Goal: Information Seeking & Learning: Learn about a topic

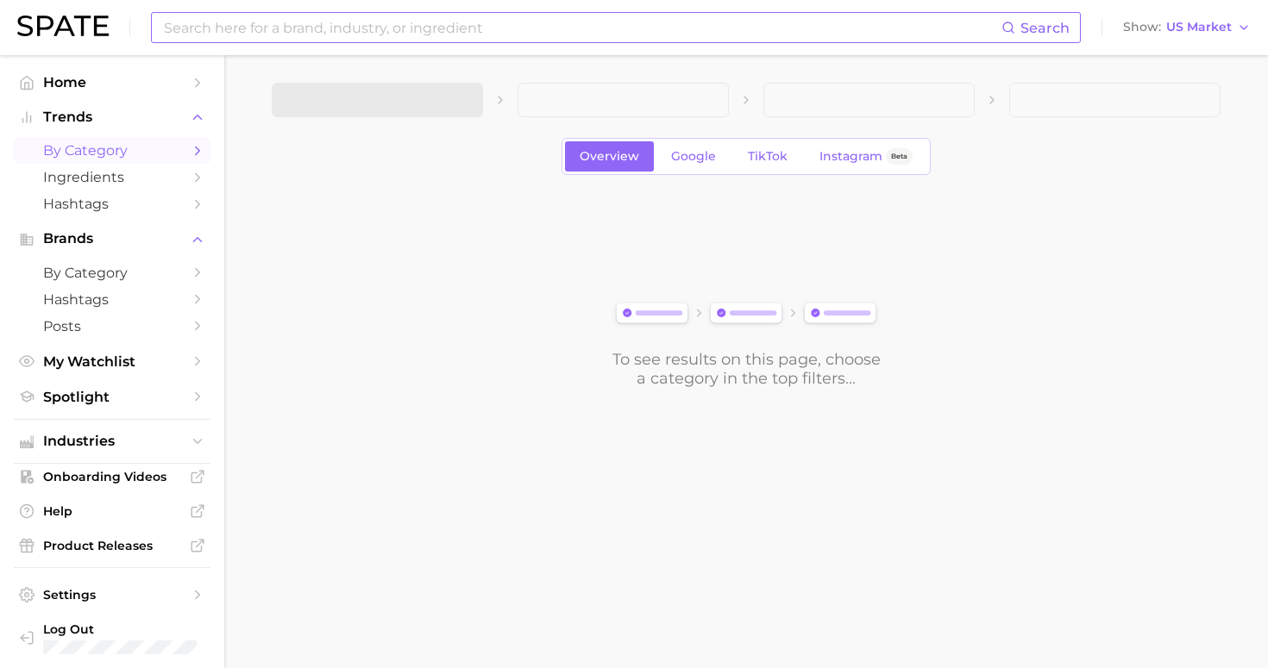
click at [348, 46] on div "Search Show US Market" at bounding box center [633, 27] width 1233 height 55
click at [326, 23] on input at bounding box center [581, 27] width 839 height 29
type input "kfc"
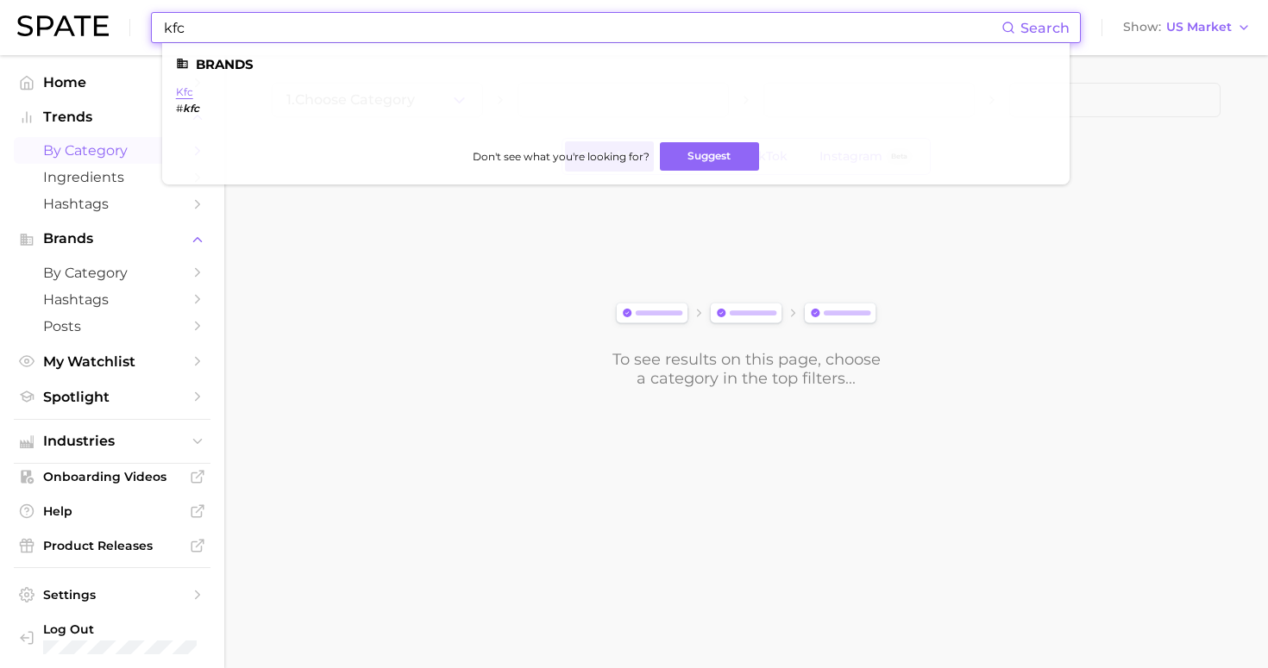
click at [184, 96] on link "kfc" at bounding box center [184, 91] width 17 height 13
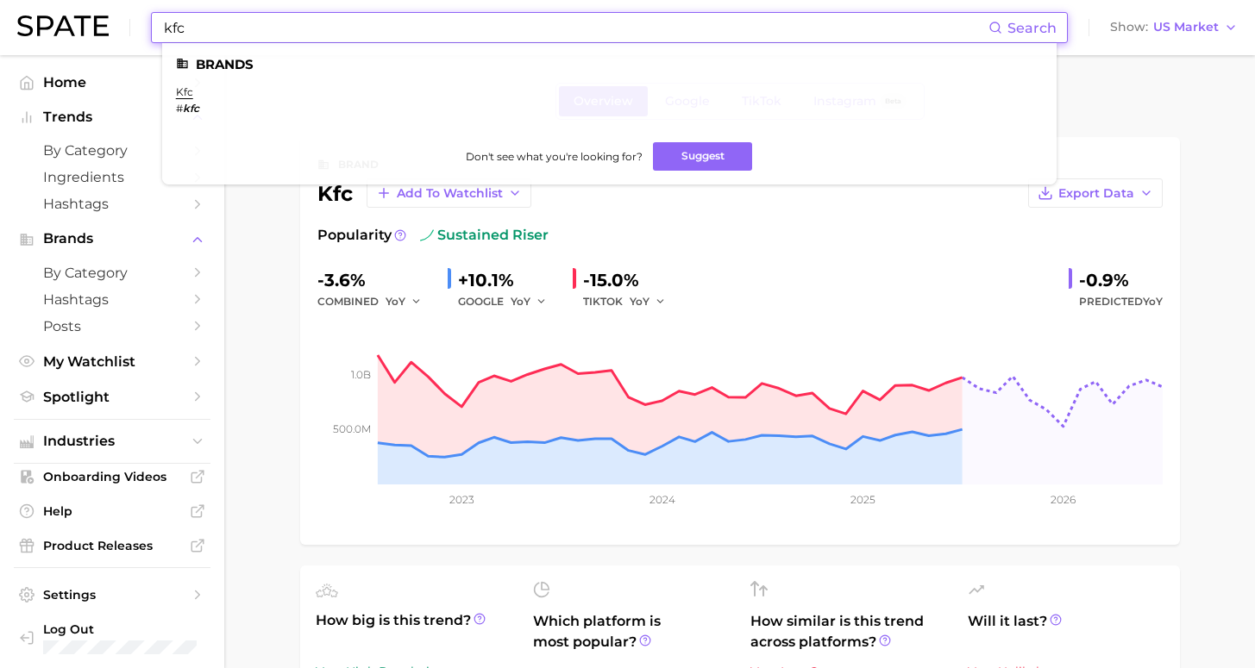
drag, startPoint x: 154, startPoint y: 21, endPoint x: 95, endPoint y: 22, distance: 59.5
click at [95, 22] on div "kfc Search Brands kfc # kfc Don't see what you're looking for? Suggest Show US …" at bounding box center [627, 27] width 1220 height 55
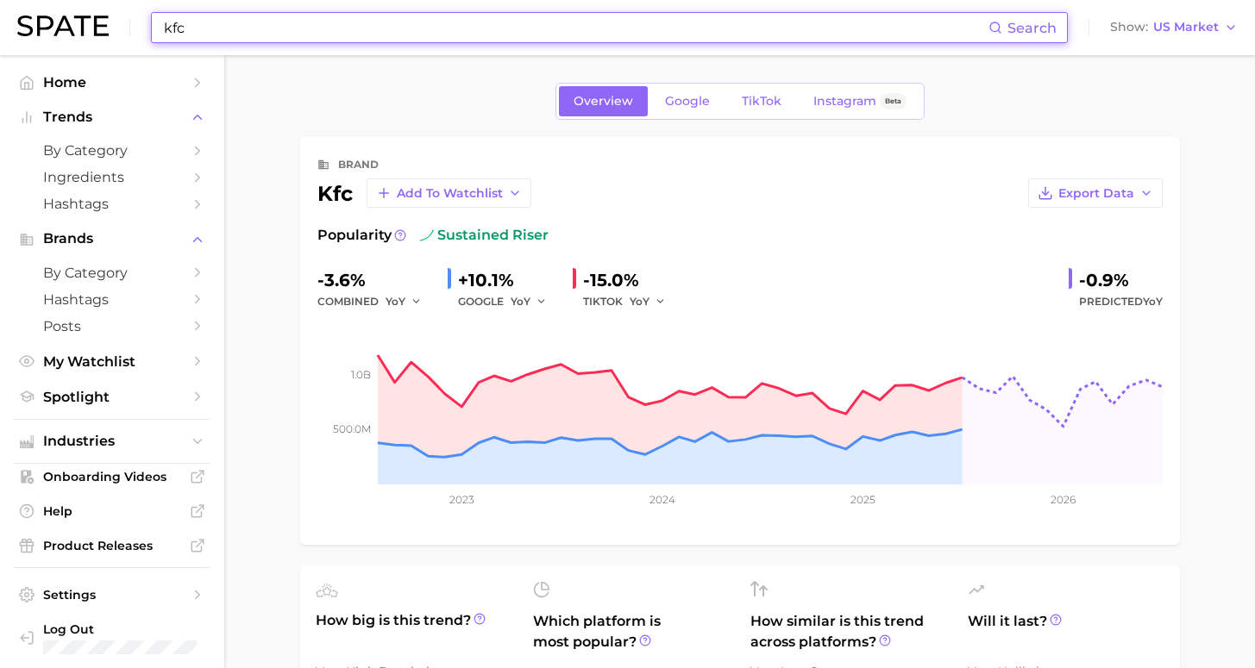
drag, startPoint x: 188, startPoint y: 22, endPoint x: 148, endPoint y: 24, distance: 39.7
click at [148, 24] on div "kfc Search Show US Market" at bounding box center [627, 27] width 1220 height 55
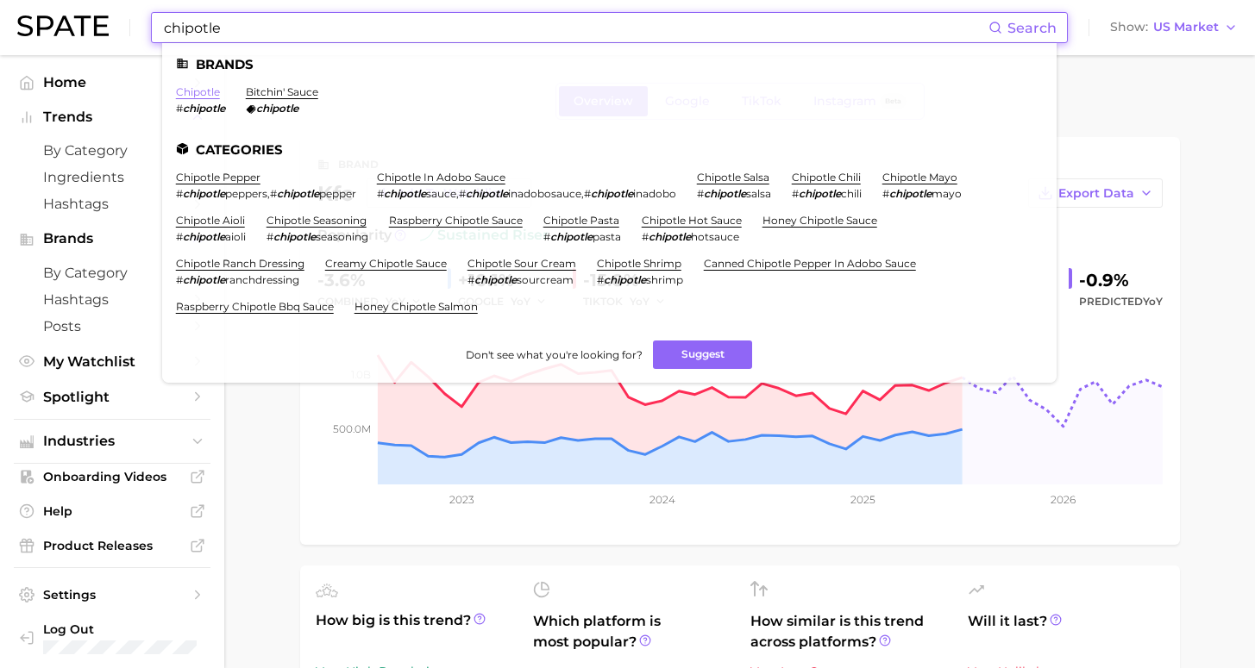
type input "chipotle"
click at [200, 92] on link "chipotle" at bounding box center [198, 91] width 44 height 13
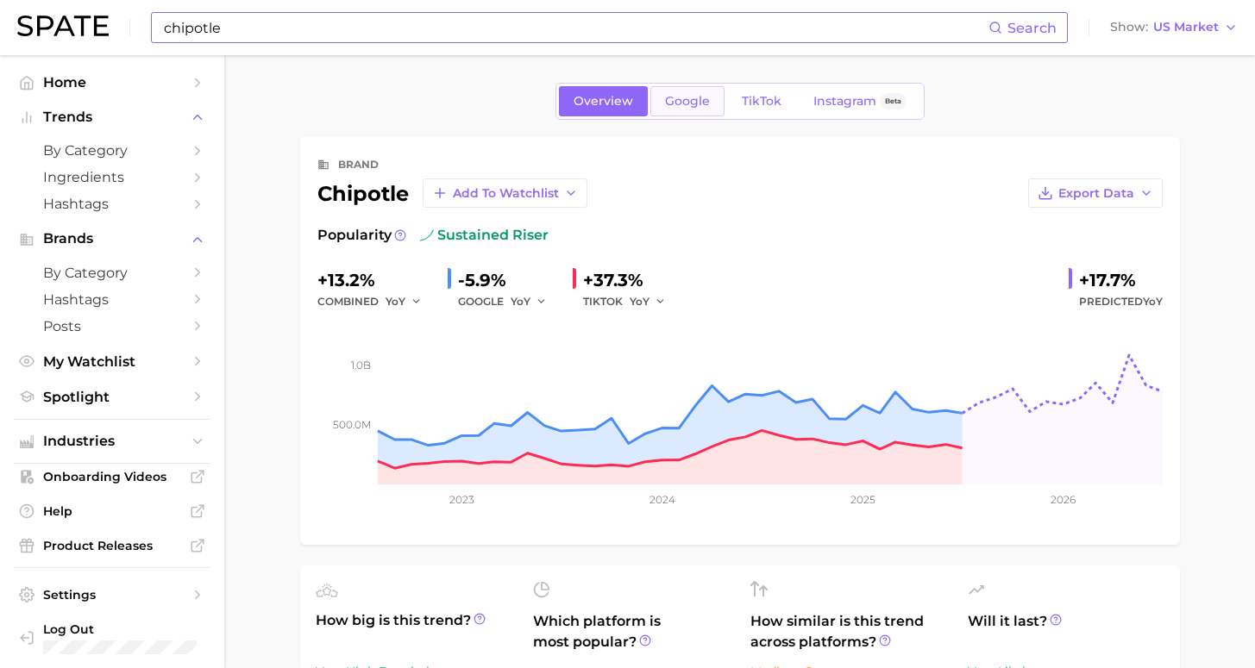
click at [680, 107] on span "Google" at bounding box center [687, 101] width 45 height 15
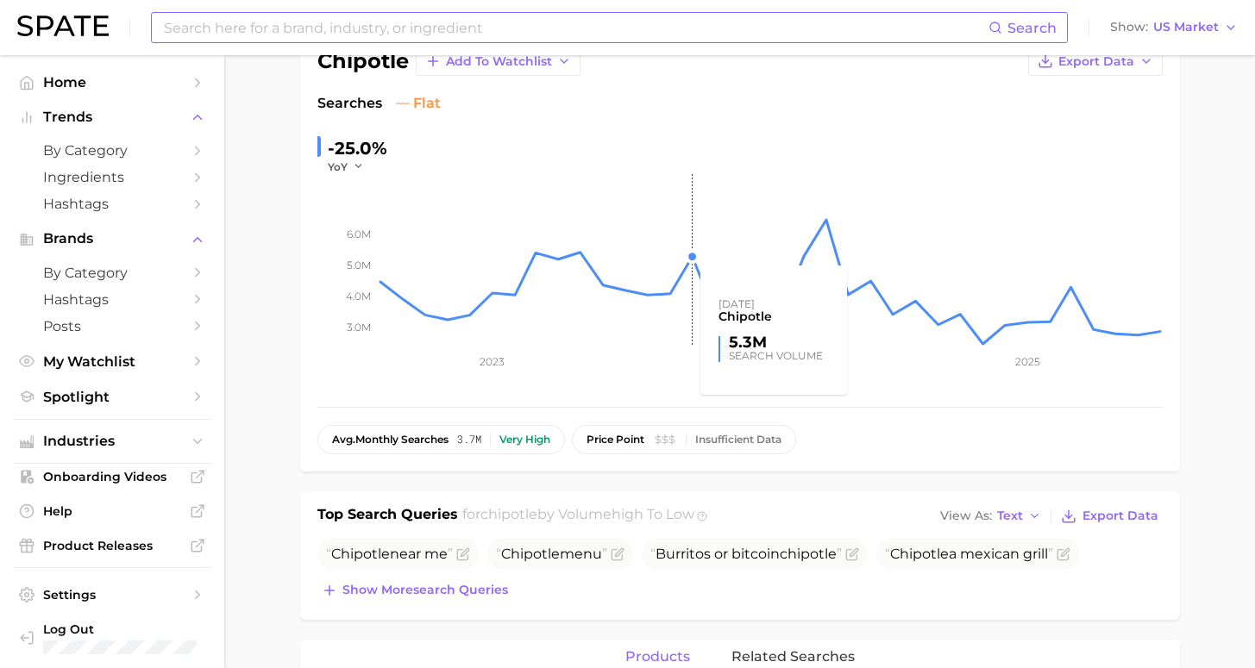
scroll to position [266, 0]
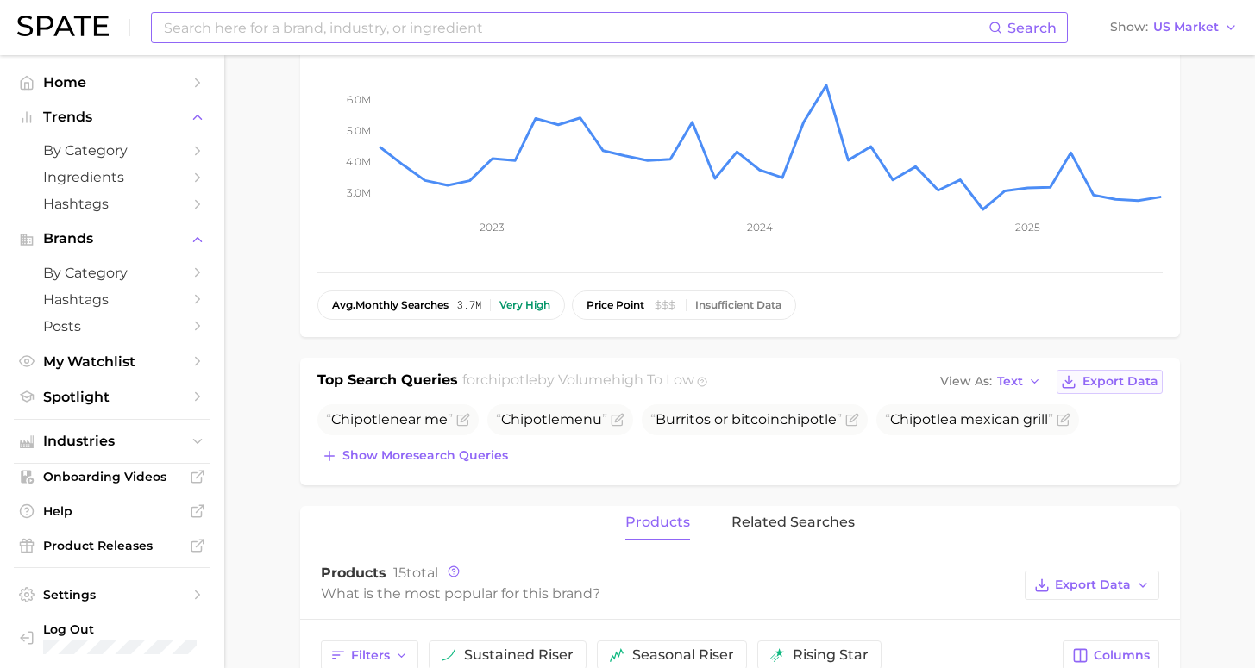
click at [1117, 381] on span "Export Data" at bounding box center [1120, 381] width 76 height 15
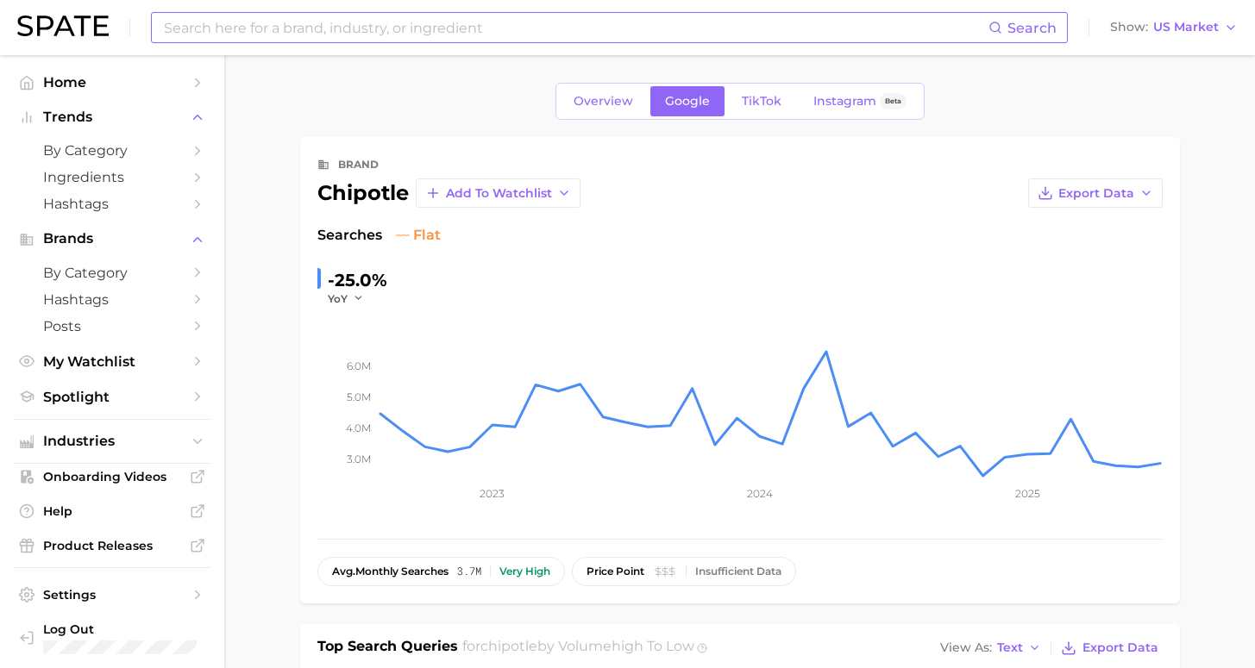
click at [767, 85] on div "Overview Google TikTok Instagram Beta" at bounding box center [739, 101] width 369 height 37
click at [752, 98] on span "TikTok" at bounding box center [762, 101] width 40 height 15
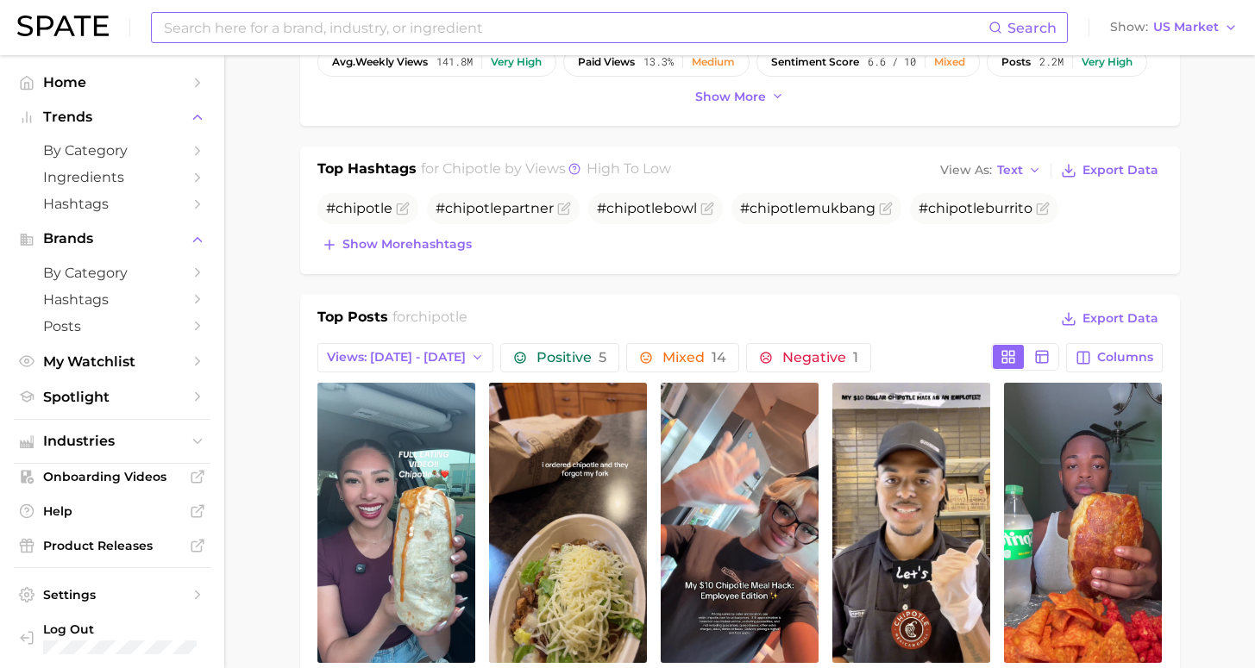
scroll to position [649, 0]
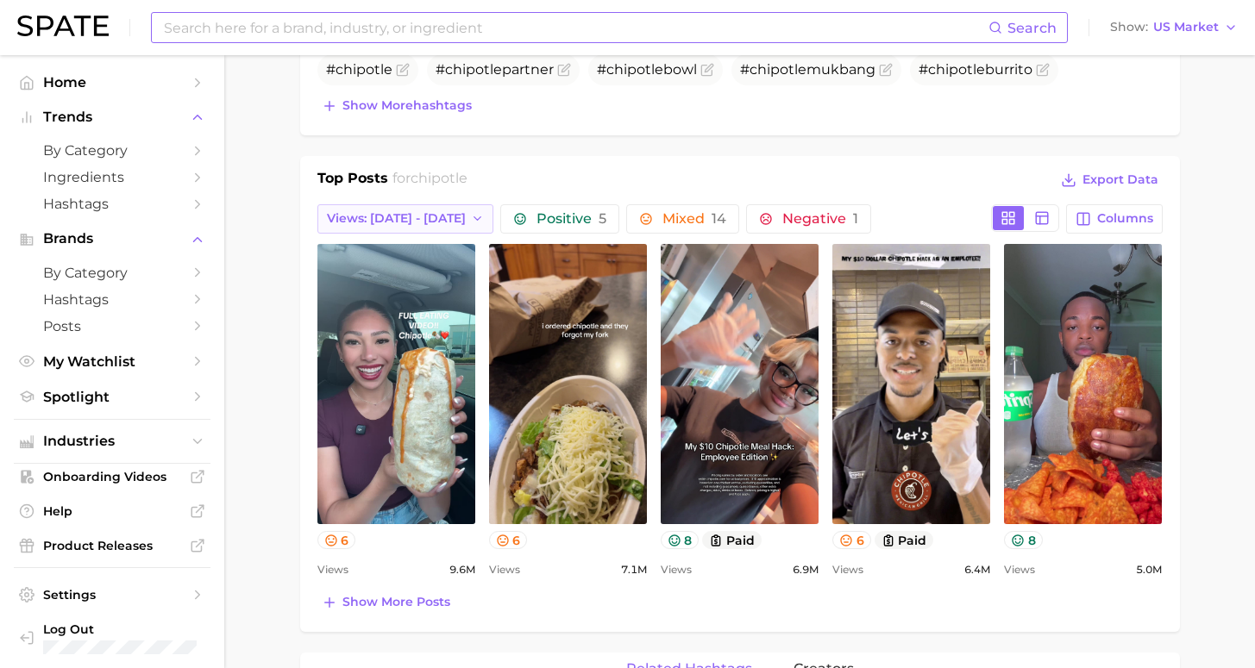
click at [403, 223] on span "Views: [DATE] - [DATE]" at bounding box center [396, 218] width 139 height 15
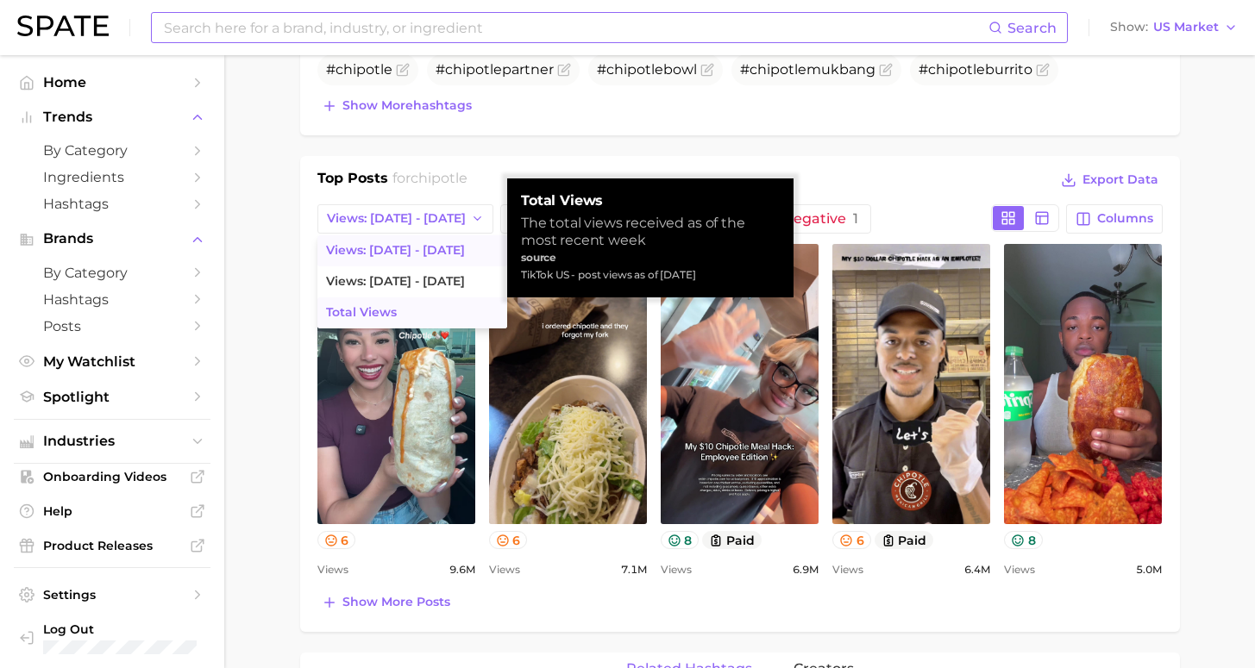
click at [408, 314] on button "Total Views" at bounding box center [412, 313] width 190 height 31
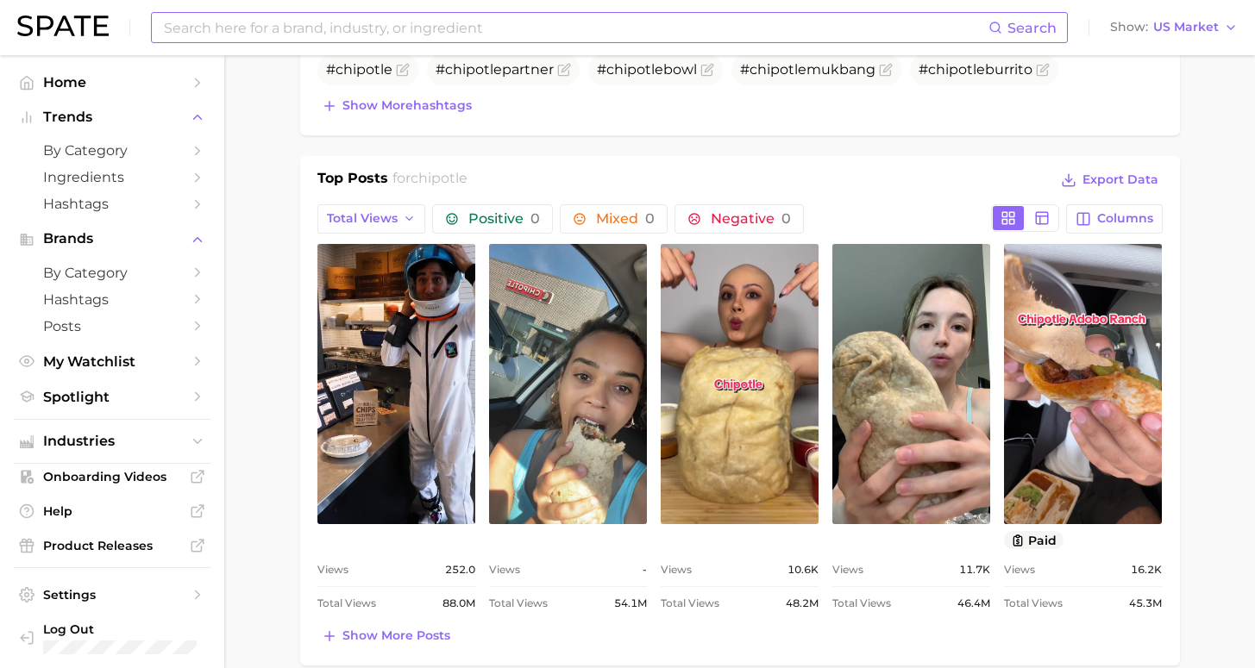
scroll to position [0, 0]
click at [393, 635] on span "Show more posts" at bounding box center [396, 636] width 108 height 15
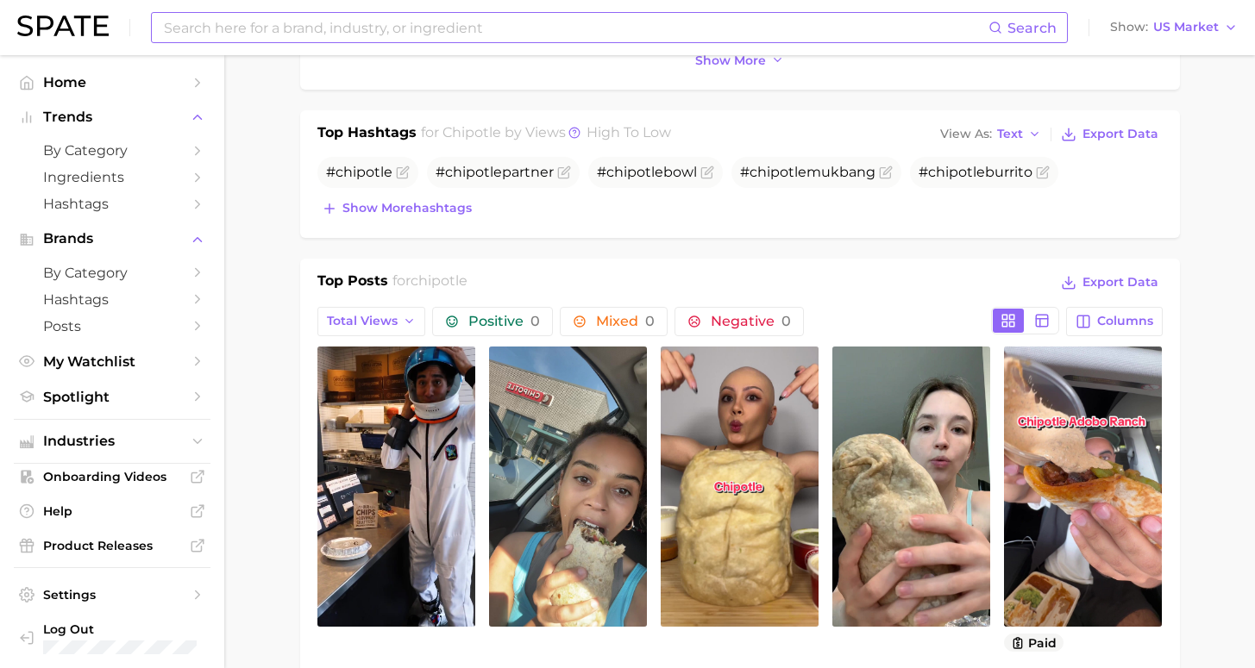
scroll to position [342, 0]
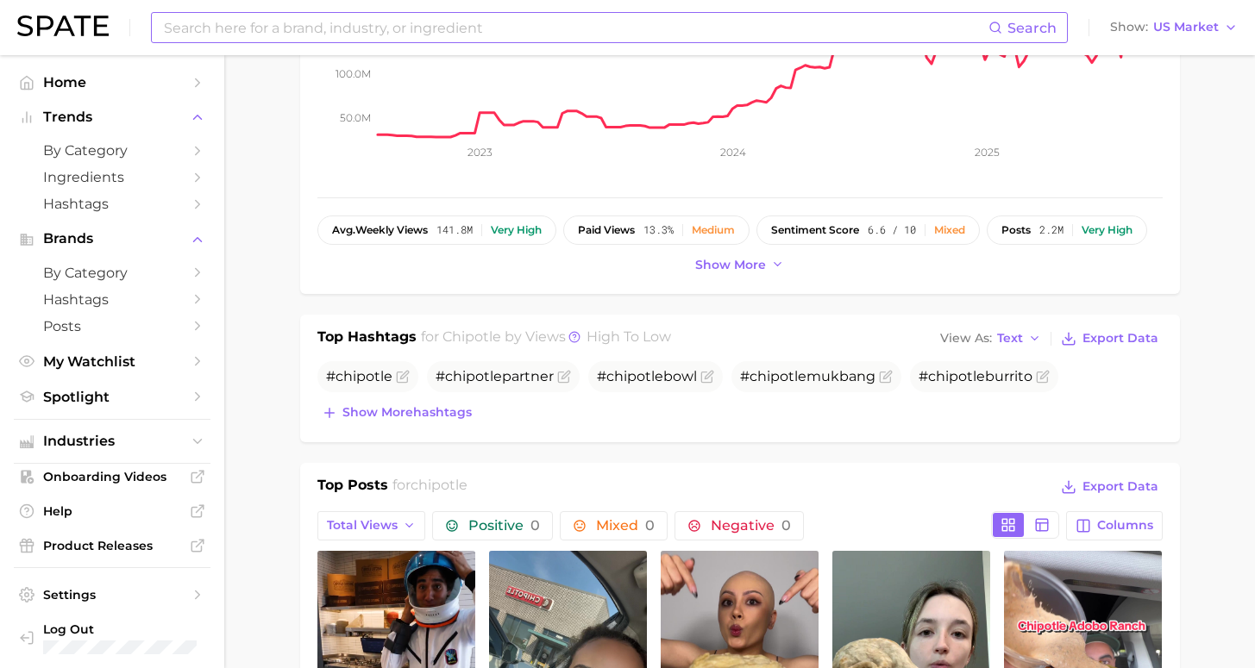
click at [335, 28] on input at bounding box center [575, 27] width 826 height 29
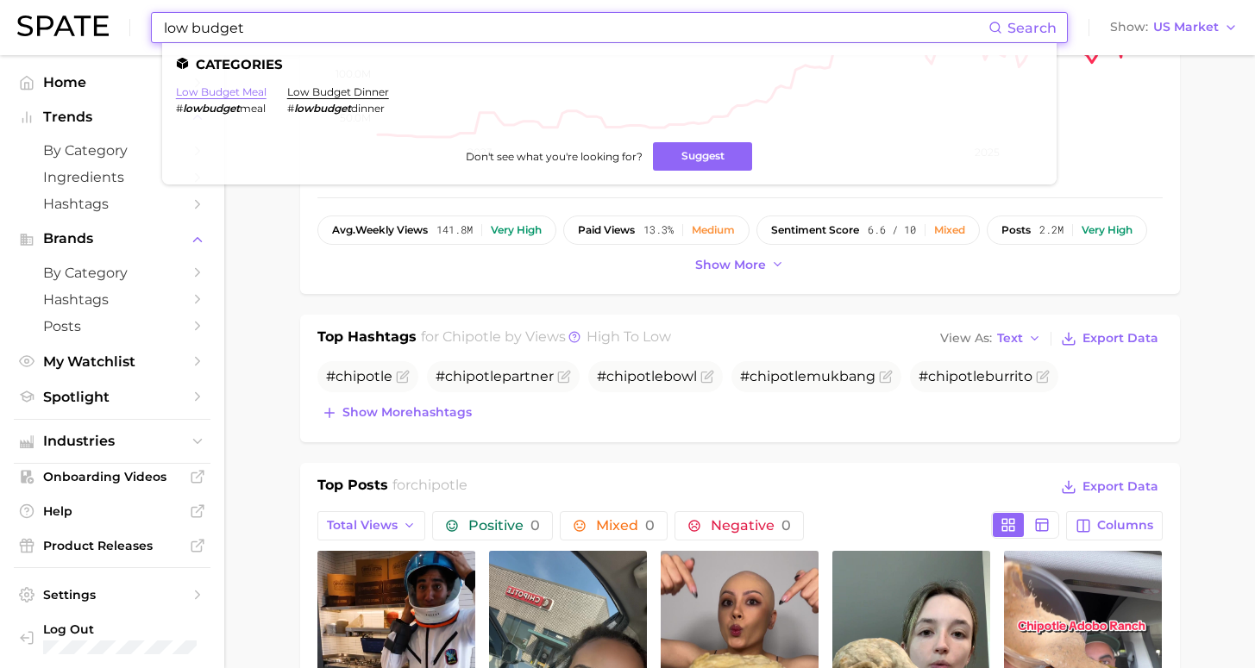
type input "low budget"
click at [193, 95] on link "low budget meal" at bounding box center [221, 91] width 91 height 13
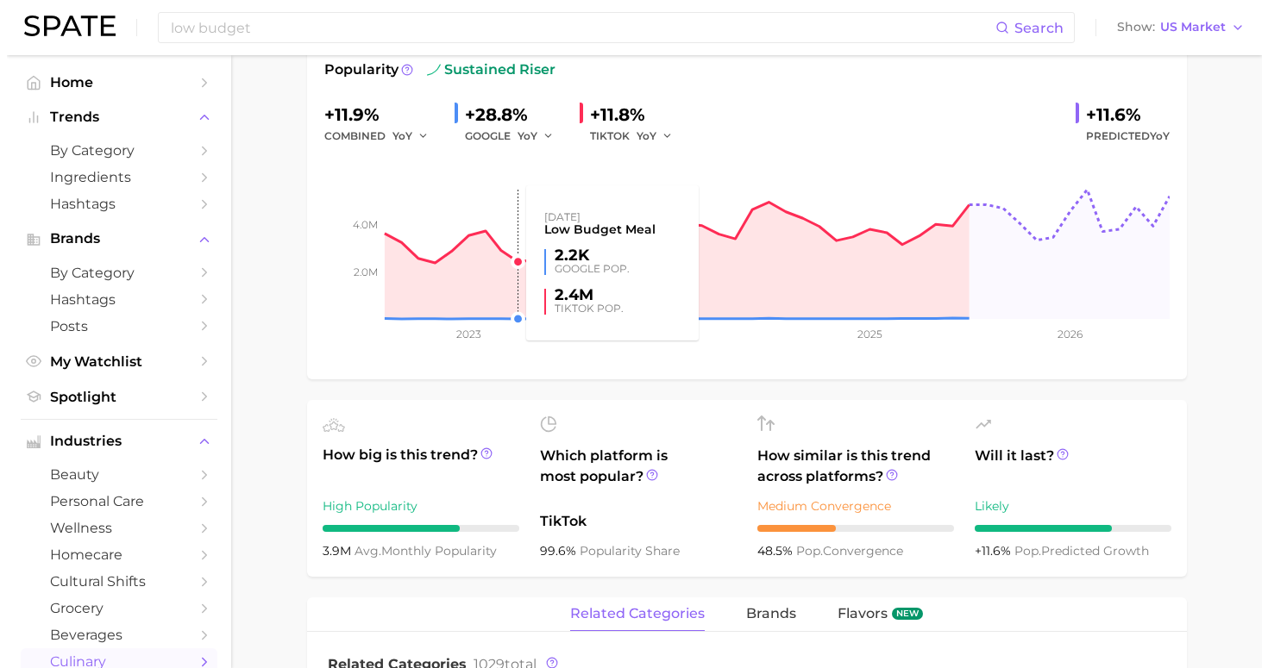
scroll to position [550, 0]
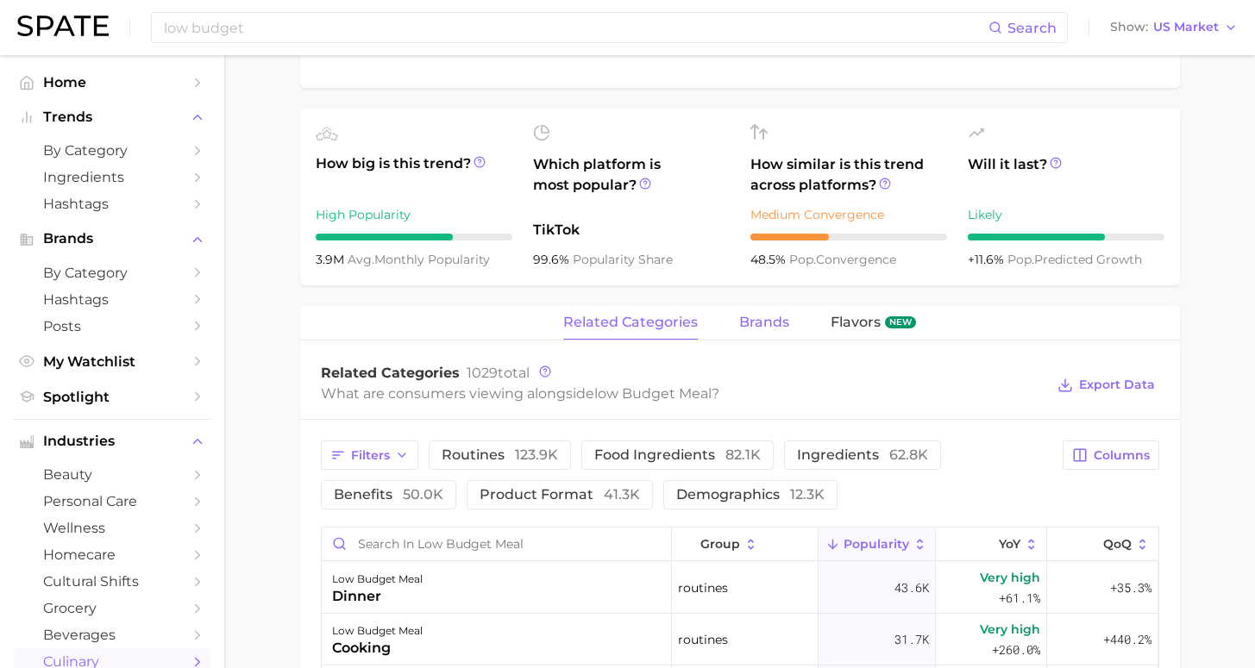
click at [753, 326] on span "brands" at bounding box center [764, 323] width 50 height 16
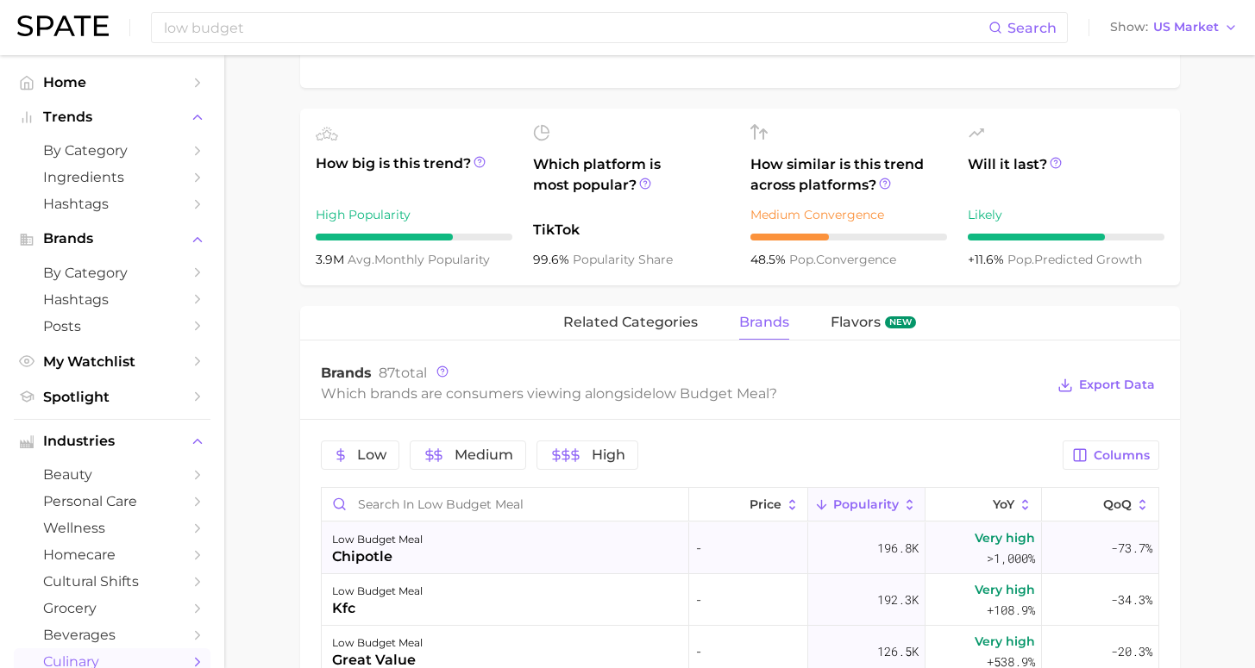
click at [574, 555] on div "low budget meal chipotle" at bounding box center [505, 549] width 367 height 52
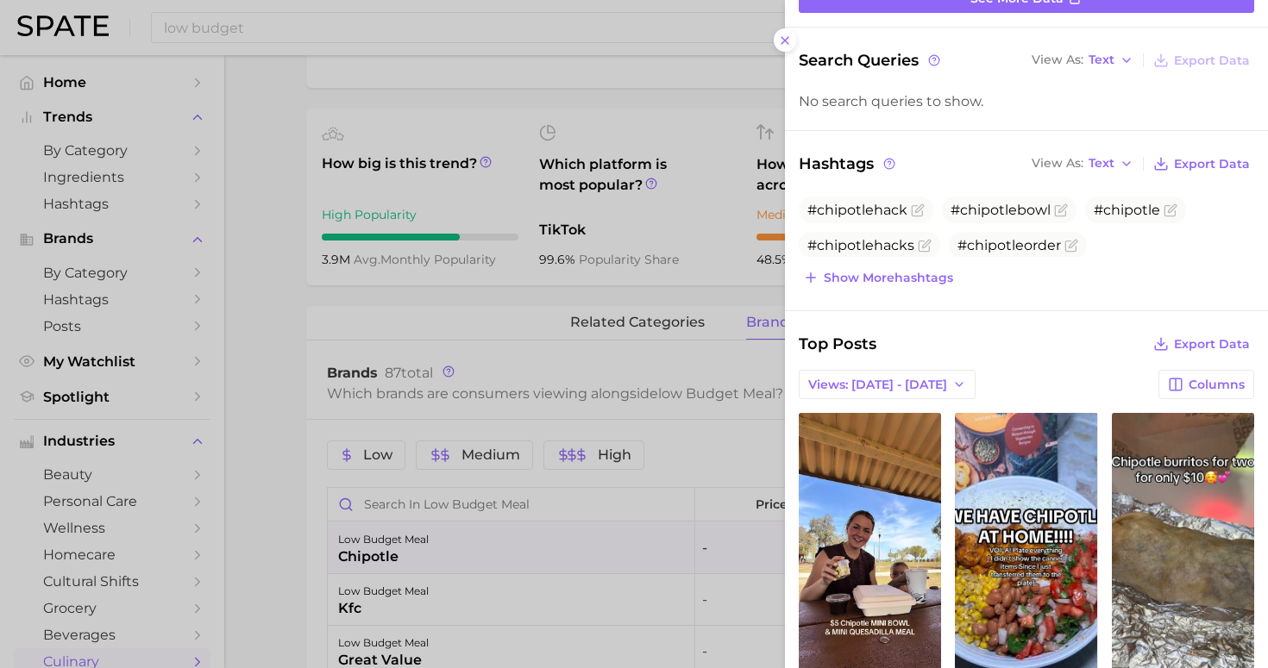
scroll to position [279, 0]
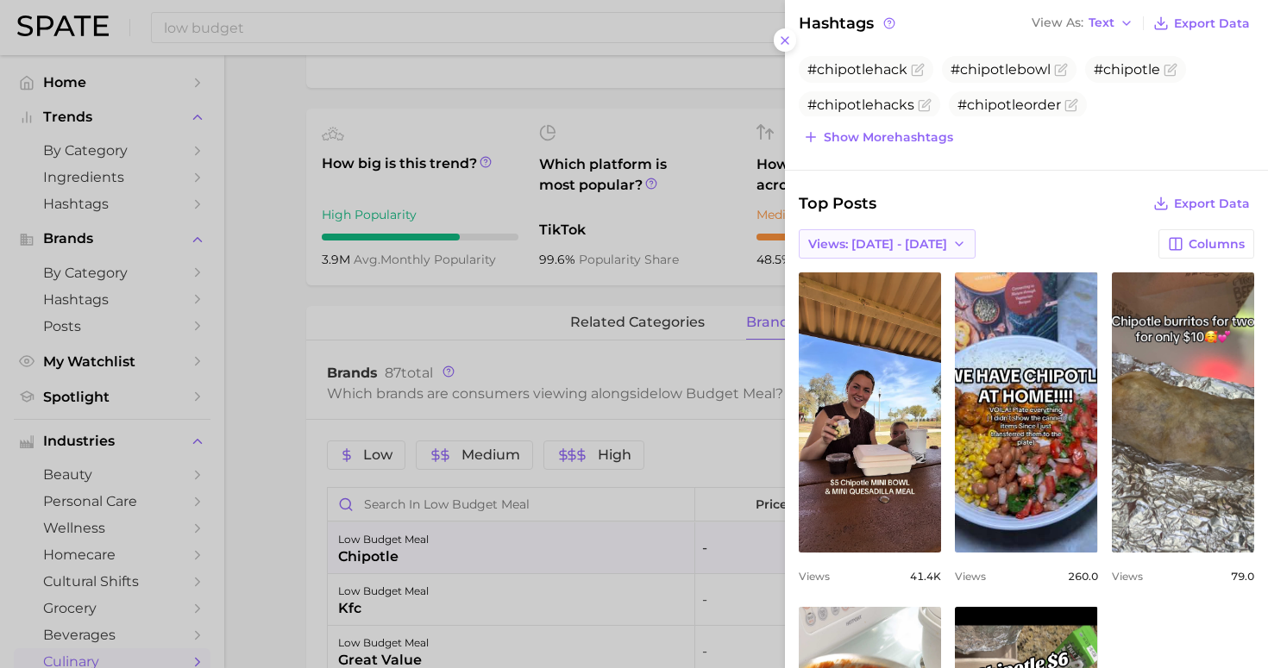
click at [893, 237] on span "Views: [DATE] - [DATE]" at bounding box center [877, 244] width 139 height 15
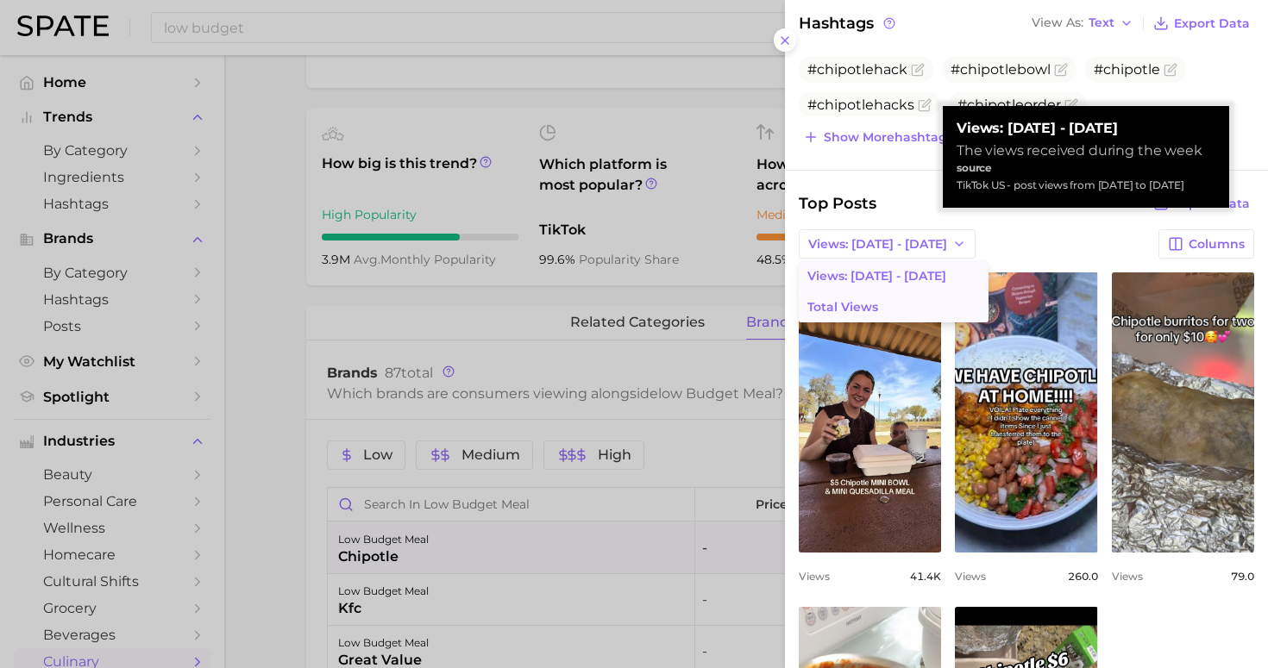
click at [866, 310] on span "Total Views" at bounding box center [842, 307] width 71 height 15
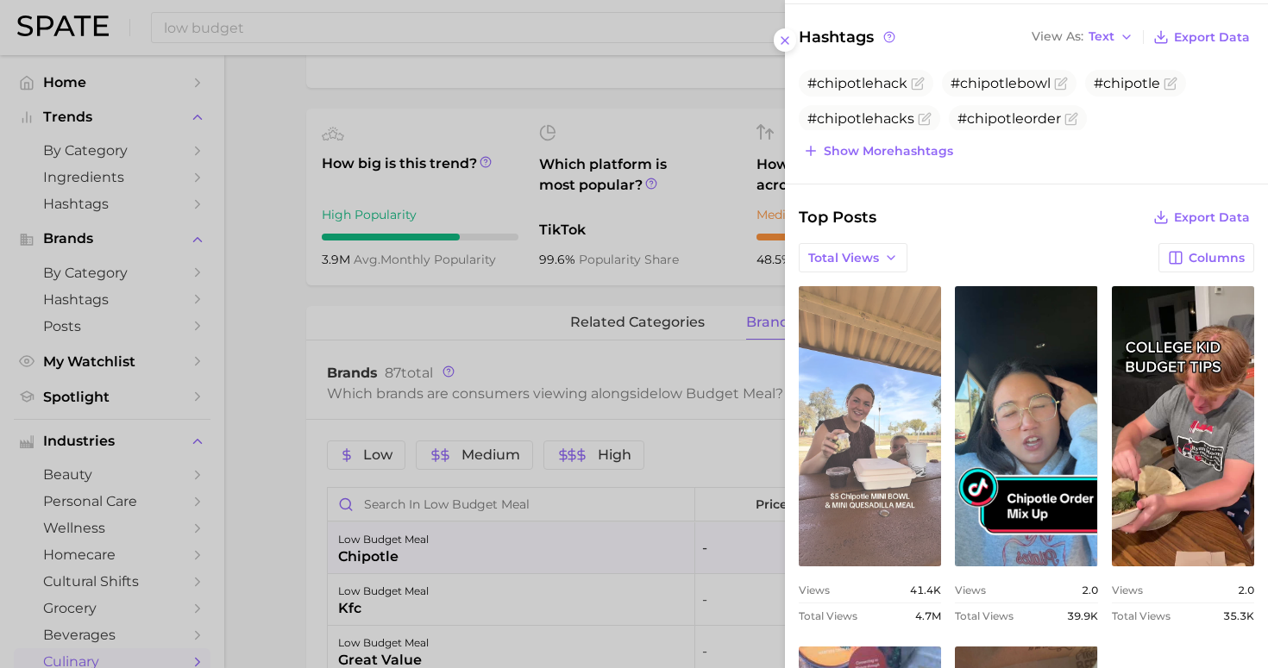
scroll to position [0, 0]
click at [854, 493] on link "view post on TikTok" at bounding box center [870, 426] width 142 height 280
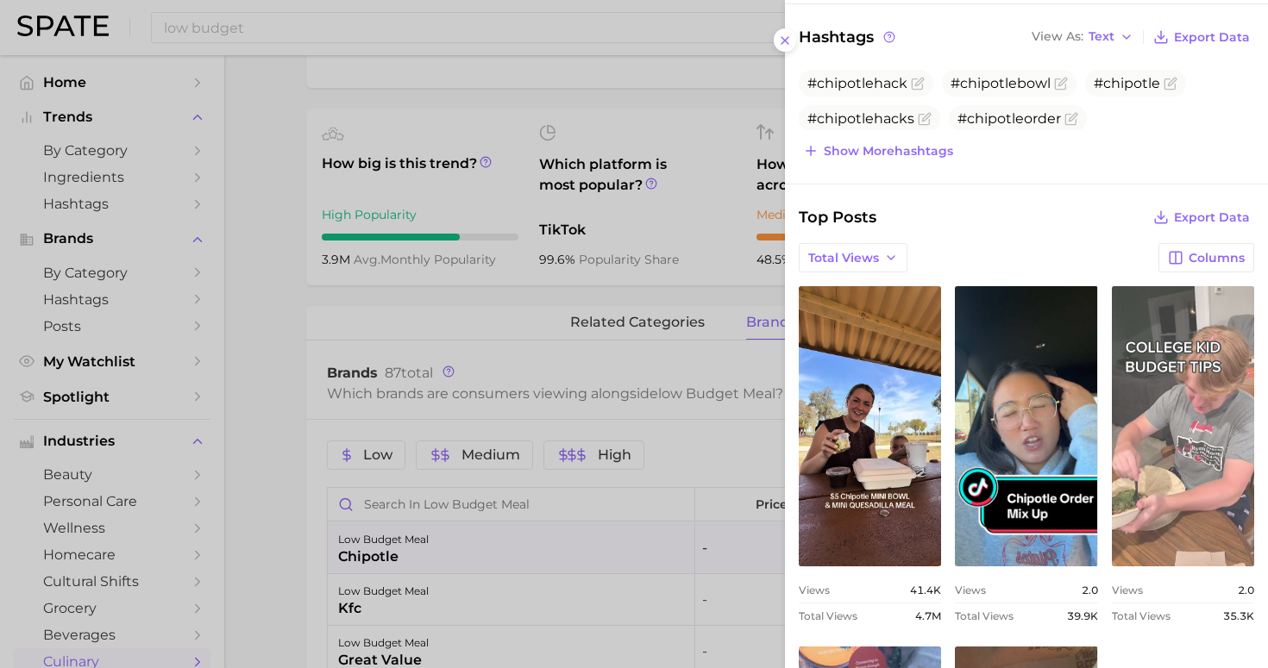
scroll to position [367, 0]
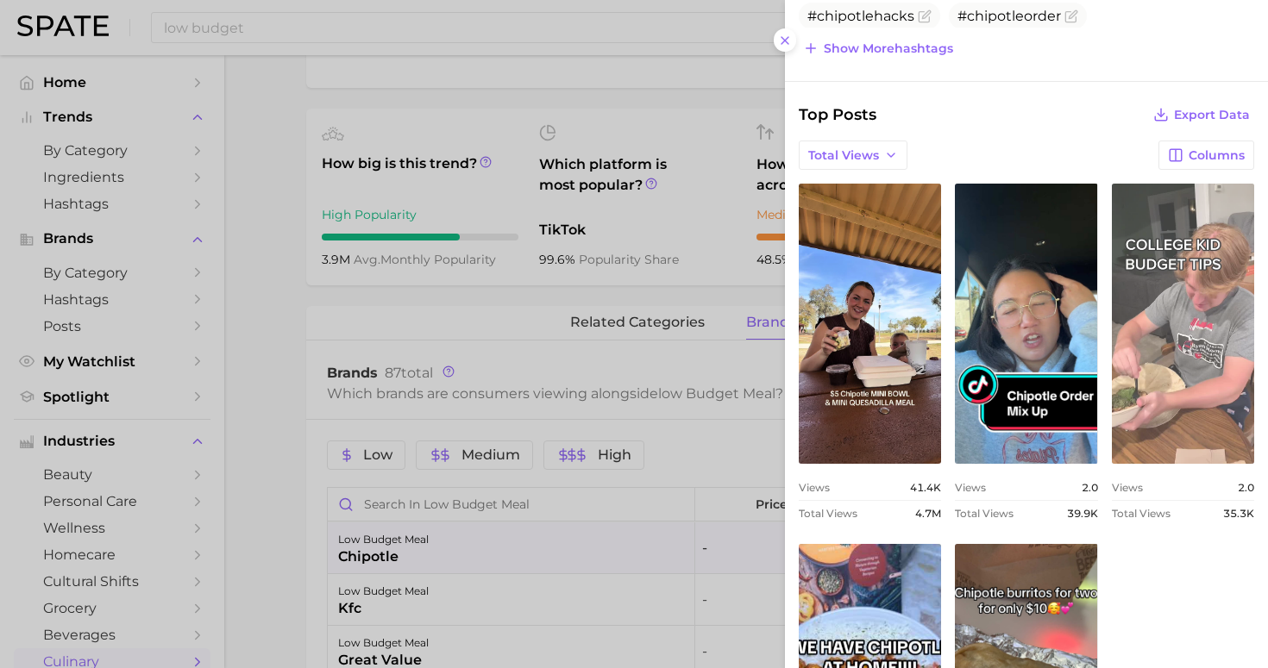
click at [1179, 397] on link "view post on TikTok" at bounding box center [1183, 324] width 142 height 280
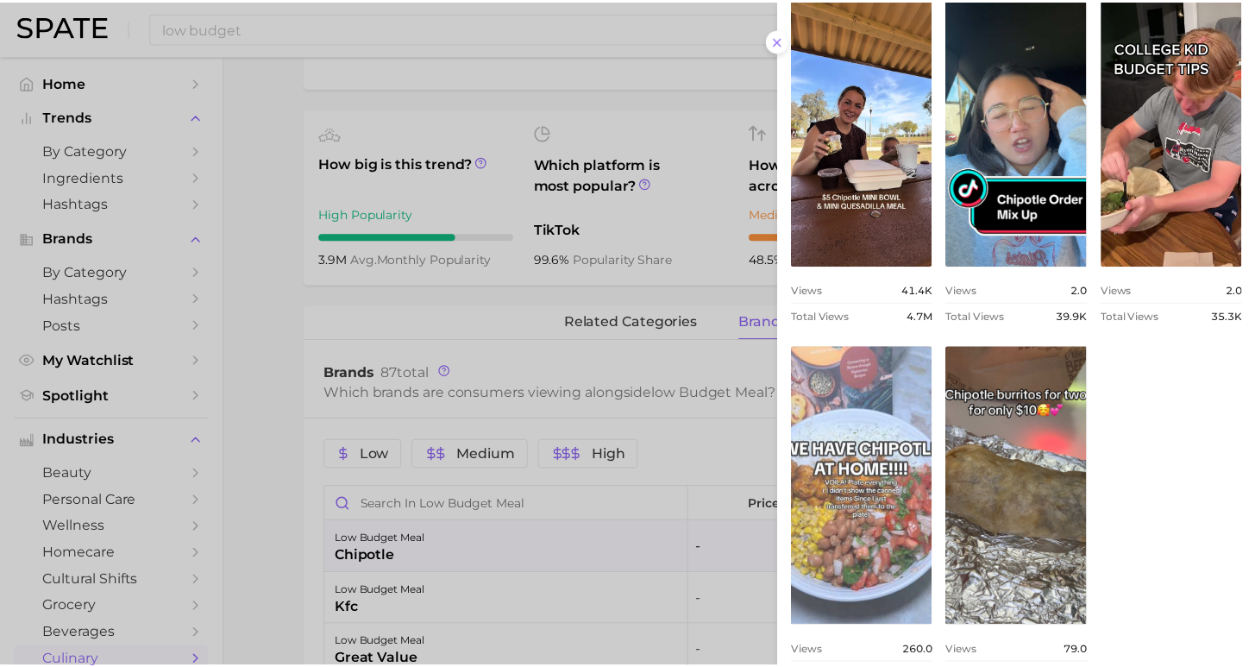
scroll to position [631, 0]
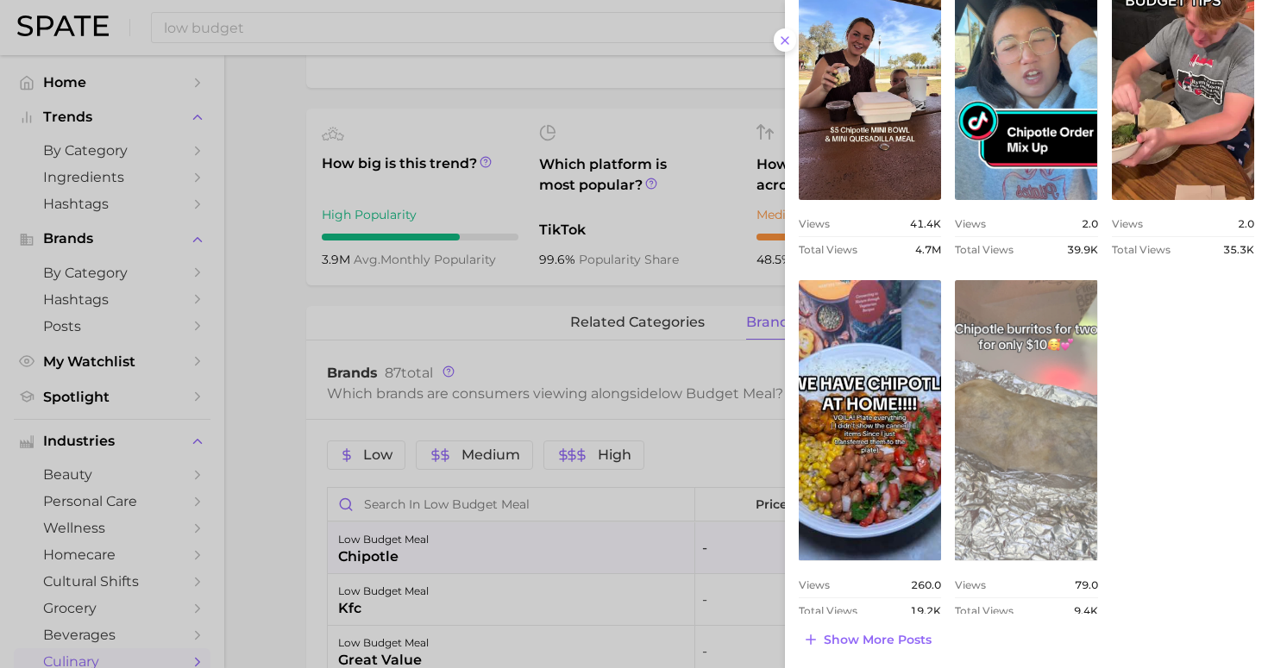
click at [1032, 476] on link "view post on TikTok" at bounding box center [1026, 420] width 142 height 280
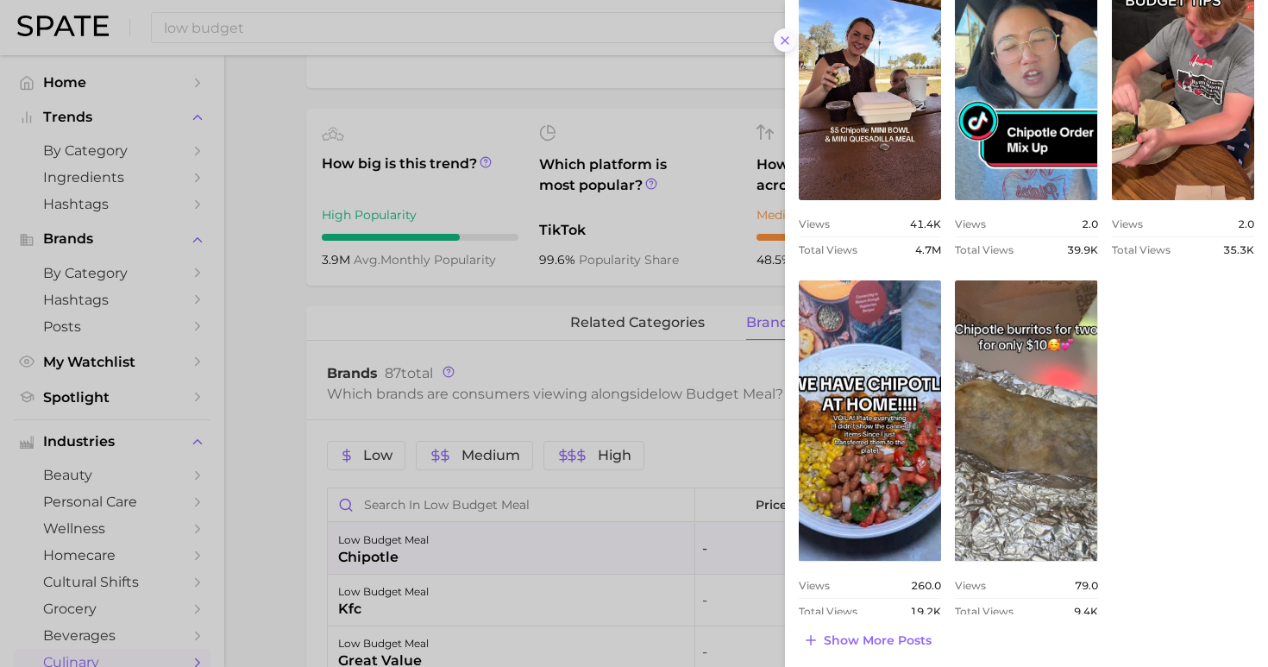
click at [788, 35] on icon at bounding box center [785, 41] width 14 height 14
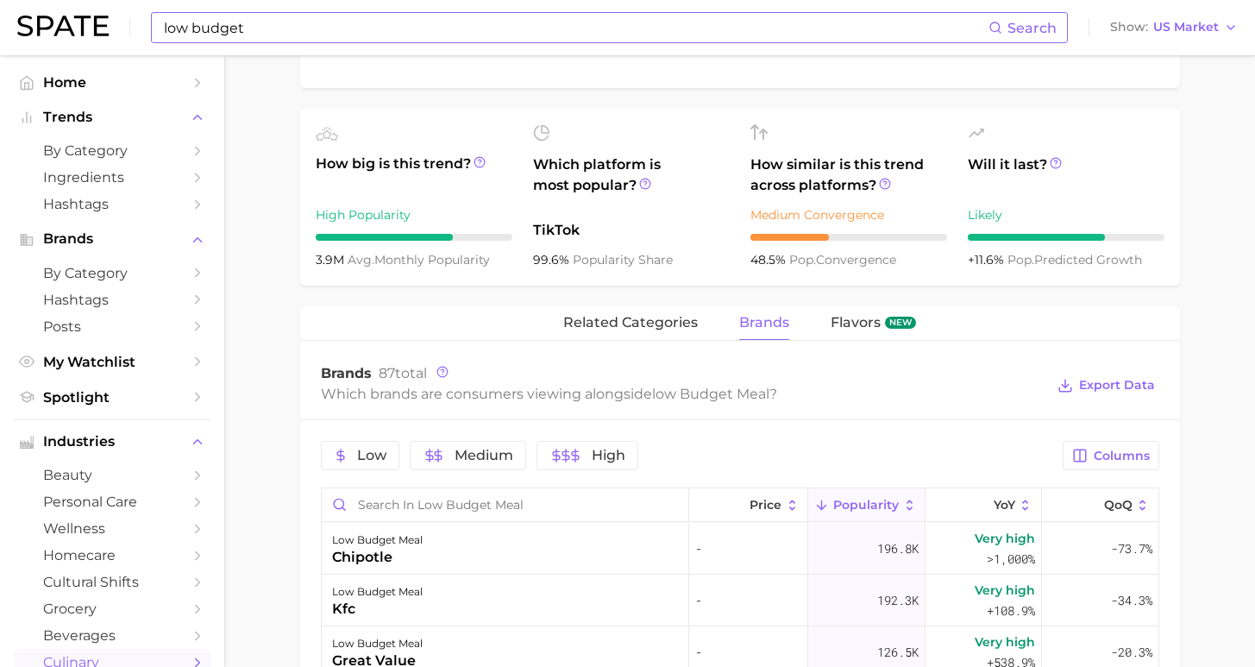
click at [698, 36] on input "low budget" at bounding box center [575, 27] width 826 height 29
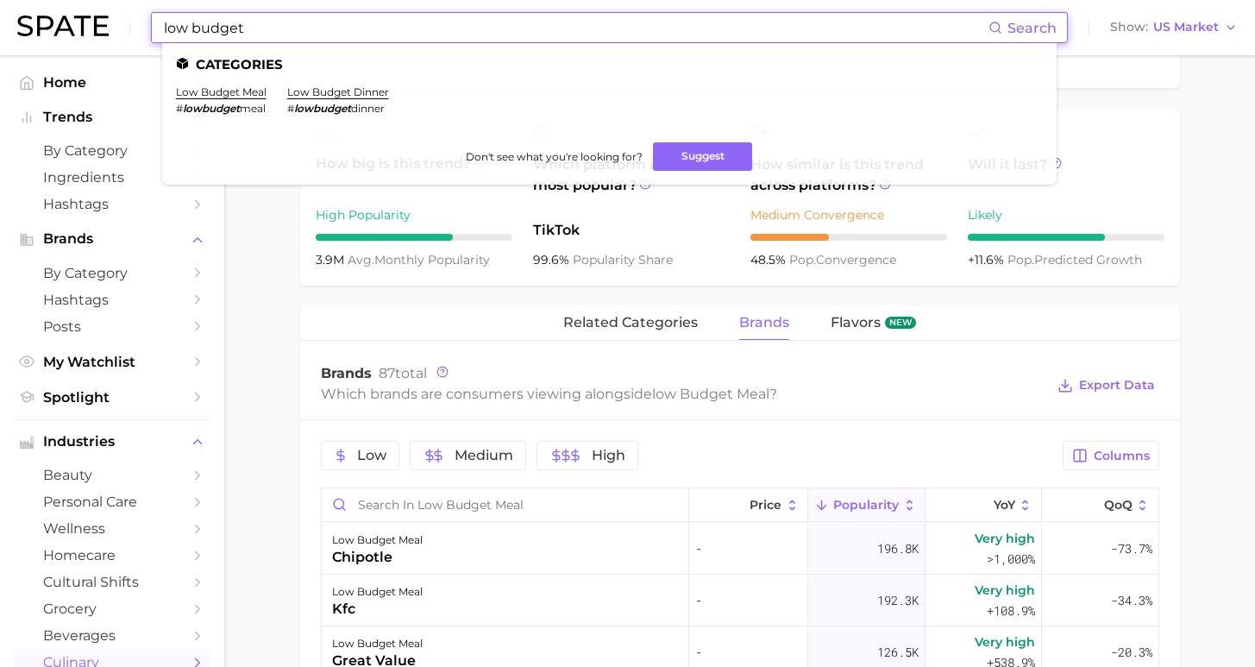
drag, startPoint x: 521, startPoint y: 32, endPoint x: 25, endPoint y: 14, distance: 496.2
click at [25, 14] on div "low budget Search Categories low budget meal # lowbudget meal low budget dinner…" at bounding box center [627, 27] width 1220 height 55
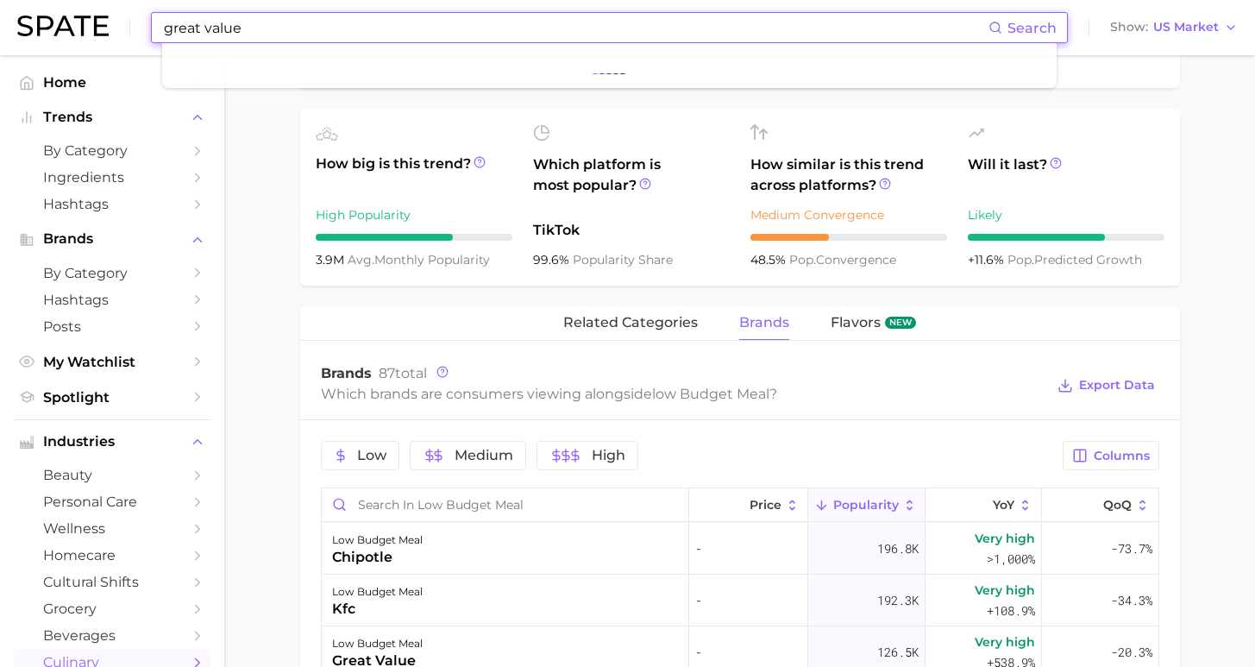
type input "great value"
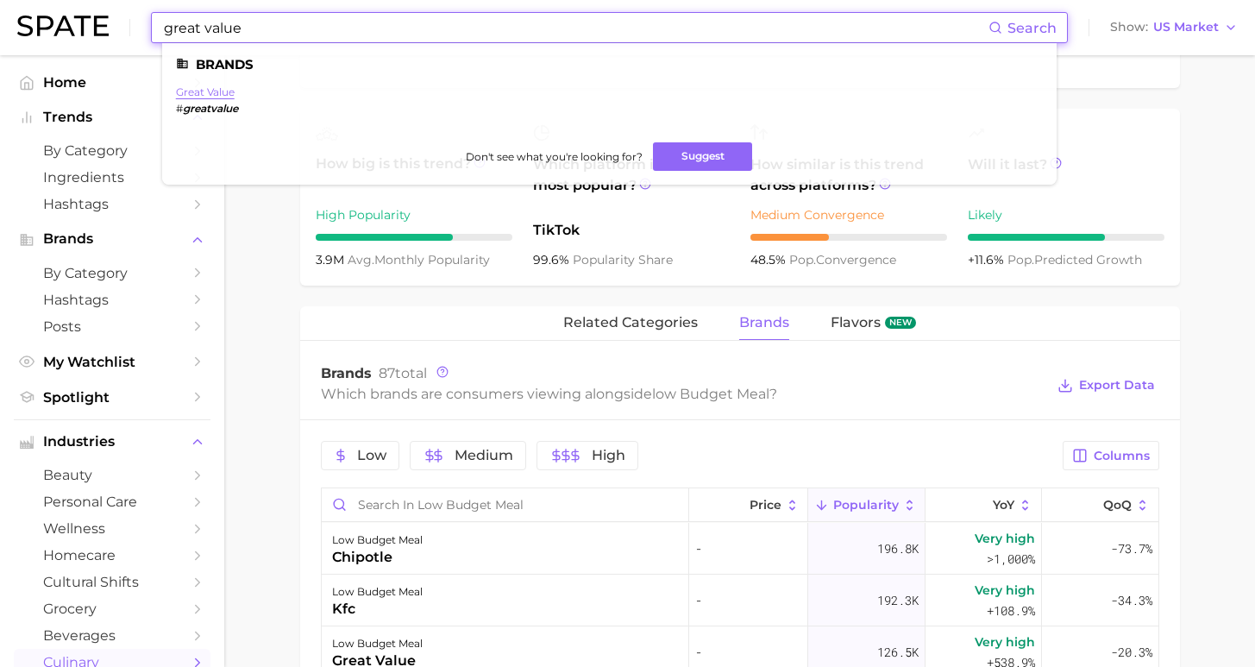
click at [191, 93] on link "great value" at bounding box center [205, 91] width 59 height 13
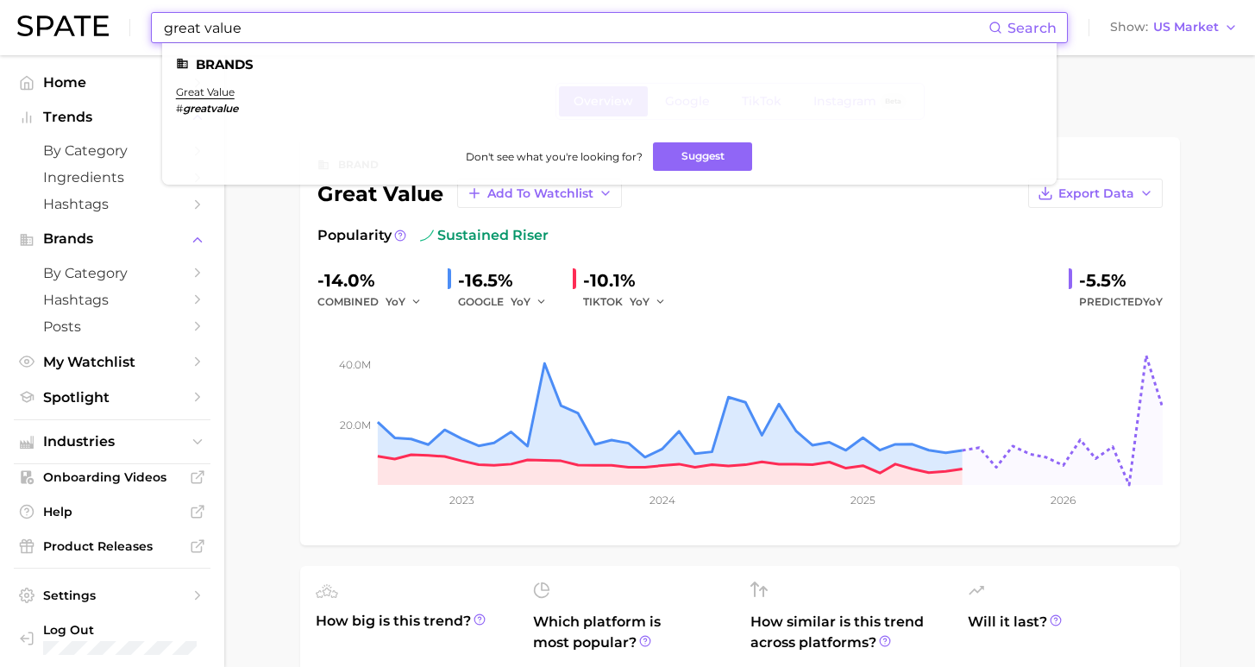
drag, startPoint x: 282, startPoint y: 27, endPoint x: 29, endPoint y: 21, distance: 252.7
click at [28, 21] on div "great value Search Brands great value # [GEOGRAPHIC_DATA] Don't see what you're…" at bounding box center [627, 27] width 1220 height 55
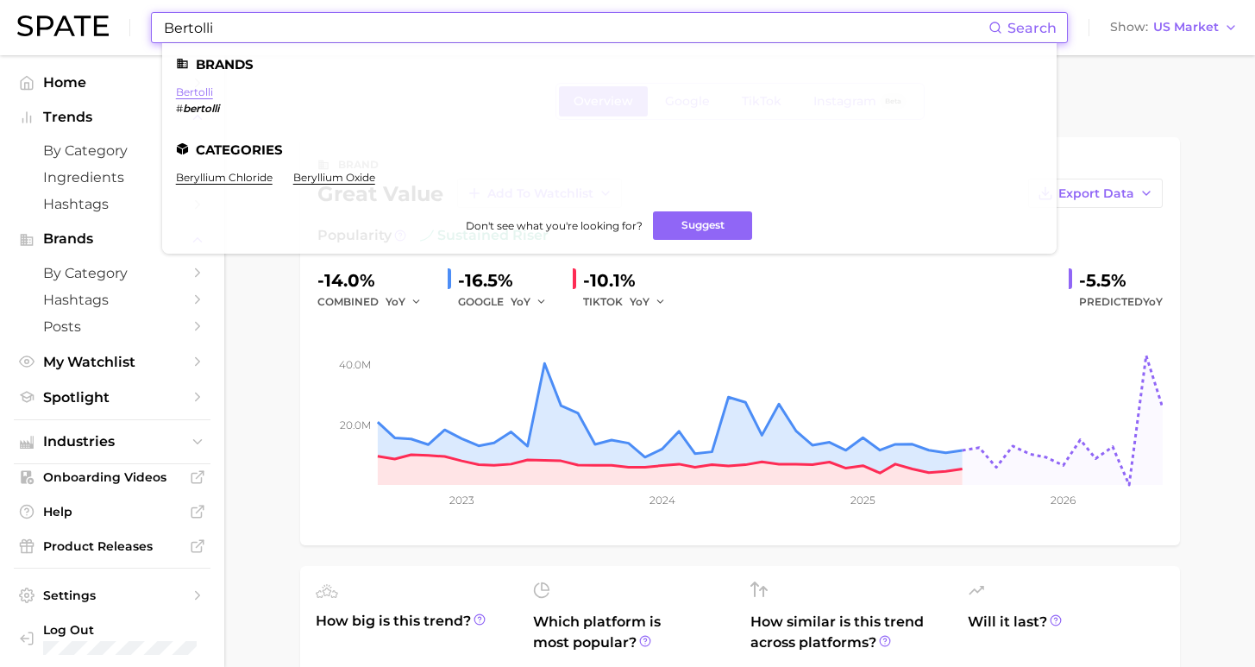
click at [184, 93] on link "bertolli" at bounding box center [194, 91] width 37 height 13
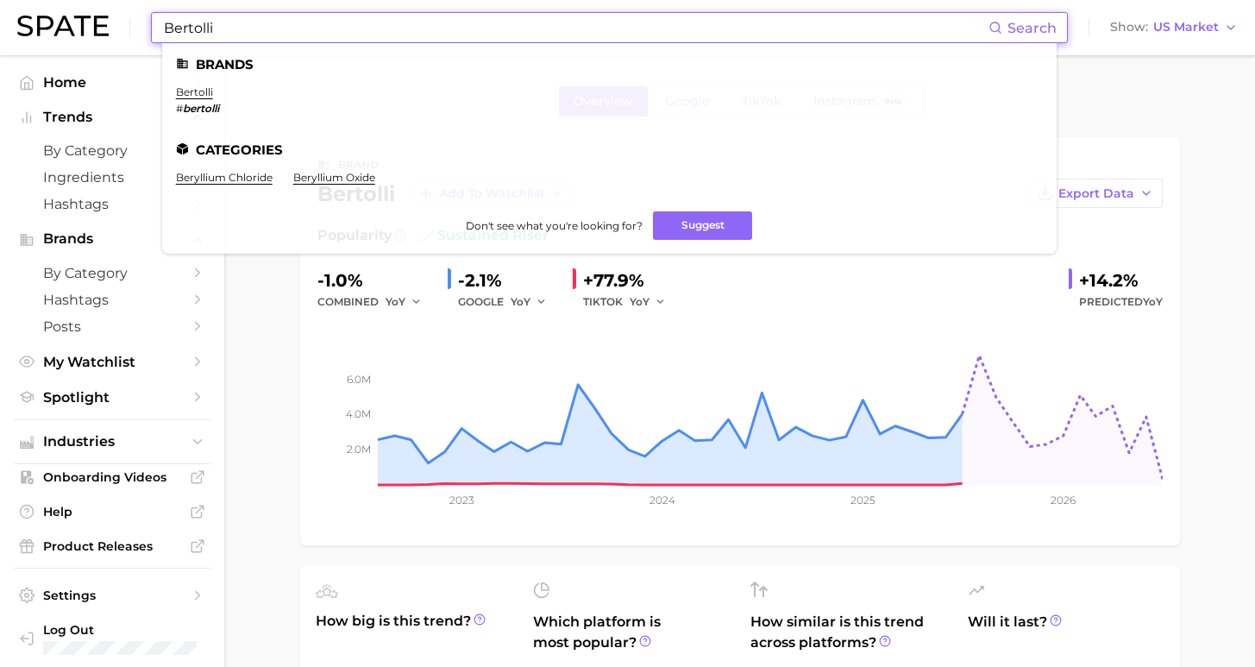
drag, startPoint x: 197, startPoint y: 30, endPoint x: 103, endPoint y: 17, distance: 94.0
click at [102, 22] on div "Bertolli Search Brands bertolli # bertolli Categories beryllium chloride beryll…" at bounding box center [627, 27] width 1220 height 55
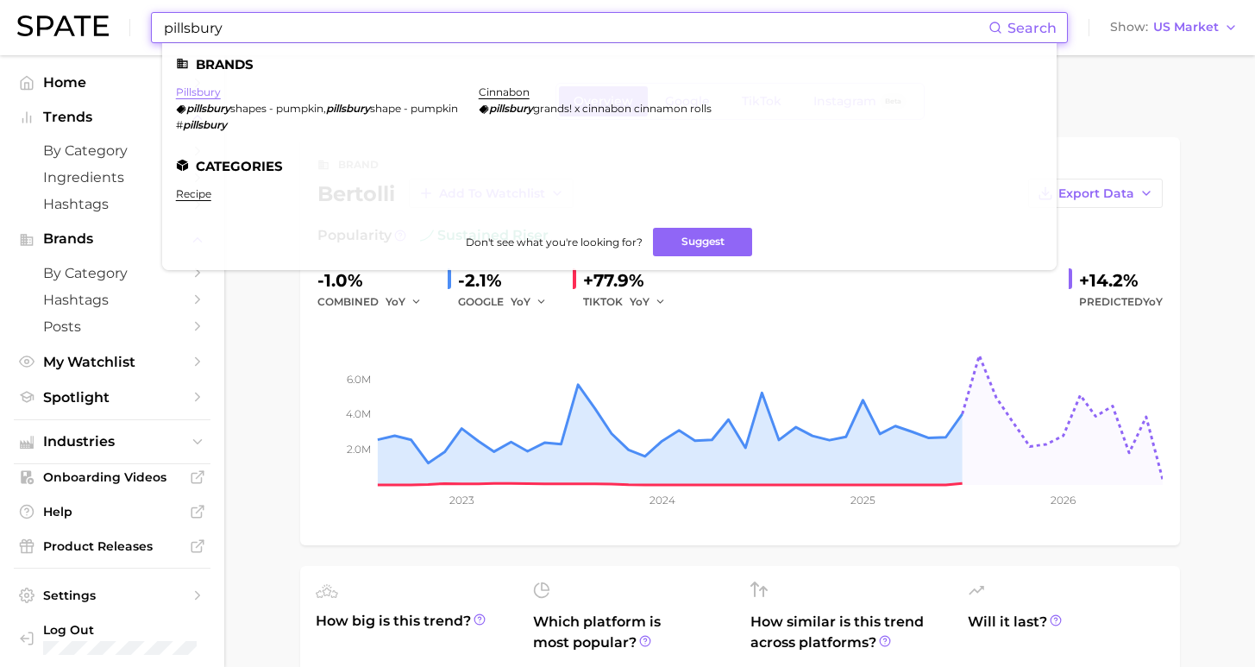
click at [197, 91] on link "pillsbury" at bounding box center [198, 91] width 45 height 13
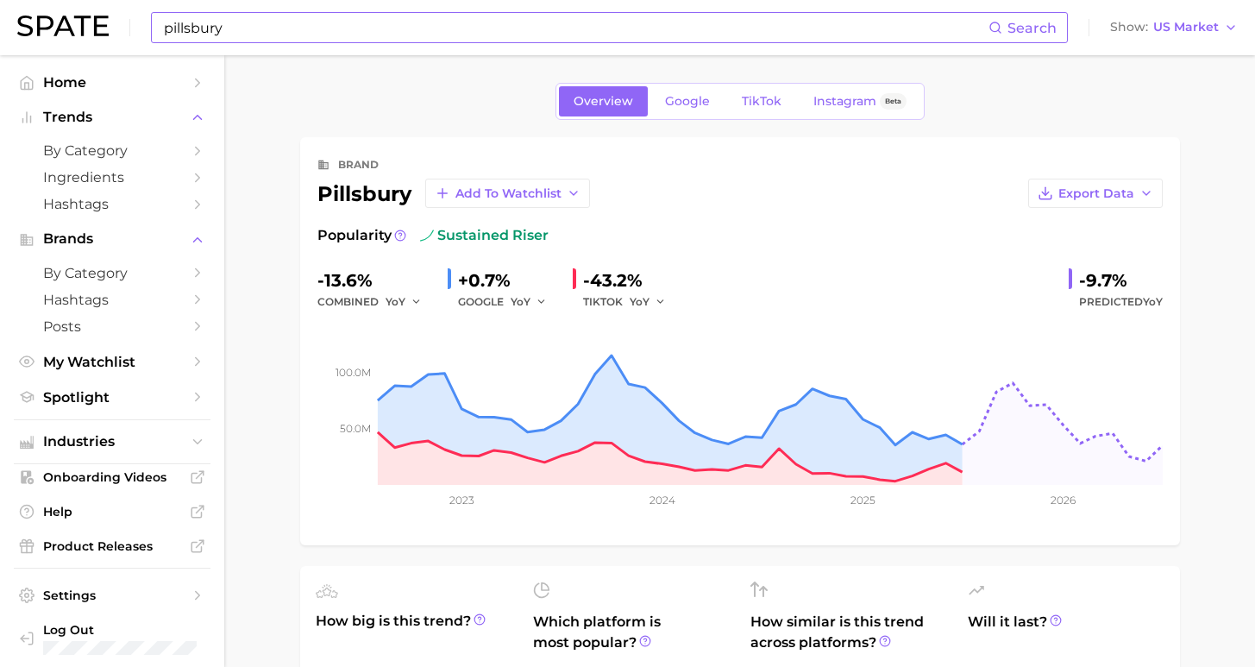
click at [265, 22] on input "pillsbury" at bounding box center [575, 27] width 826 height 29
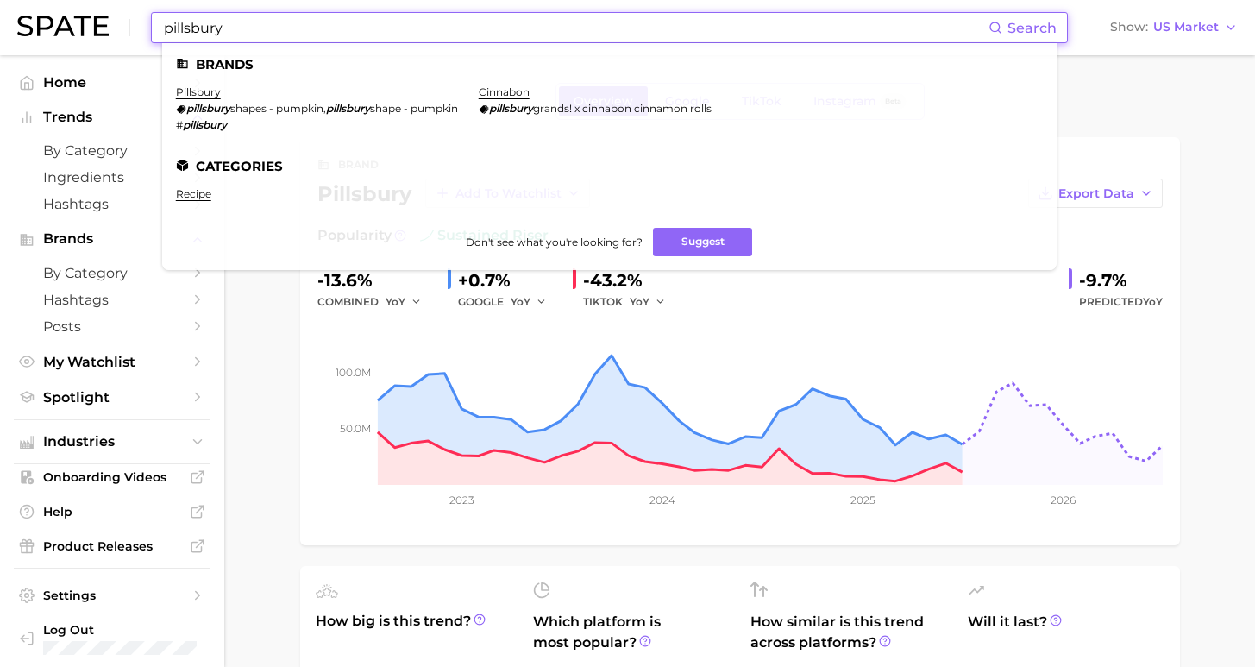
drag, startPoint x: 264, startPoint y: 26, endPoint x: 88, endPoint y: 16, distance: 176.2
click at [89, 16] on div "pillsbury Search Brands pillsbury pillsbury shapes - pumpkin , pillsbury shape …" at bounding box center [627, 27] width 1220 height 55
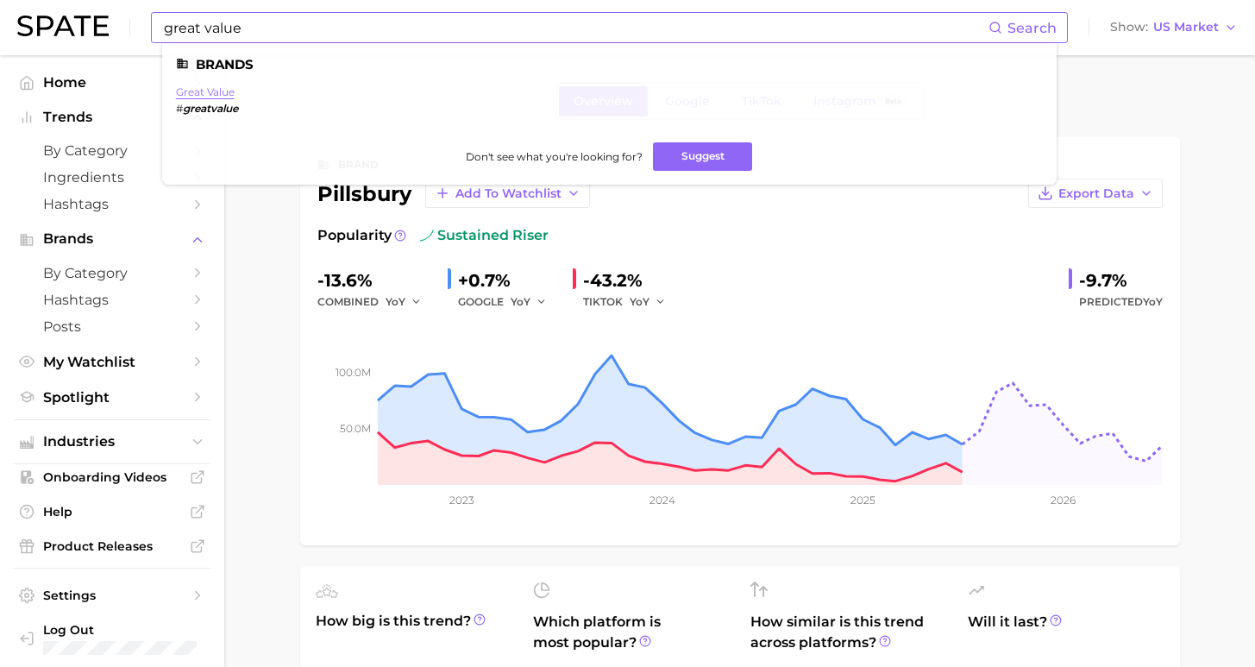
click at [219, 90] on link "great value" at bounding box center [205, 91] width 59 height 13
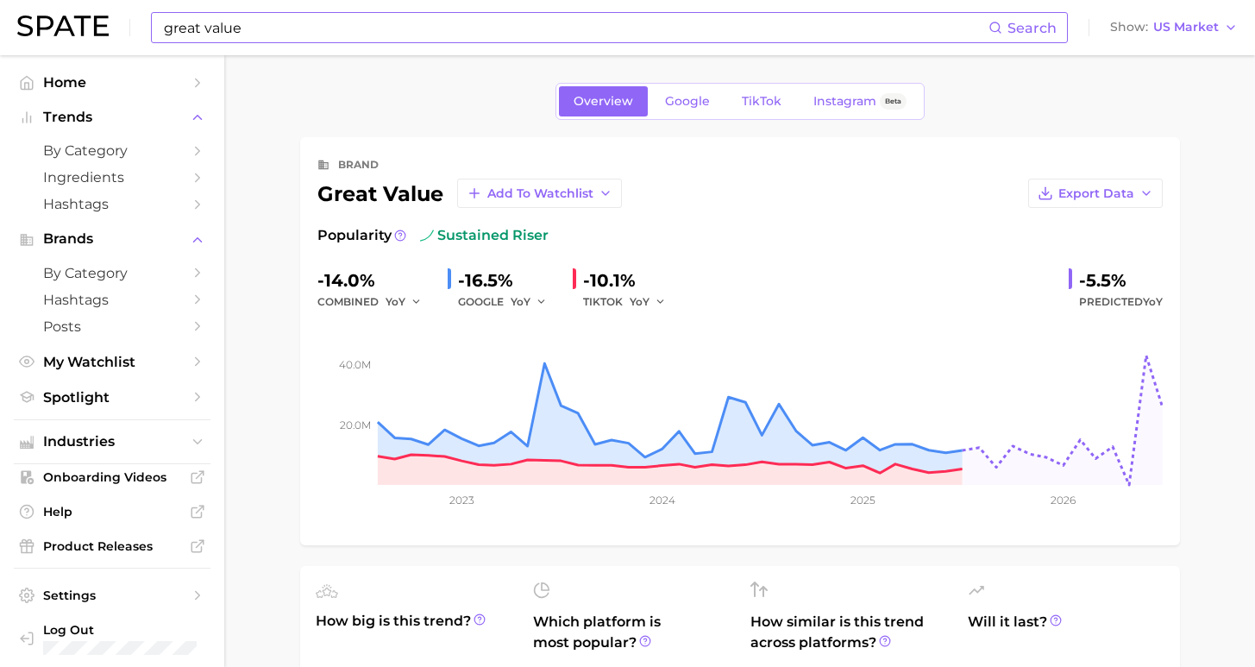
click at [260, 29] on input "great value" at bounding box center [575, 27] width 826 height 29
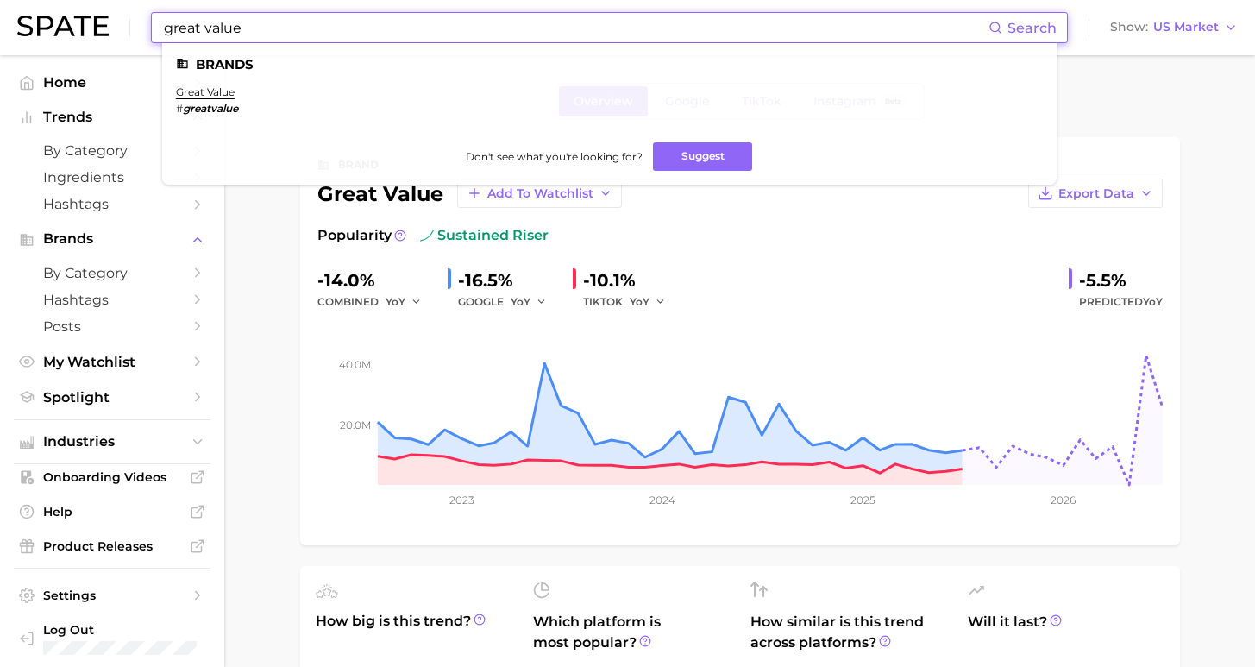
click at [298, 34] on input "great value" at bounding box center [575, 27] width 826 height 29
drag, startPoint x: 291, startPoint y: 32, endPoint x: 53, endPoint y: 28, distance: 238.9
click at [53, 28] on div "great value Search Brands great value # [GEOGRAPHIC_DATA] Don't see what you're…" at bounding box center [627, 27] width 1220 height 55
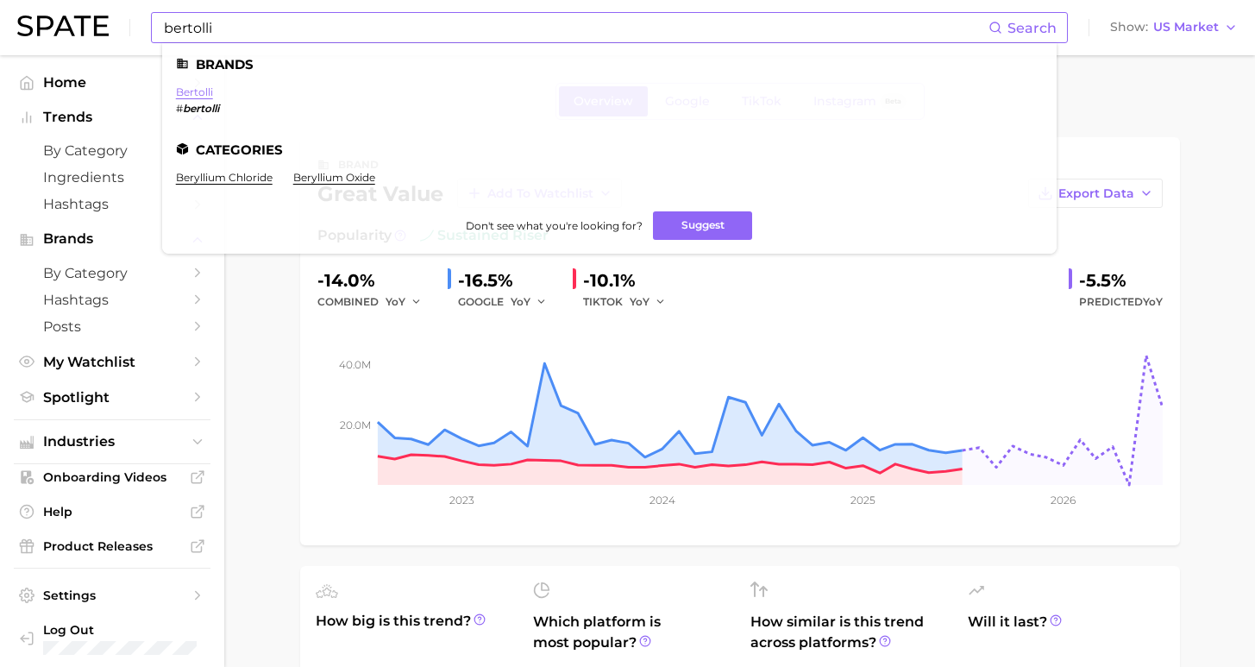
click at [199, 90] on link "bertolli" at bounding box center [194, 91] width 37 height 13
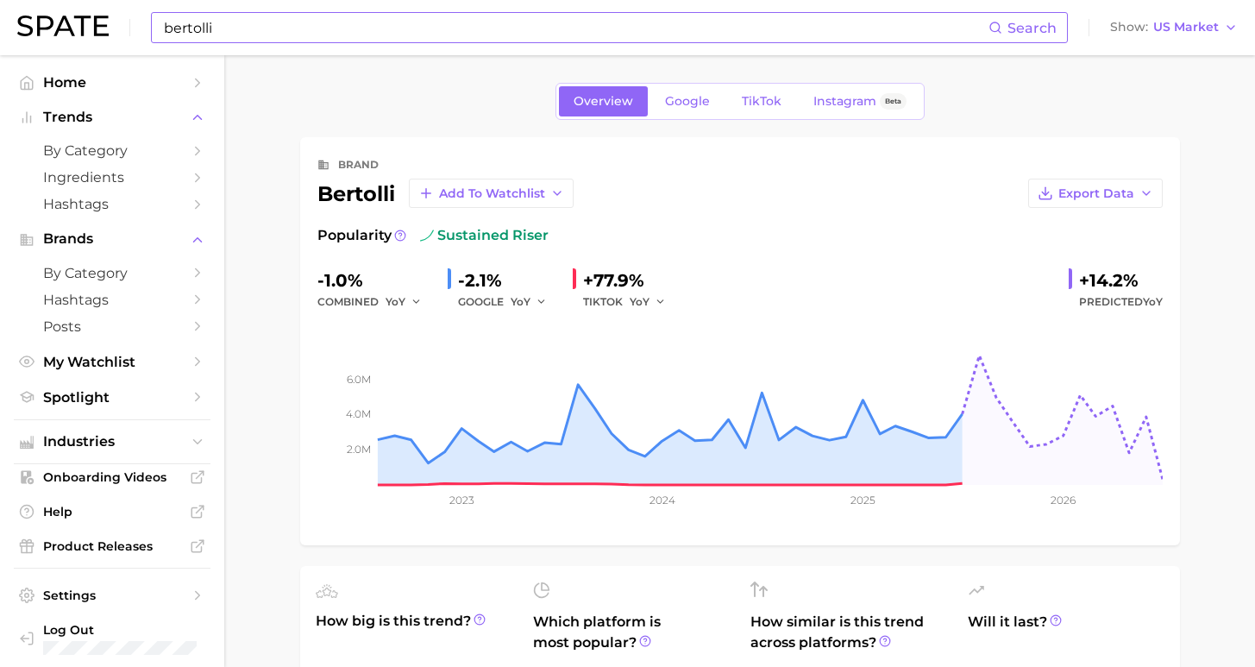
click at [249, 54] on div "bertolli Search Show US Market" at bounding box center [627, 27] width 1220 height 55
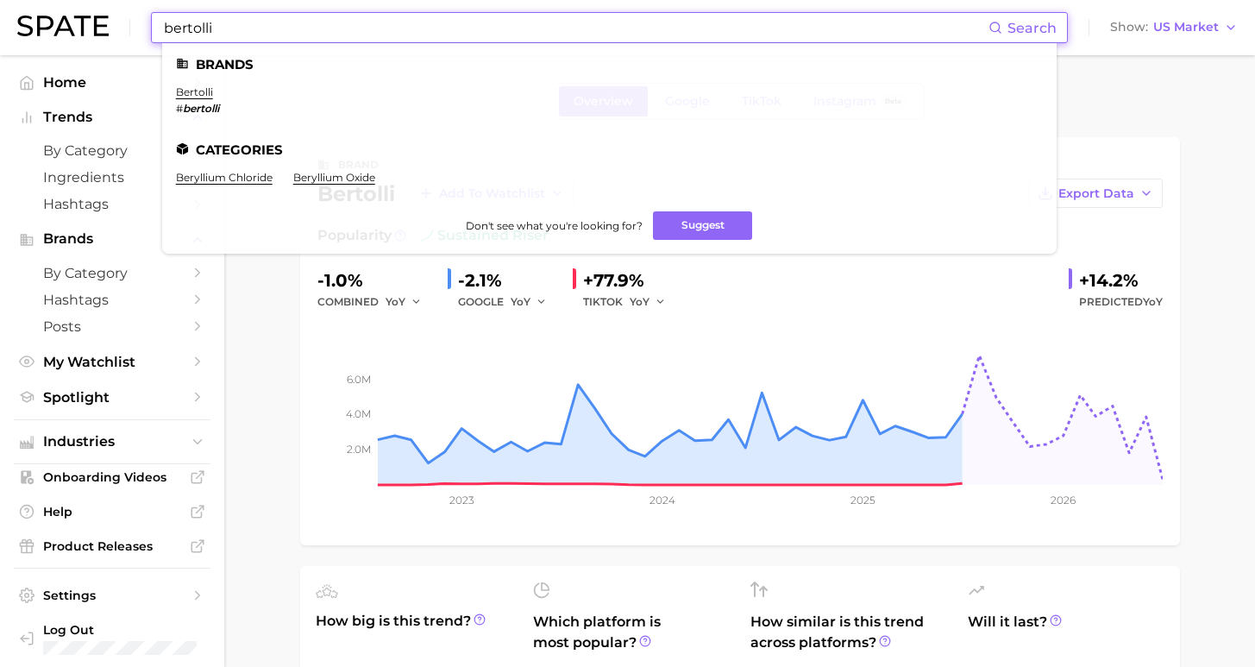
drag, startPoint x: 242, startPoint y: 32, endPoint x: 94, endPoint y: 22, distance: 148.7
click at [94, 22] on div "bertolli Search Brands bertolli # bertolli Categories beryllium chloride beryll…" at bounding box center [627, 27] width 1220 height 55
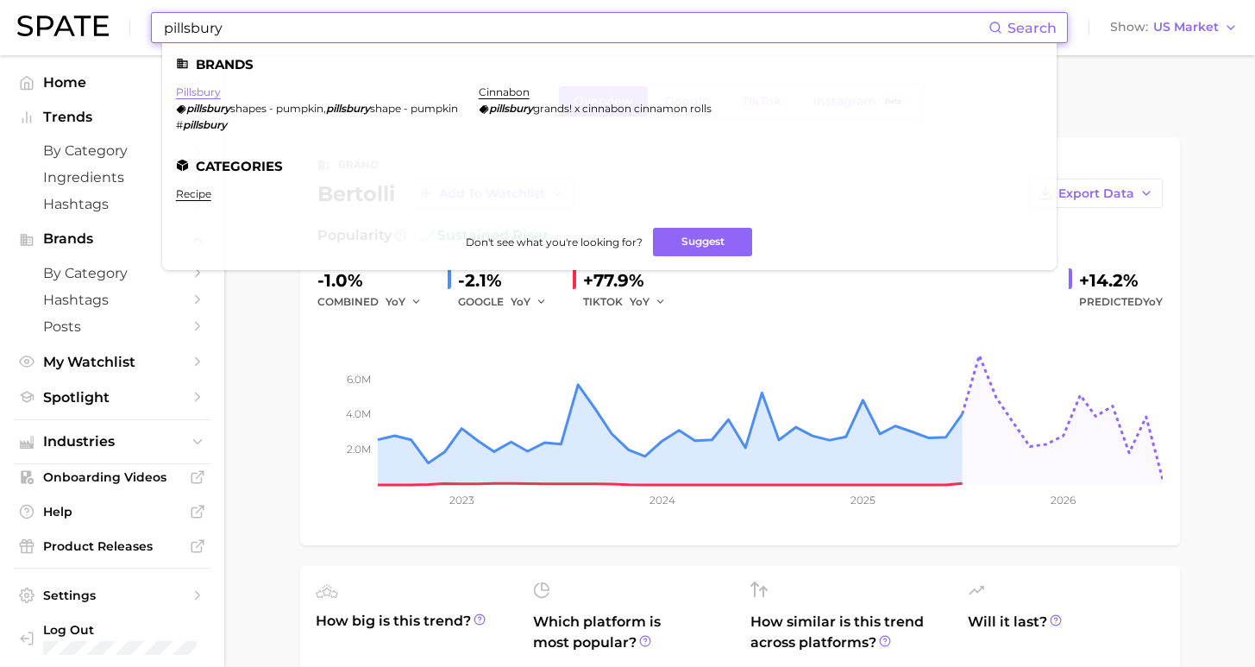
type input "pillsbury"
click at [208, 87] on link "pillsbury" at bounding box center [198, 91] width 45 height 13
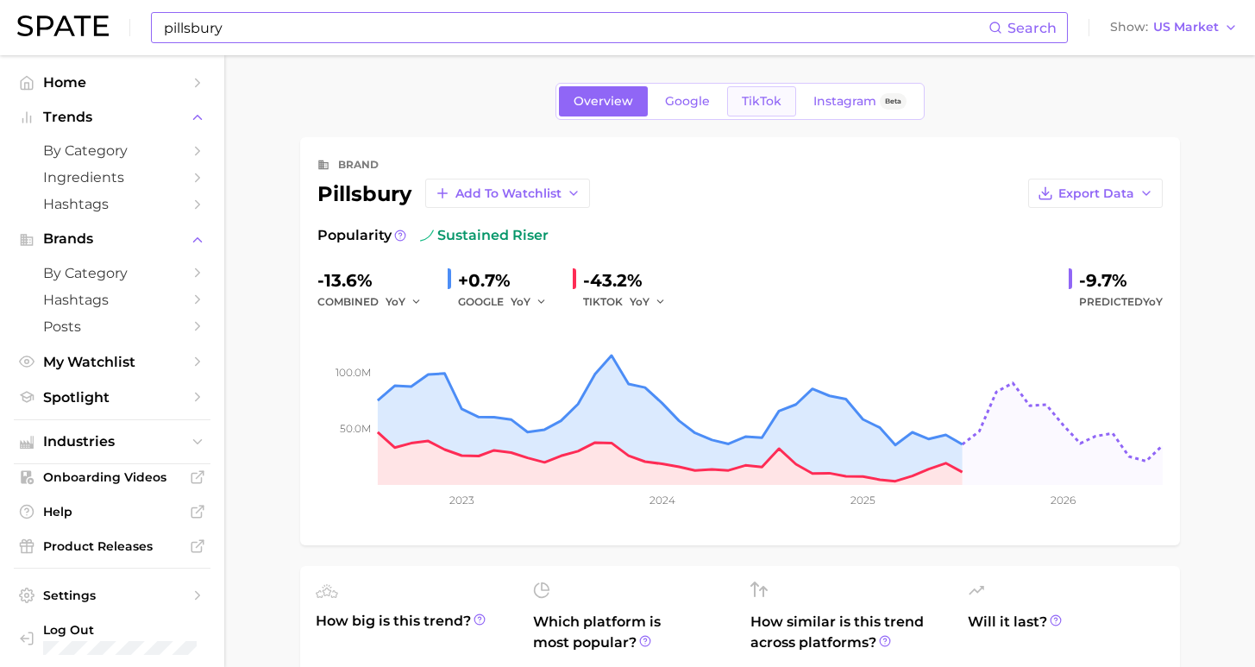
click at [778, 99] on link "TikTok" at bounding box center [761, 101] width 69 height 30
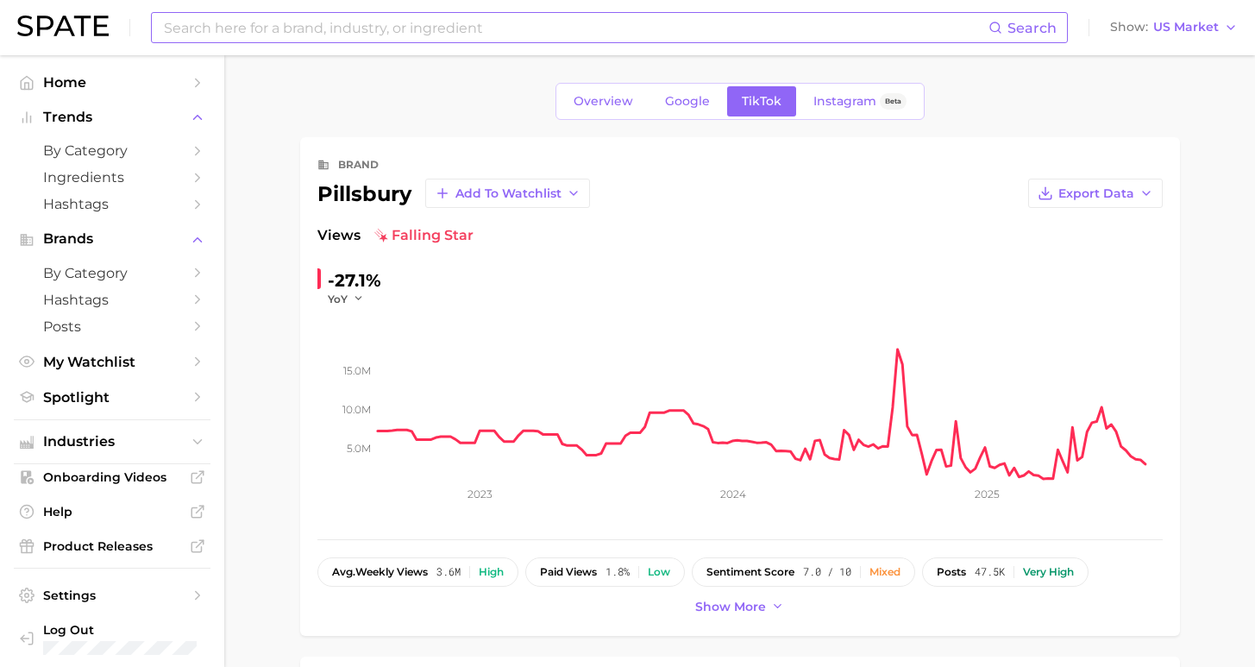
click at [441, 46] on div "Search Show US Market" at bounding box center [627, 27] width 1220 height 55
click at [436, 31] on input at bounding box center [575, 27] width 826 height 29
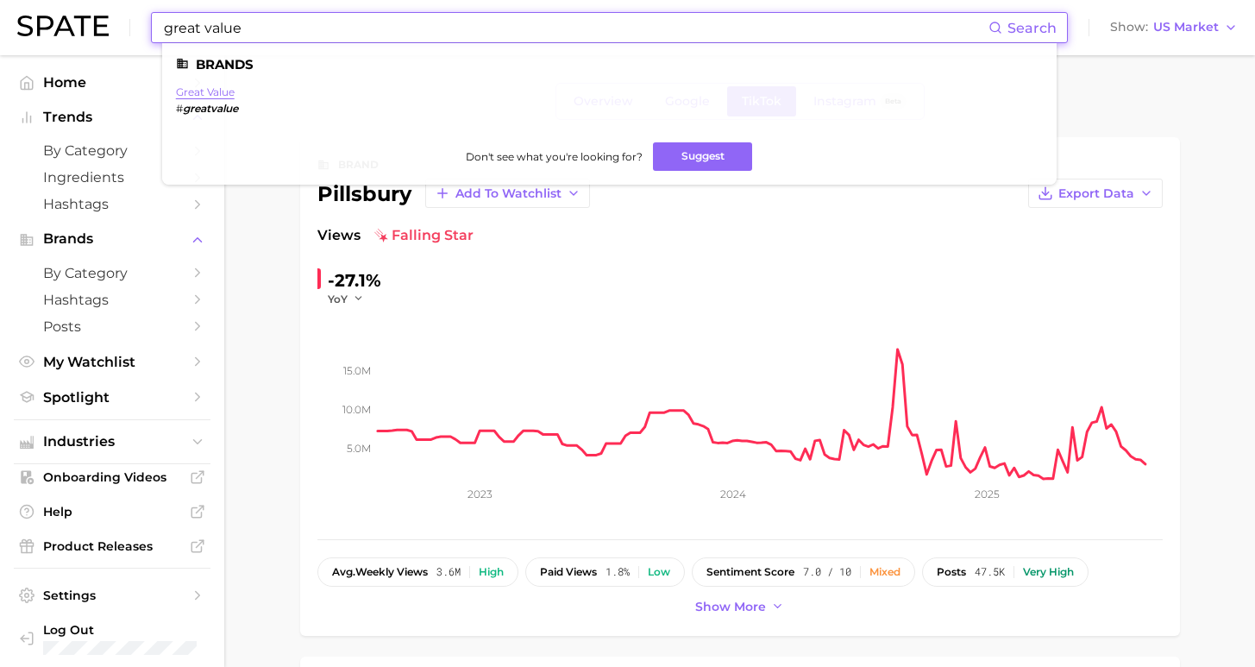
click at [195, 93] on link "great value" at bounding box center [205, 91] width 59 height 13
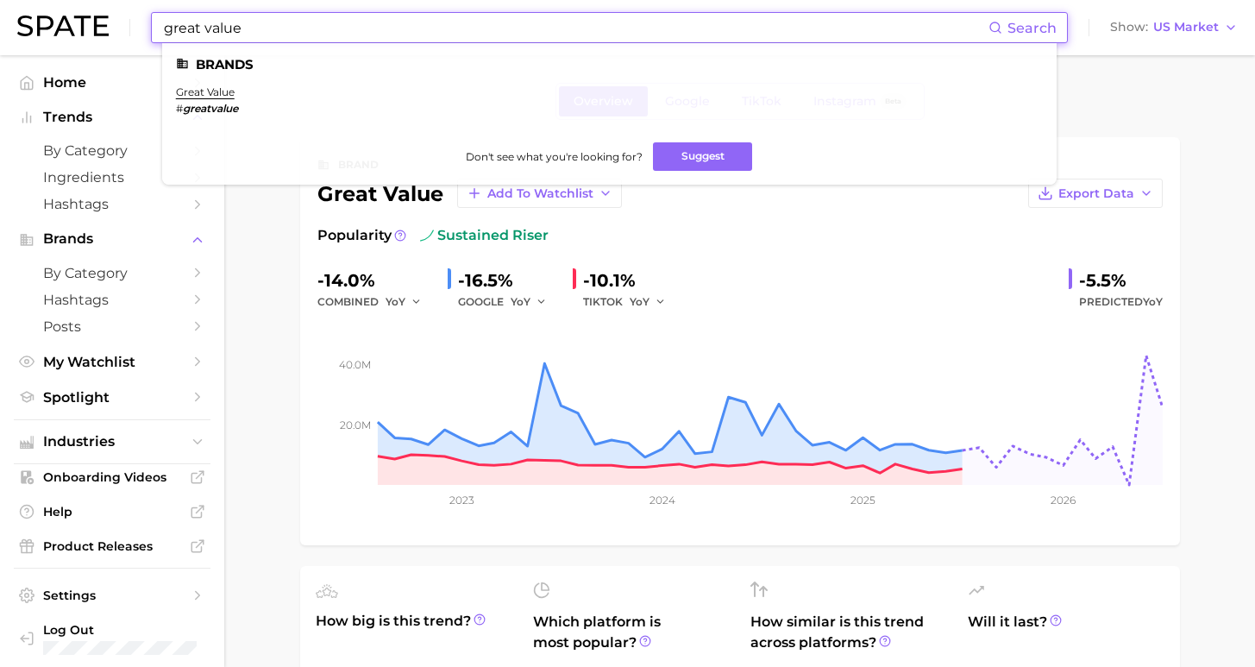
drag, startPoint x: 266, startPoint y: 30, endPoint x: 125, endPoint y: 15, distance: 141.4
click at [125, 15] on div "great value Search Brands great value # [GEOGRAPHIC_DATA] Don't see what you're…" at bounding box center [627, 27] width 1220 height 55
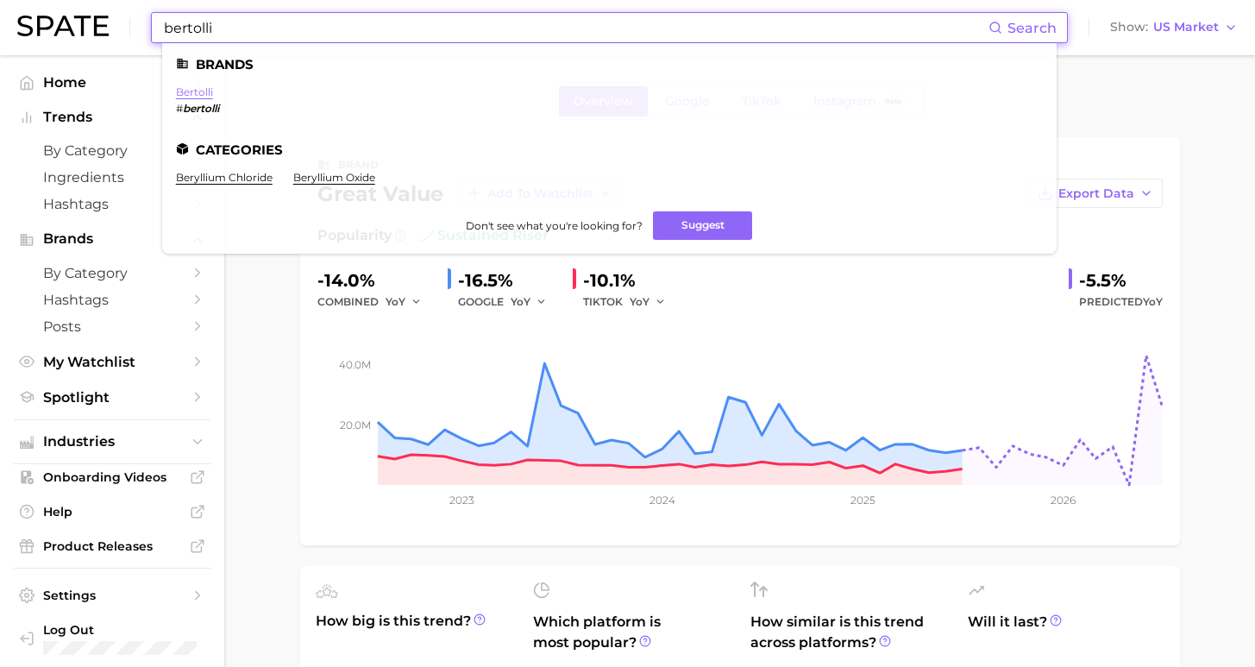
type input "bertolli"
click at [194, 91] on link "bertolli" at bounding box center [194, 91] width 37 height 13
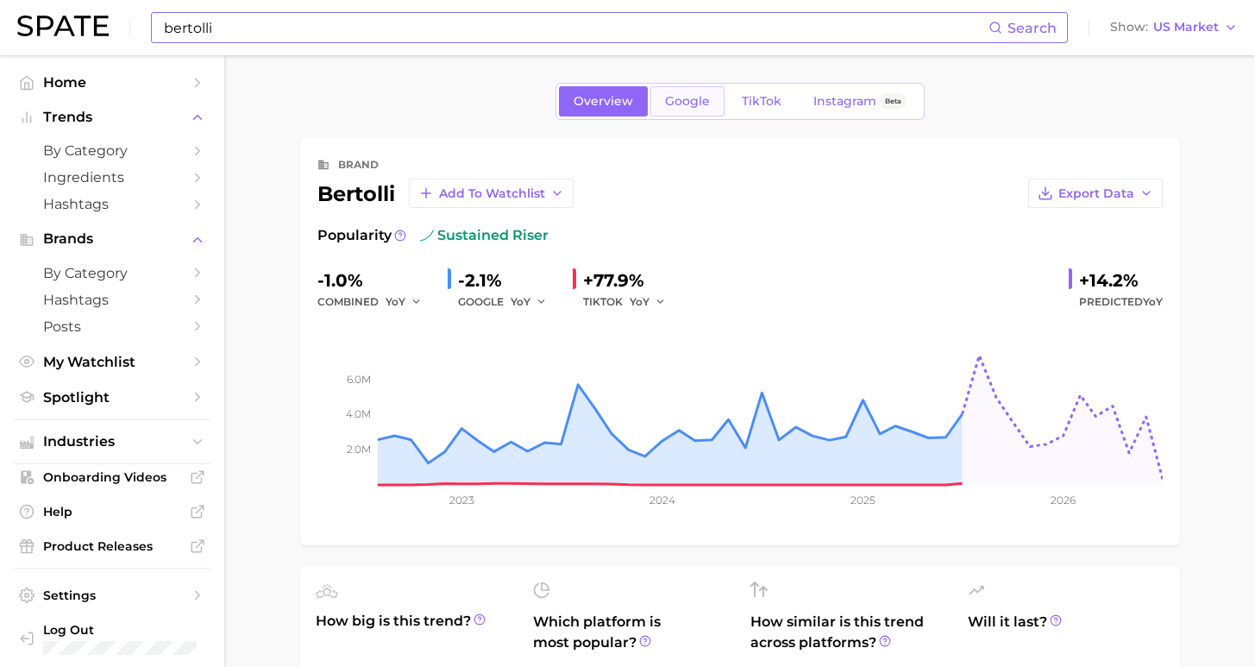
click at [682, 102] on span "Google" at bounding box center [687, 101] width 45 height 15
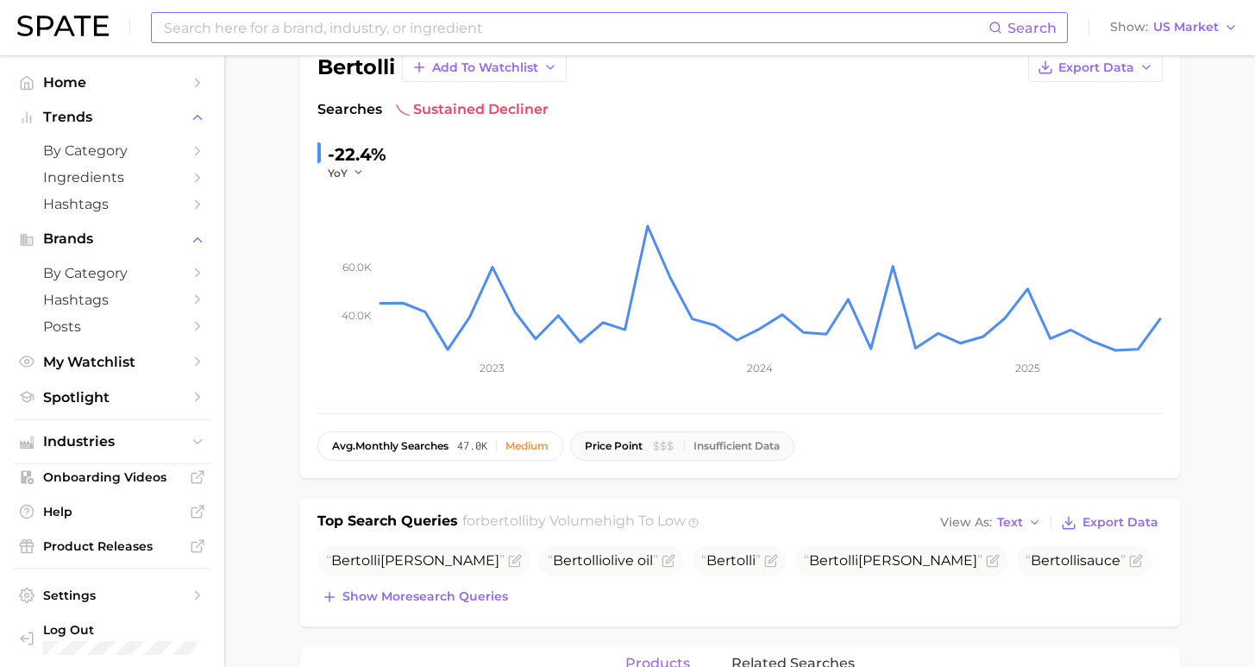
scroll to position [254, 0]
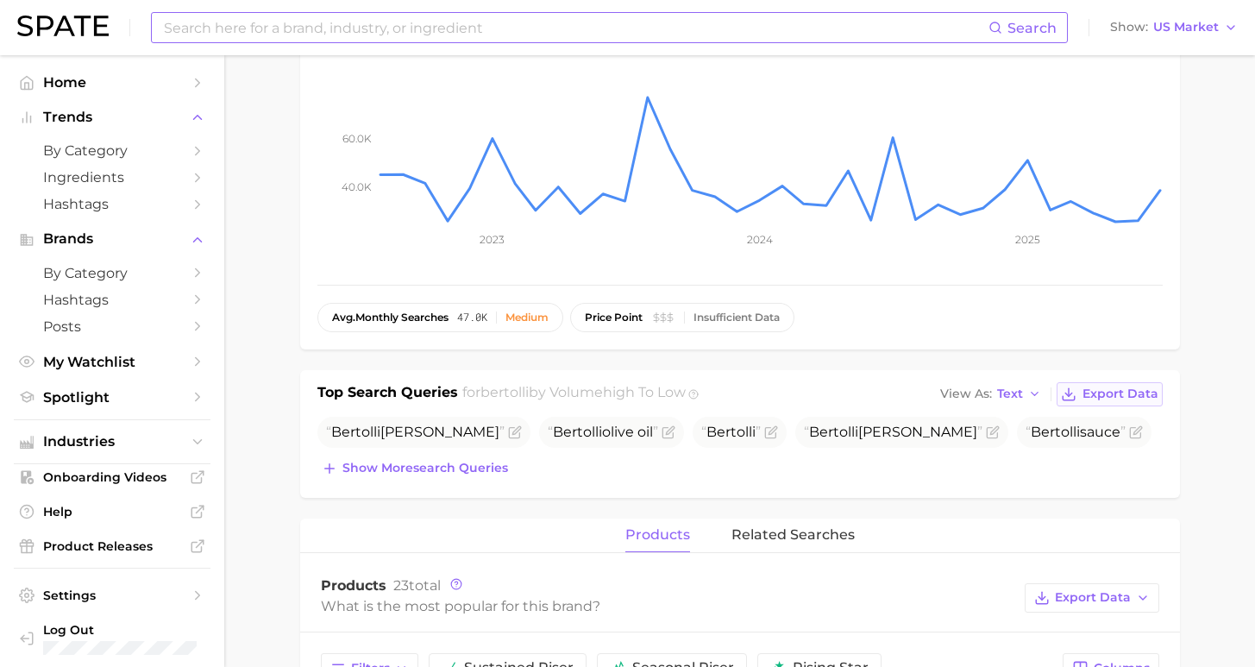
click at [1133, 391] on span "Export Data" at bounding box center [1120, 393] width 76 height 15
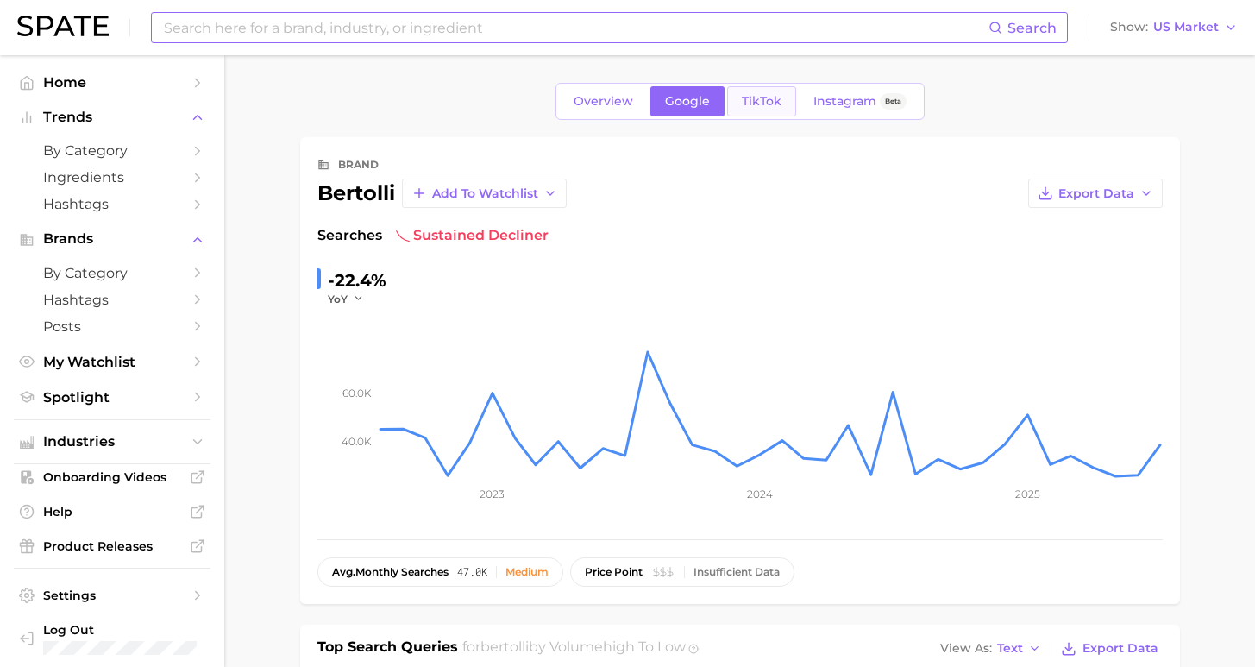
click at [762, 109] on link "TikTok" at bounding box center [761, 101] width 69 height 30
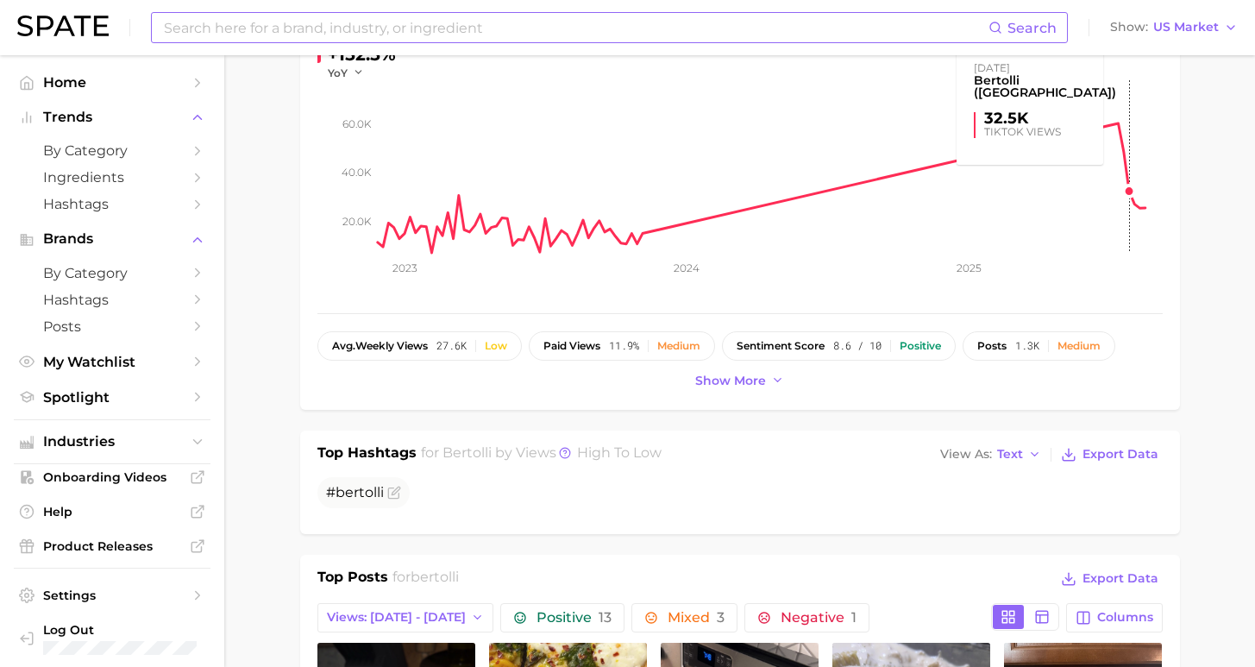
scroll to position [580, 0]
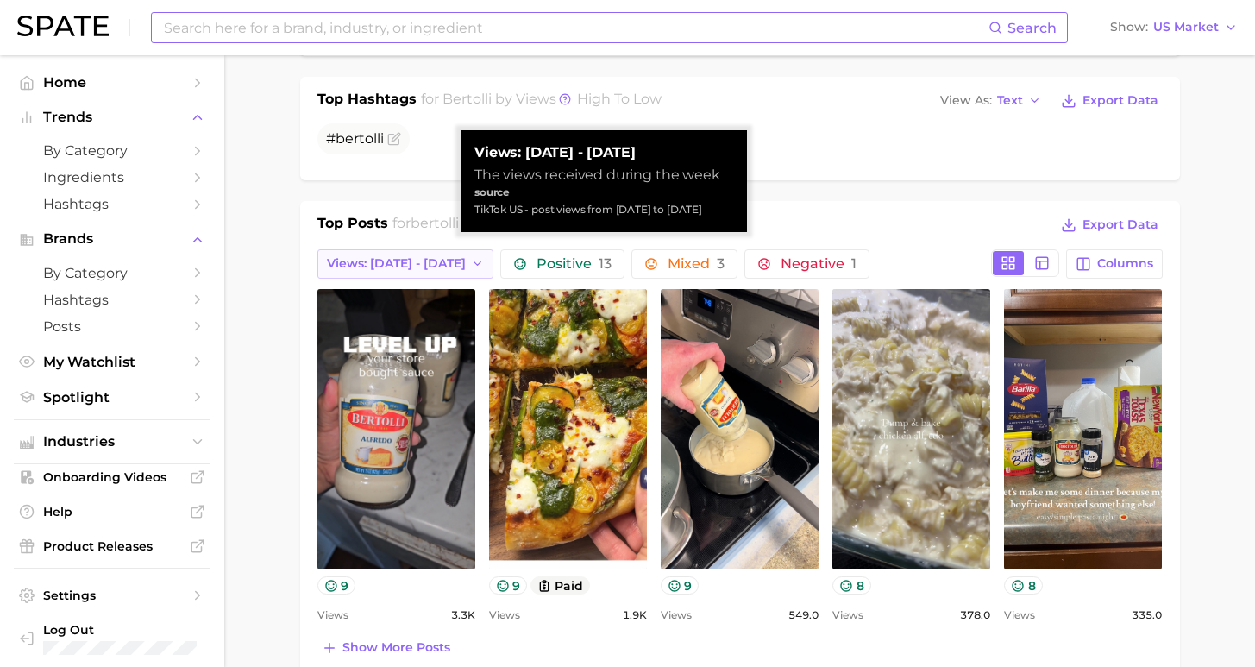
click at [423, 262] on span "Views: [DATE] - [DATE]" at bounding box center [396, 263] width 139 height 15
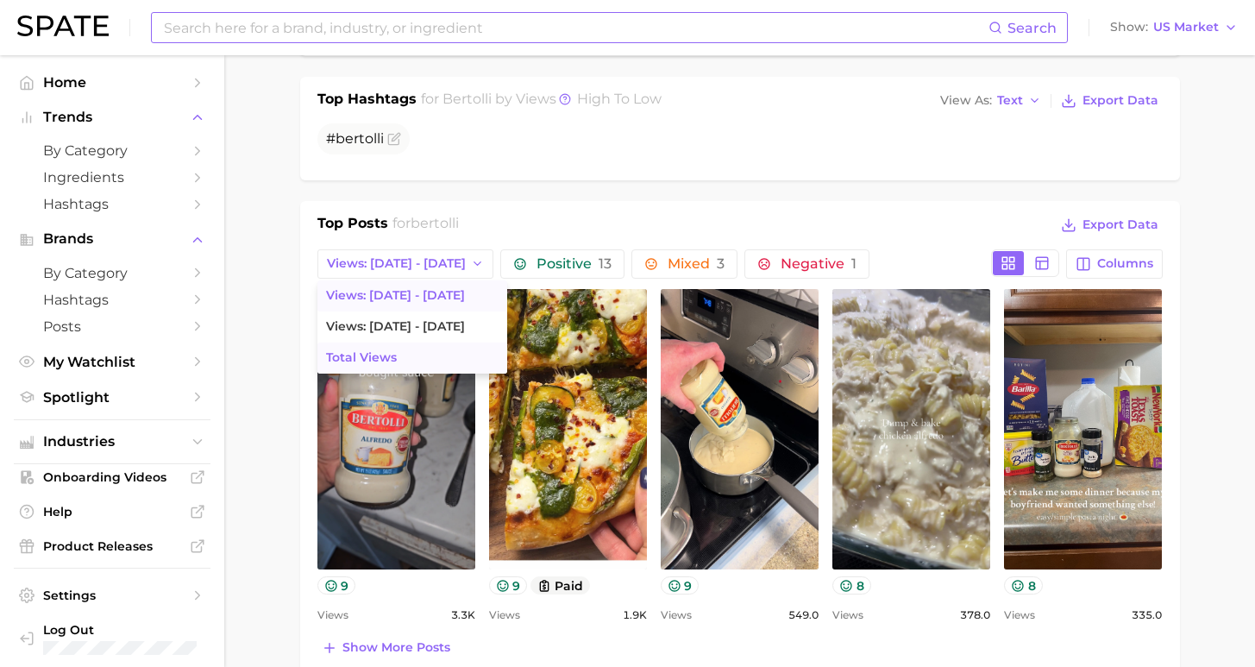
click at [377, 359] on span "Total Views" at bounding box center [361, 357] width 71 height 15
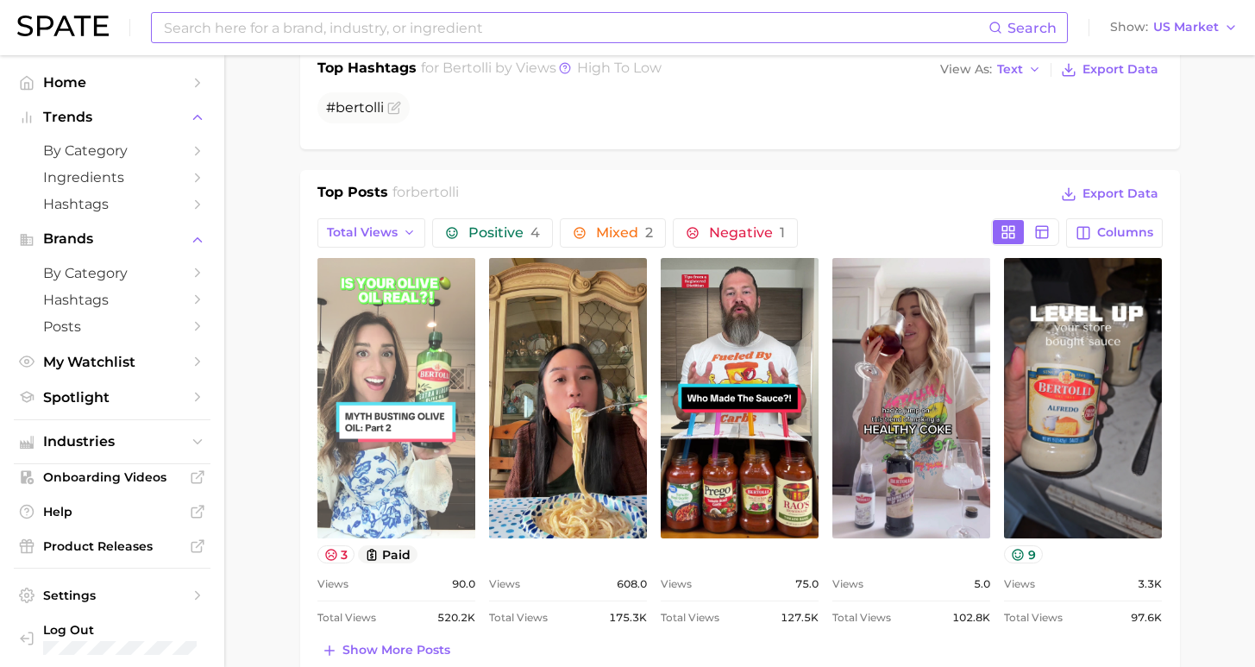
scroll to position [729, 0]
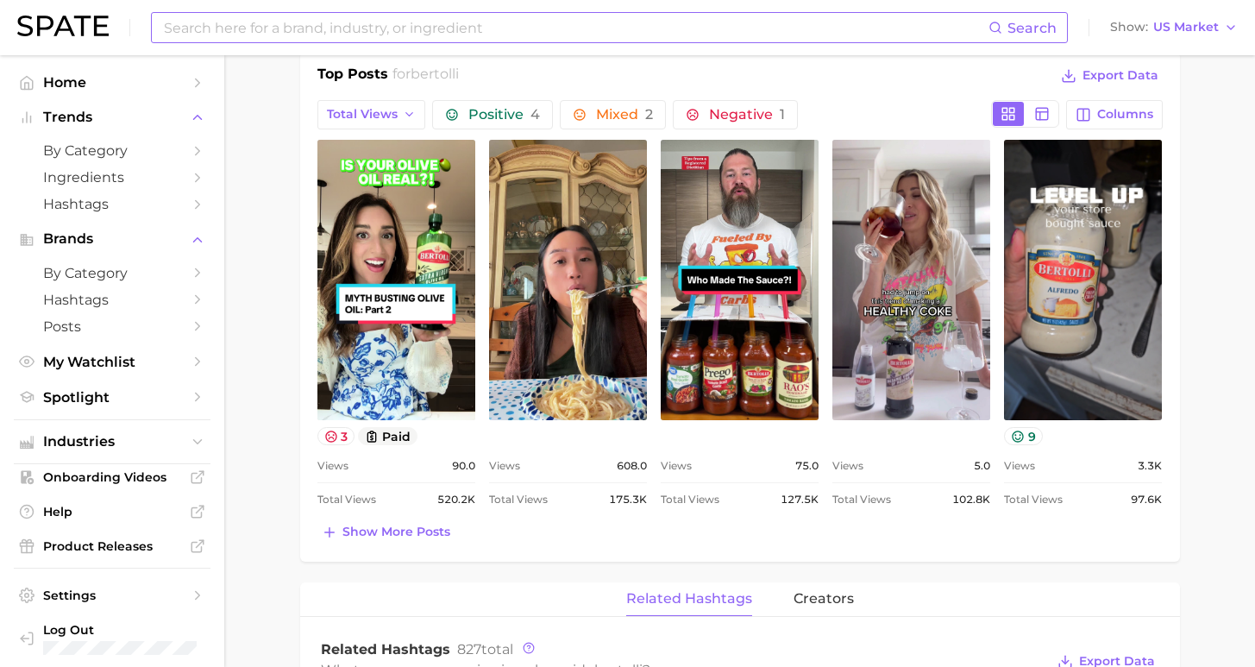
click at [407, 528] on span "Show more posts" at bounding box center [396, 531] width 108 height 15
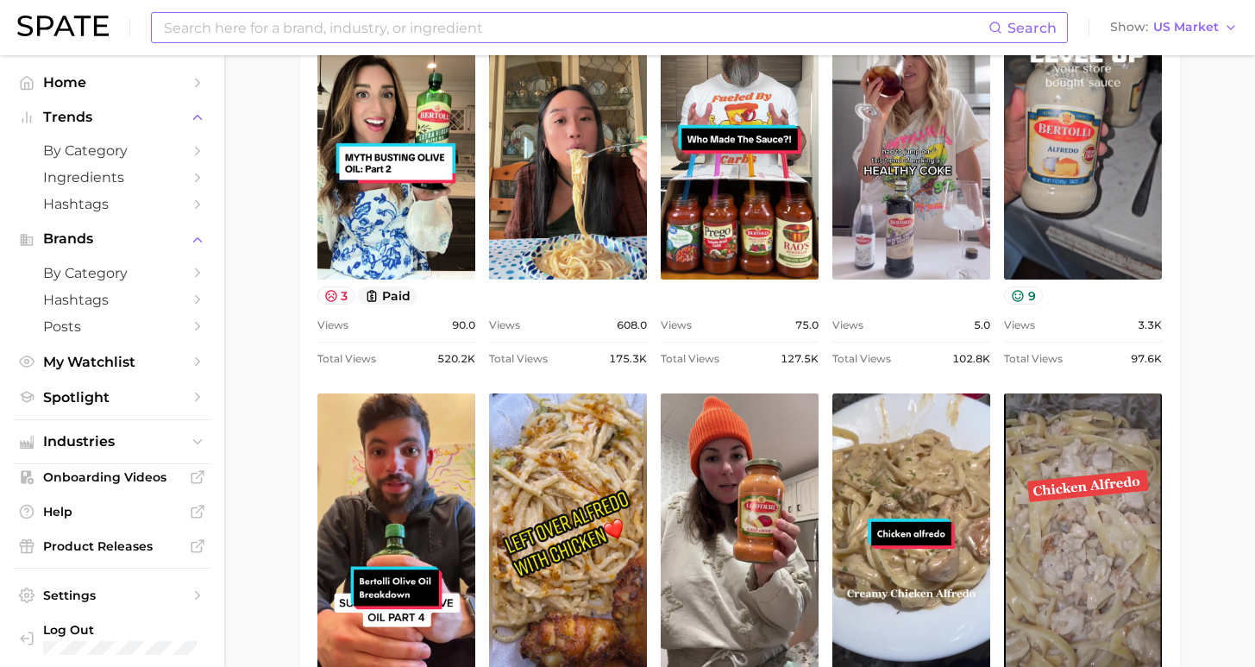
scroll to position [730, 0]
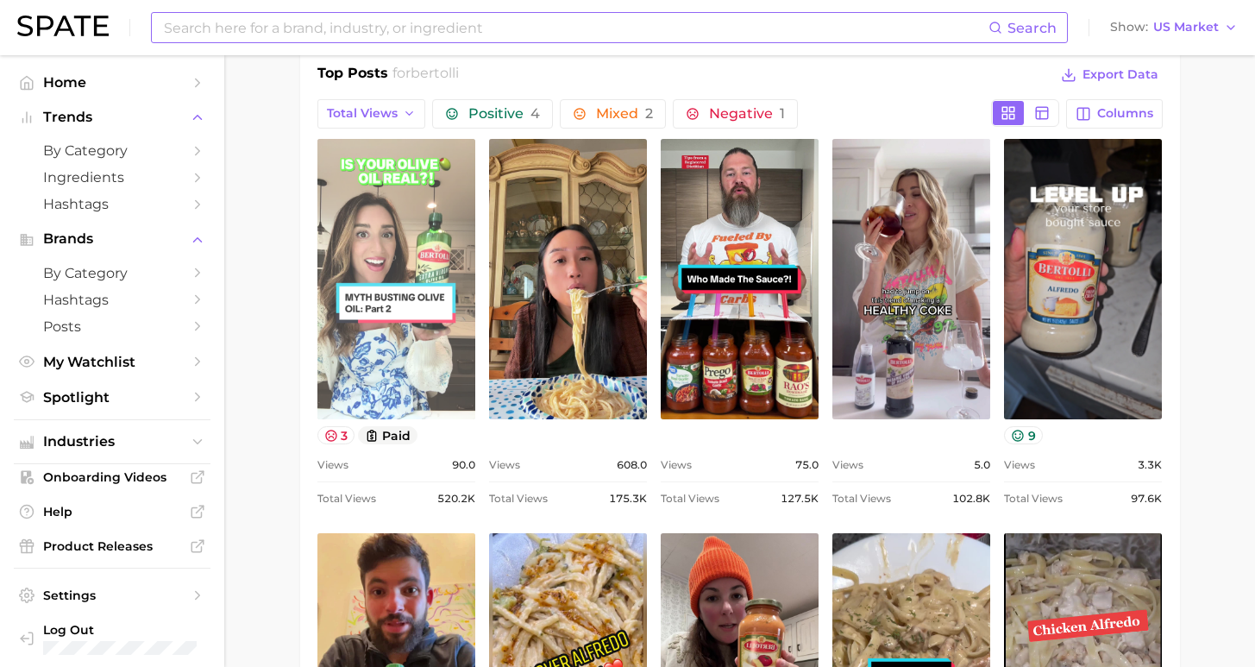
click at [436, 276] on link "view post on TikTok" at bounding box center [396, 279] width 158 height 280
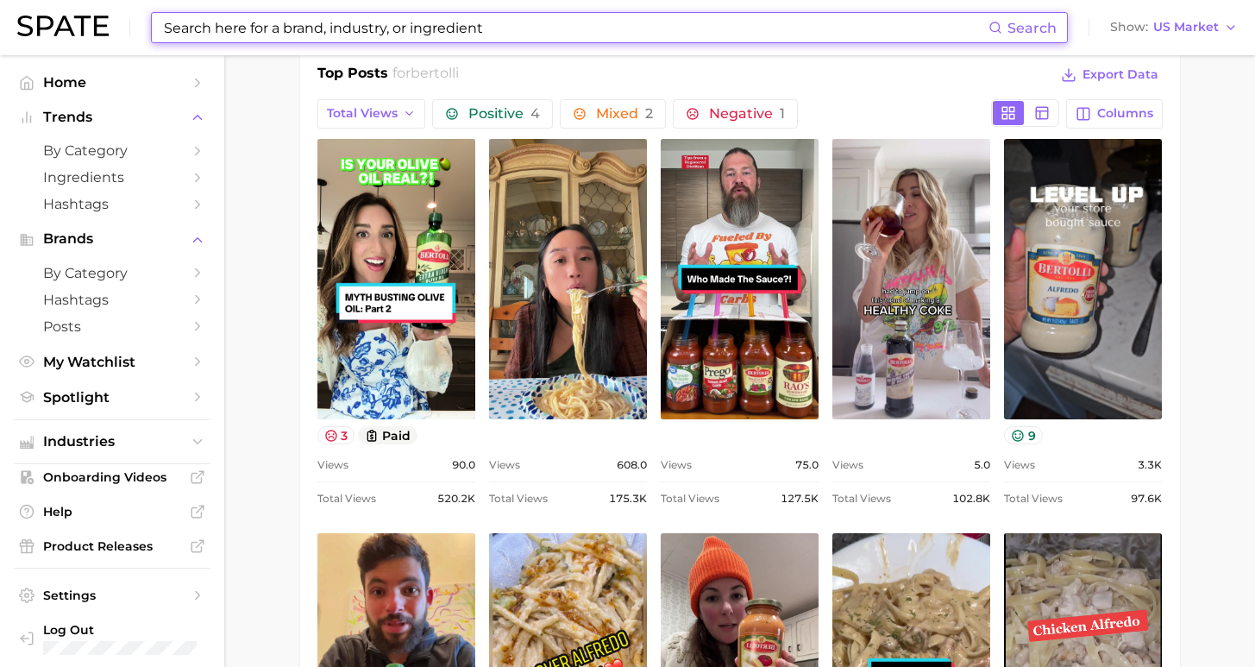
click at [387, 29] on input at bounding box center [575, 27] width 826 height 29
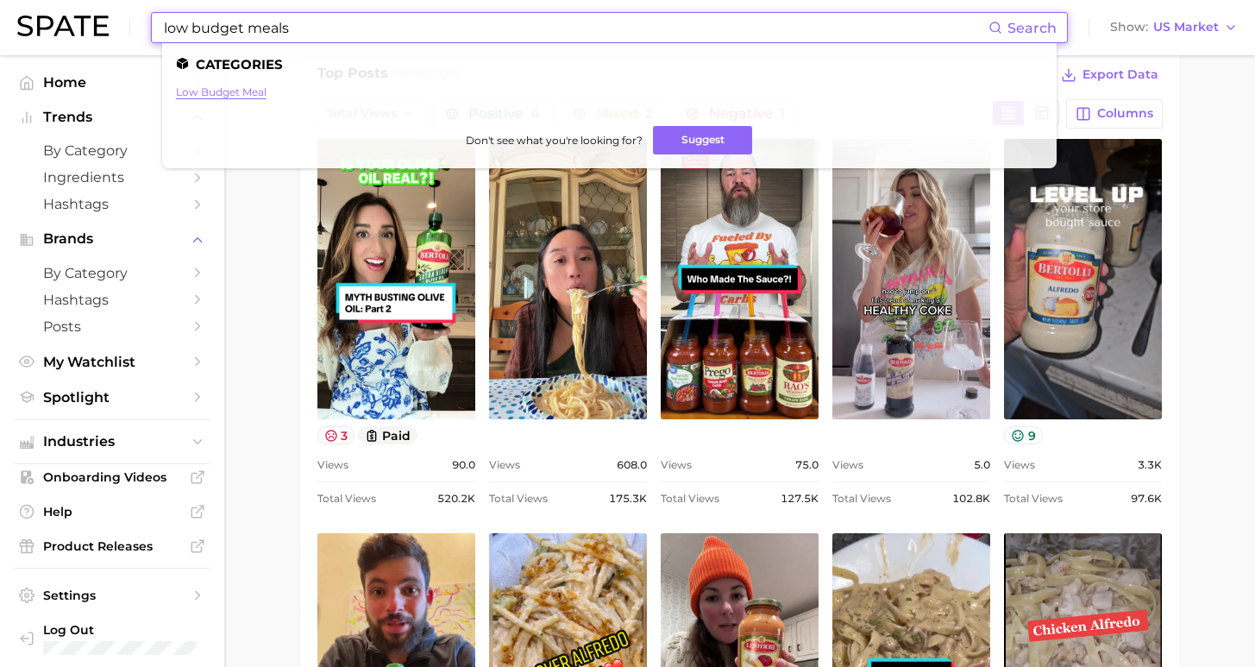
type input "low budget meals"
click at [197, 85] on link "low budget meal" at bounding box center [221, 91] width 91 height 13
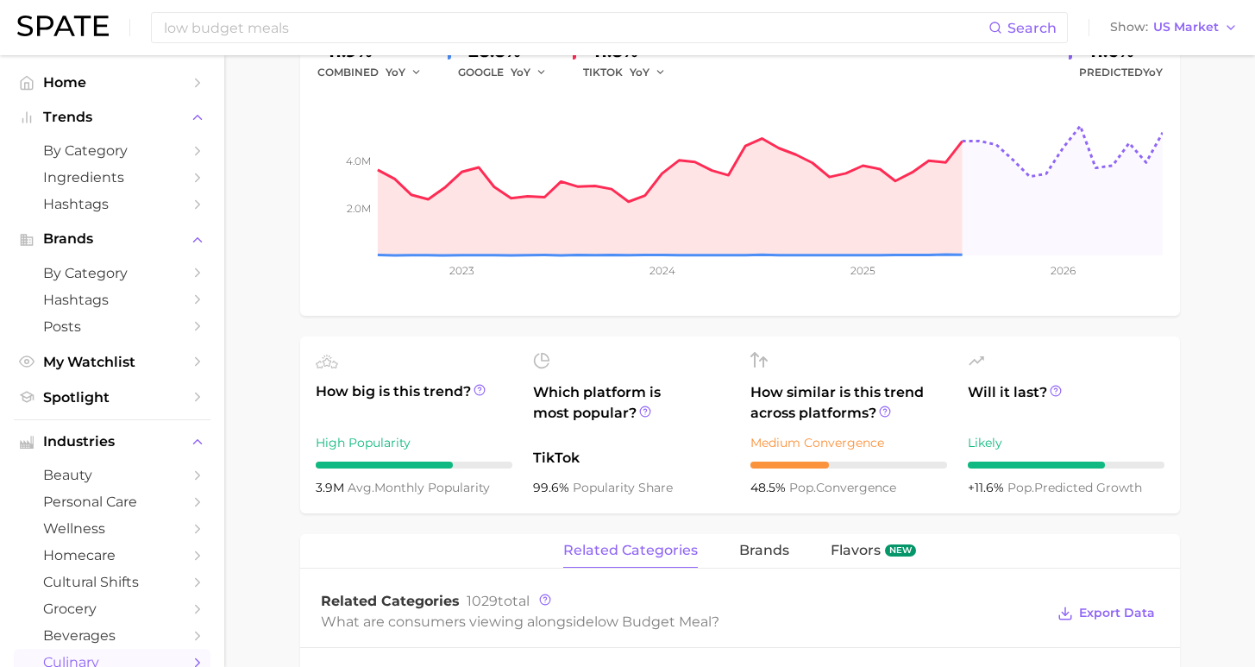
scroll to position [473, 0]
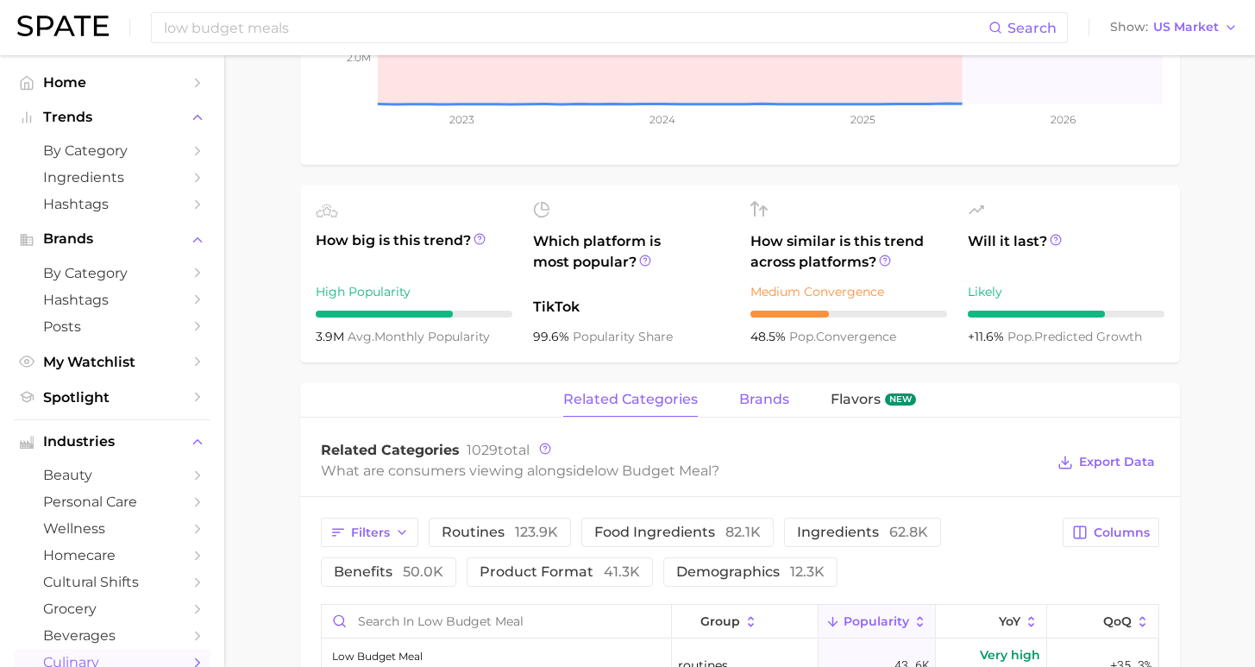
click at [762, 406] on span "brands" at bounding box center [764, 400] width 50 height 16
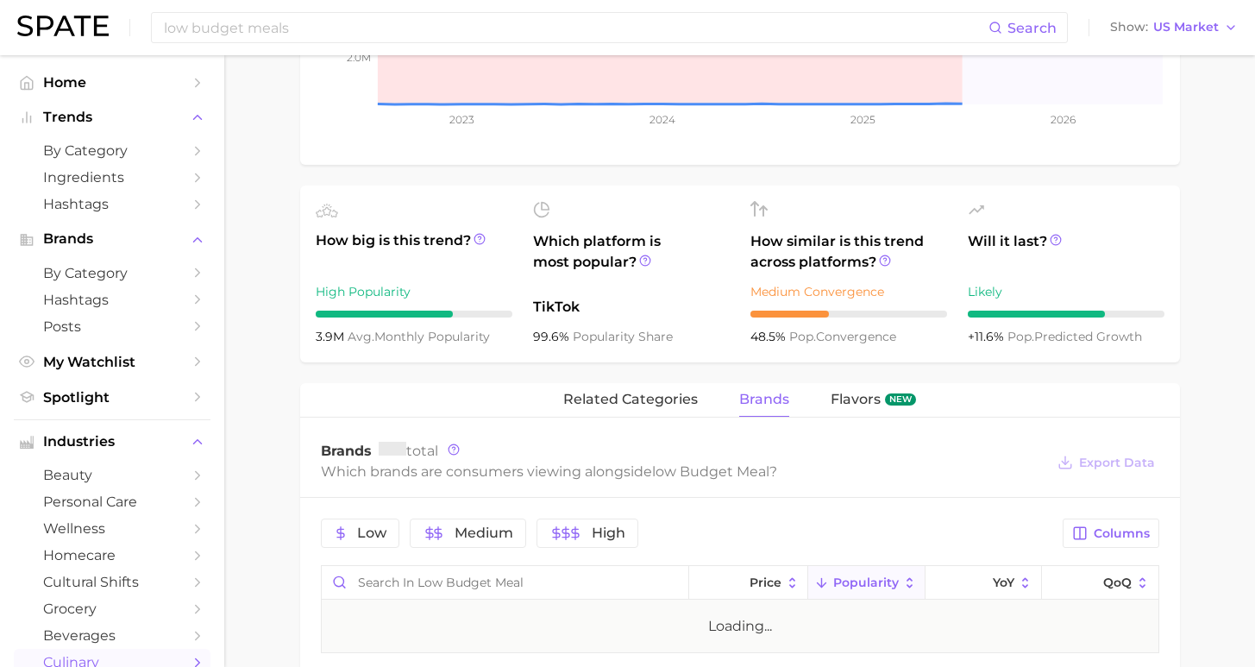
scroll to position [496, 0]
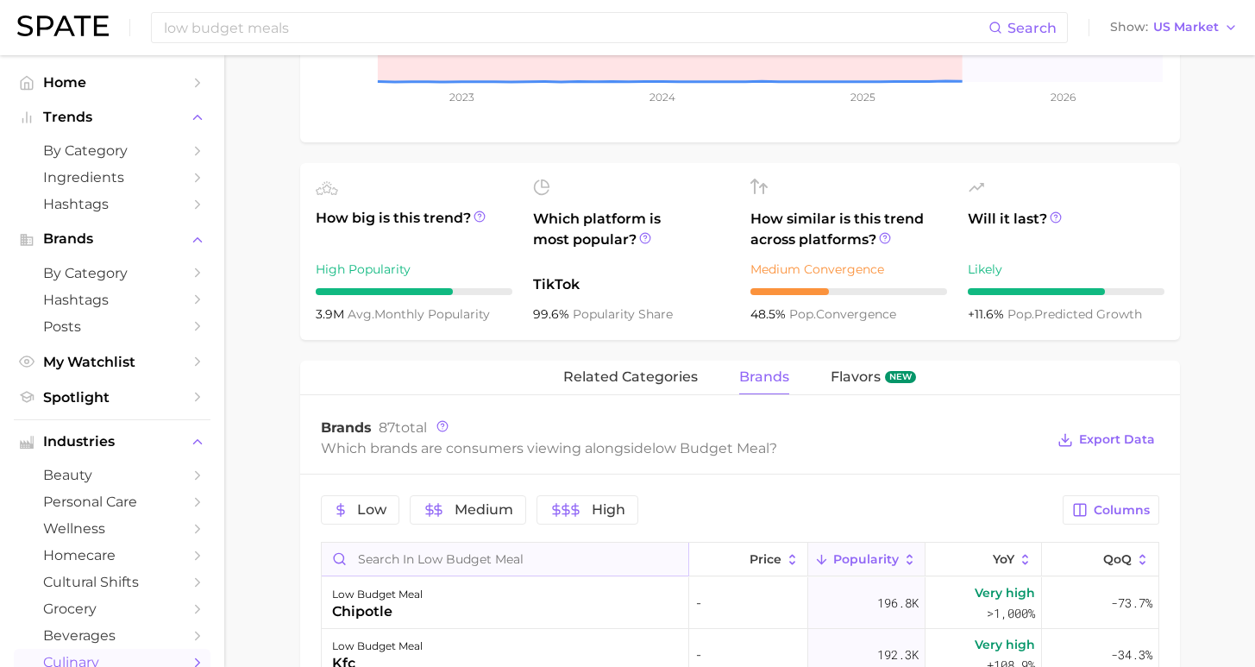
click at [557, 564] on input "Search in low budget meal" at bounding box center [505, 558] width 367 height 33
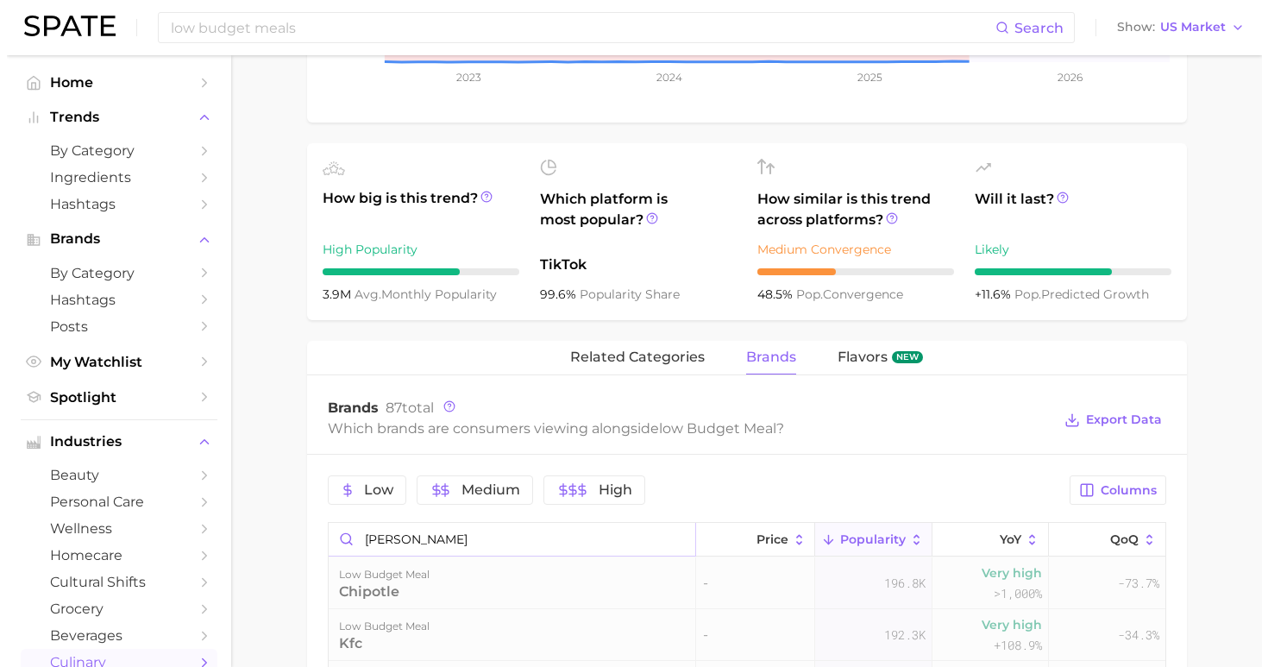
scroll to position [571, 0]
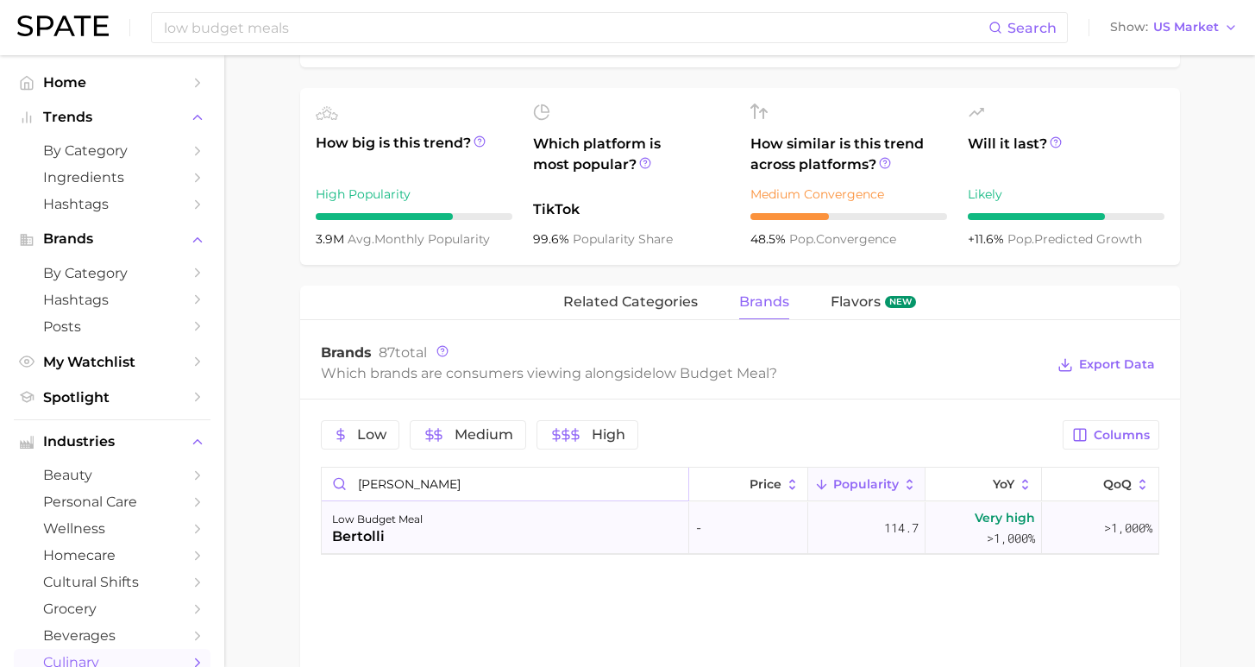
type input "[PERSON_NAME]"
click at [506, 532] on div "low budget meal bertolli" at bounding box center [505, 528] width 367 height 52
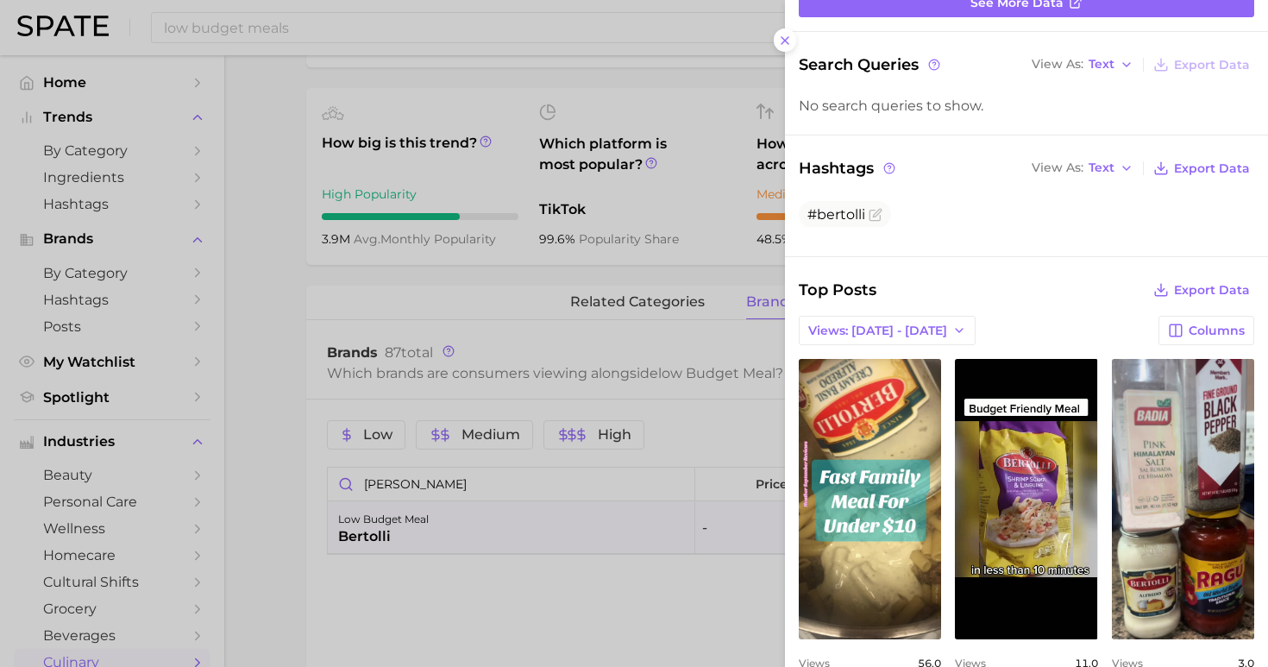
scroll to position [157, 0]
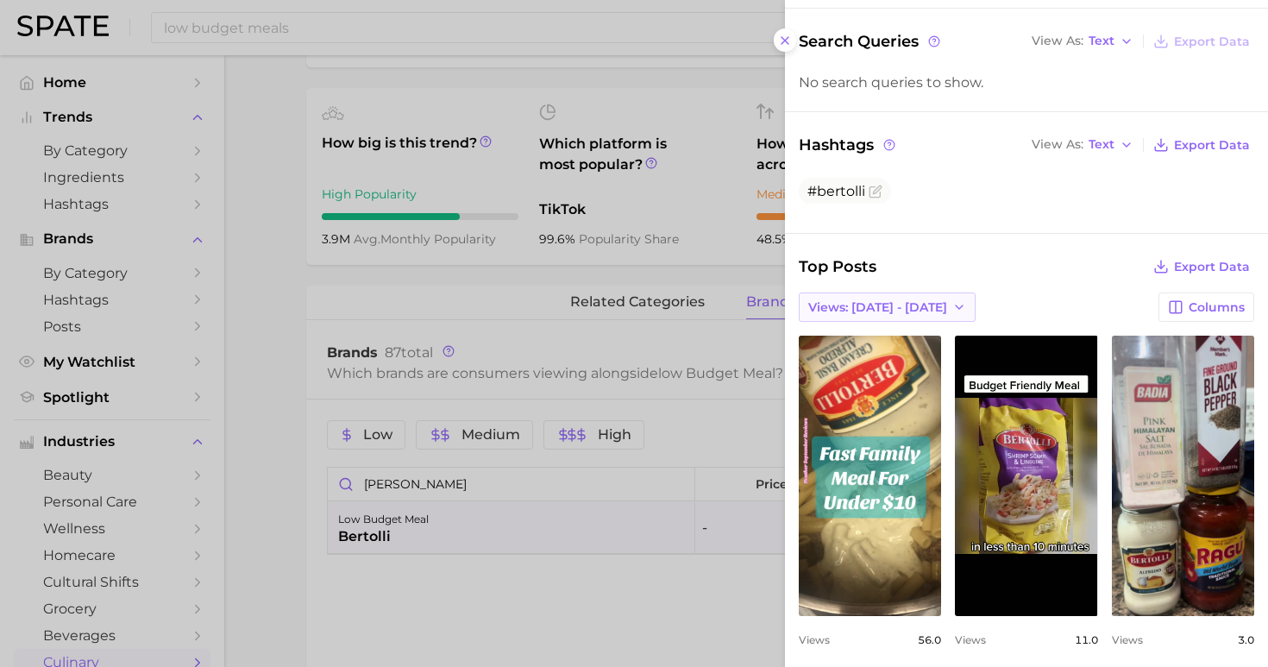
click at [880, 300] on span "Views: [DATE] - [DATE]" at bounding box center [877, 307] width 139 height 15
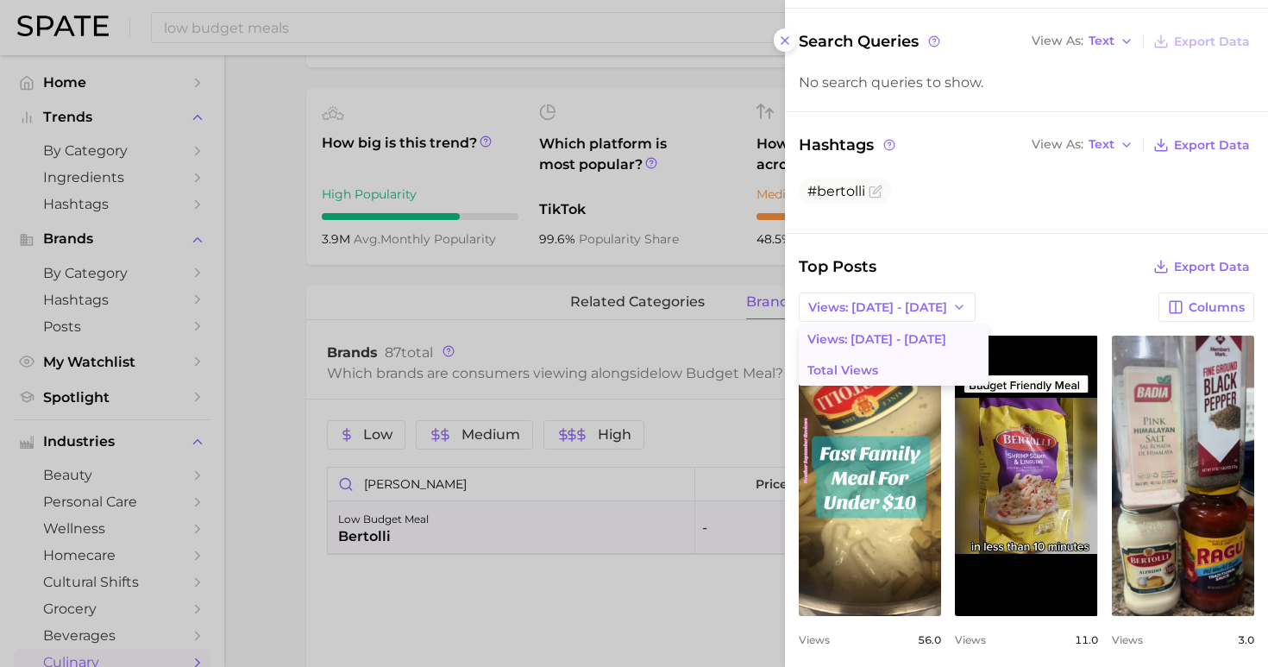
click at [879, 359] on button "Total Views" at bounding box center [894, 369] width 190 height 31
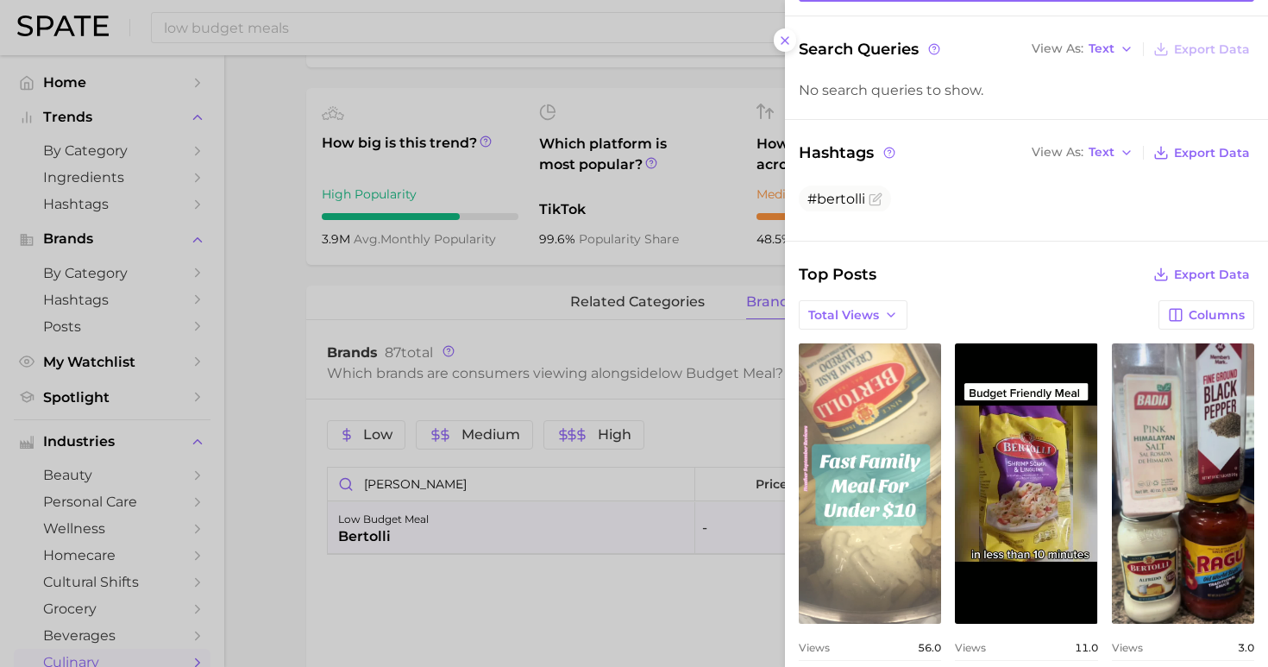
scroll to position [165, 0]
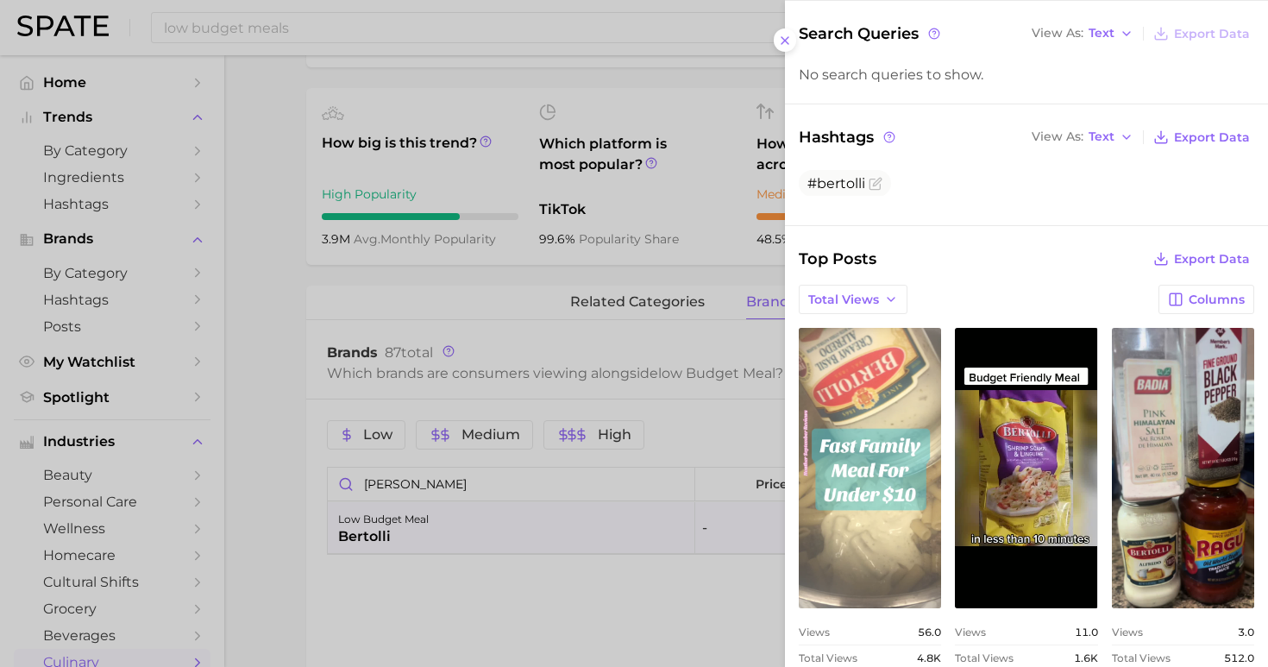
click at [882, 474] on link "view post on TikTok" at bounding box center [870, 468] width 142 height 280
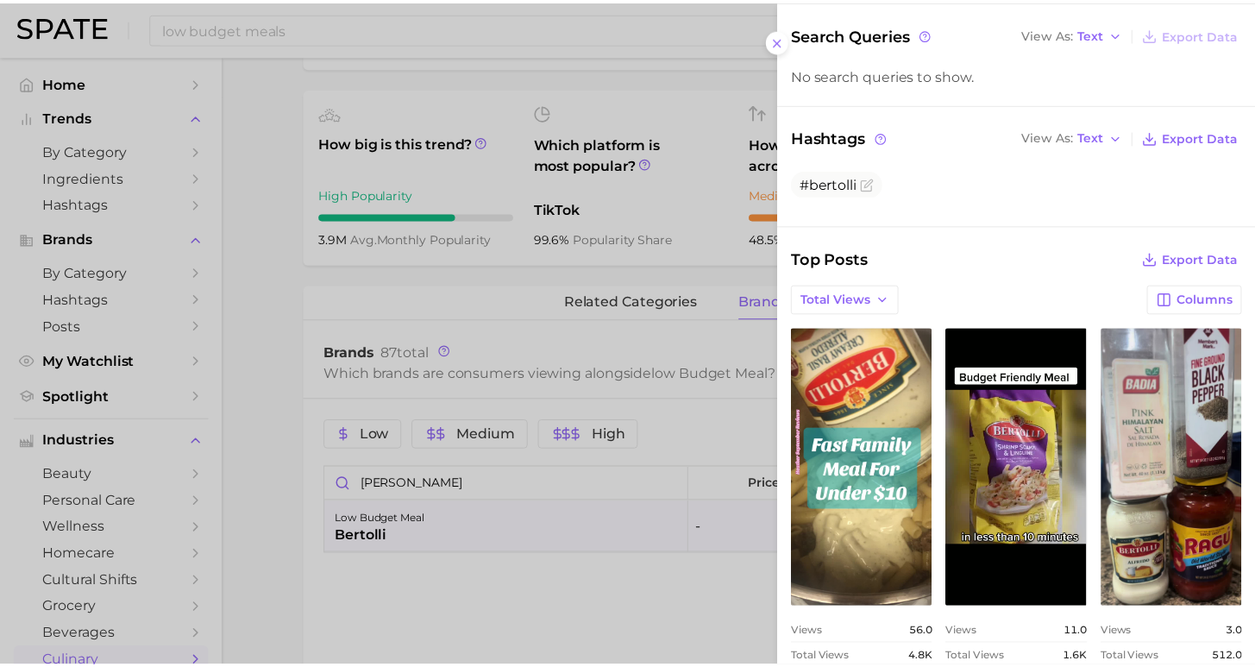
scroll to position [182, 0]
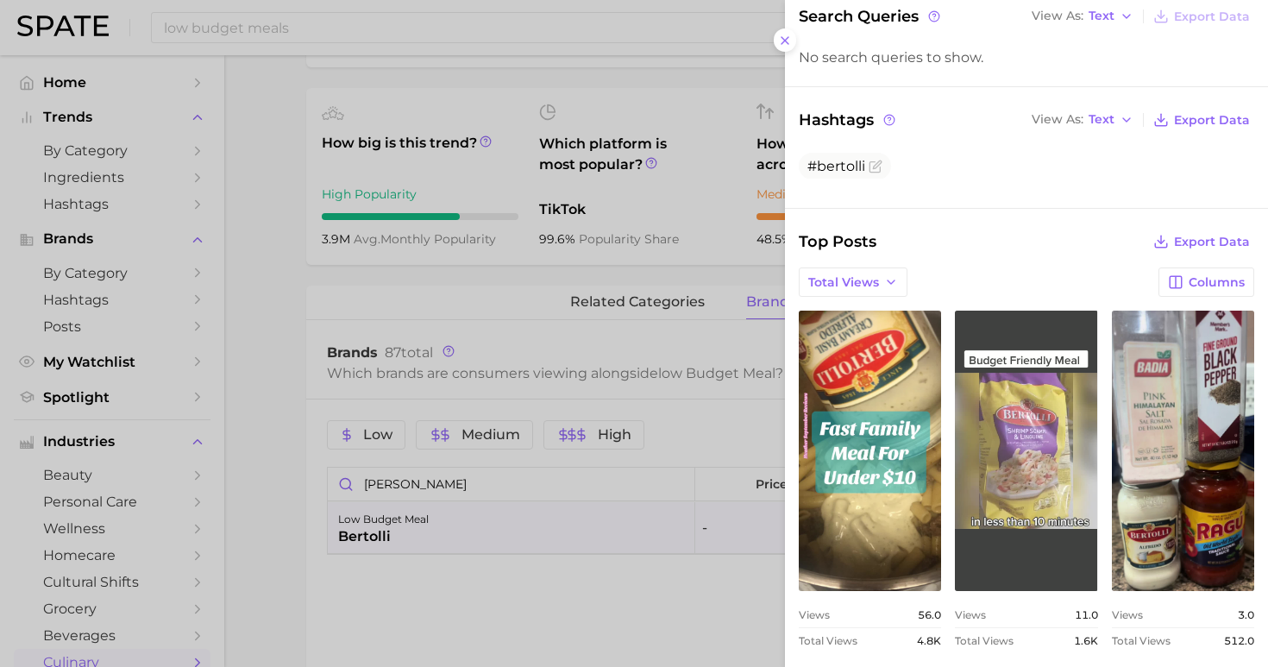
click at [1018, 466] on link "view post on TikTok" at bounding box center [1026, 450] width 142 height 280
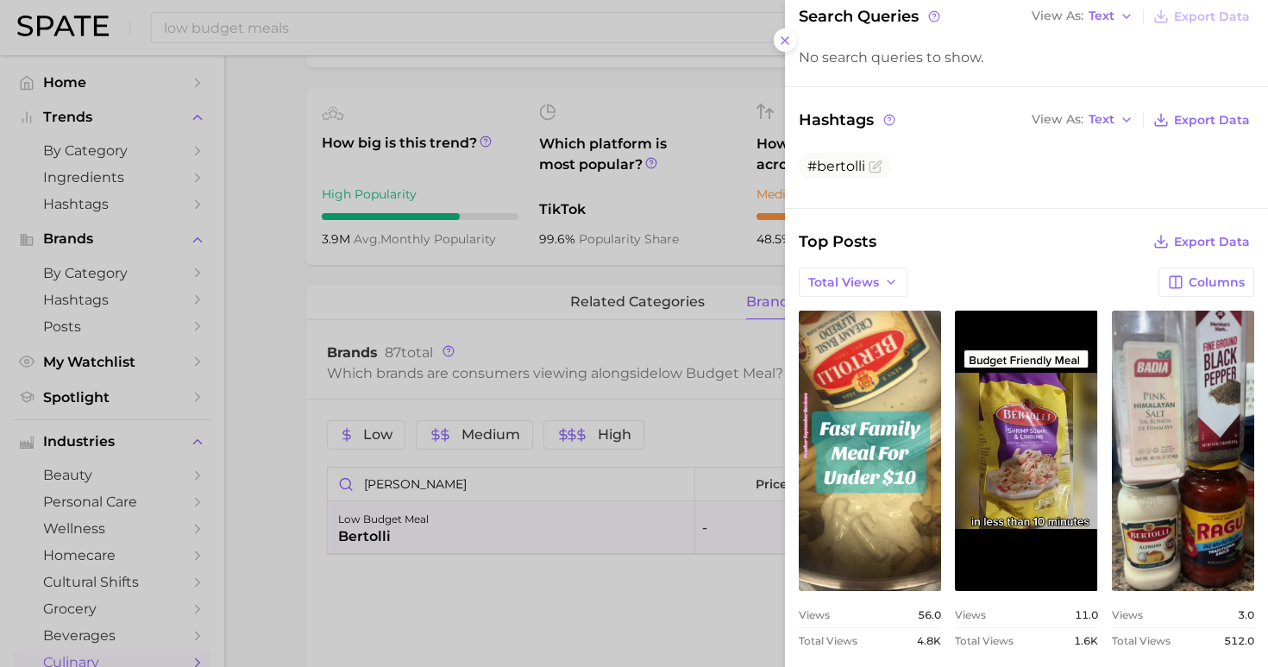
click at [373, 25] on div at bounding box center [634, 333] width 1268 height 667
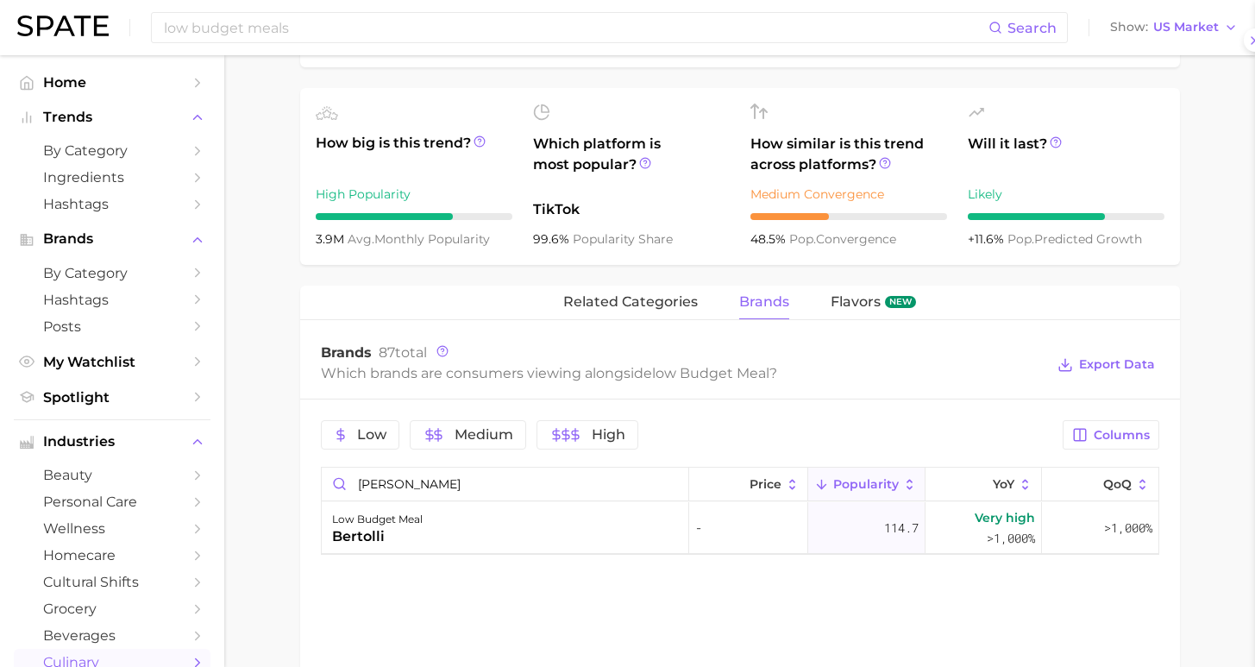
click at [320, 34] on div at bounding box center [627, 333] width 1255 height 667
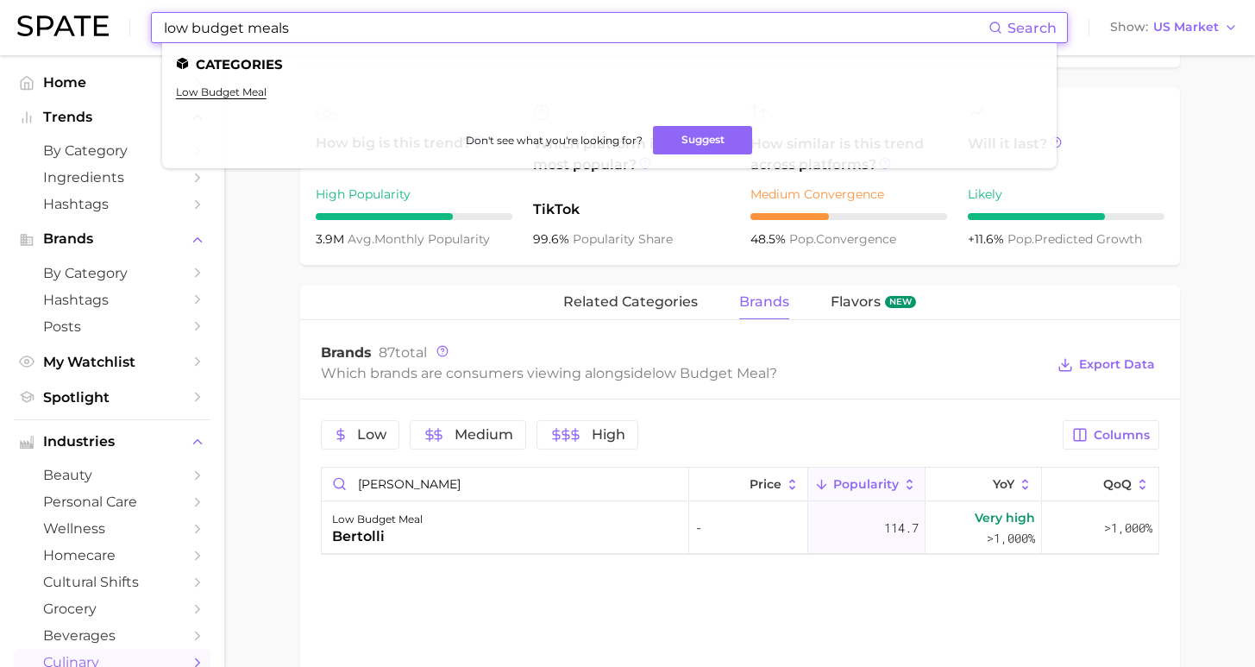
drag, startPoint x: 299, startPoint y: 30, endPoint x: 91, endPoint y: 30, distance: 207.8
click at [91, 30] on div "low budget meals Search Categories low budget meal Don't see what you're lookin…" at bounding box center [627, 27] width 1220 height 55
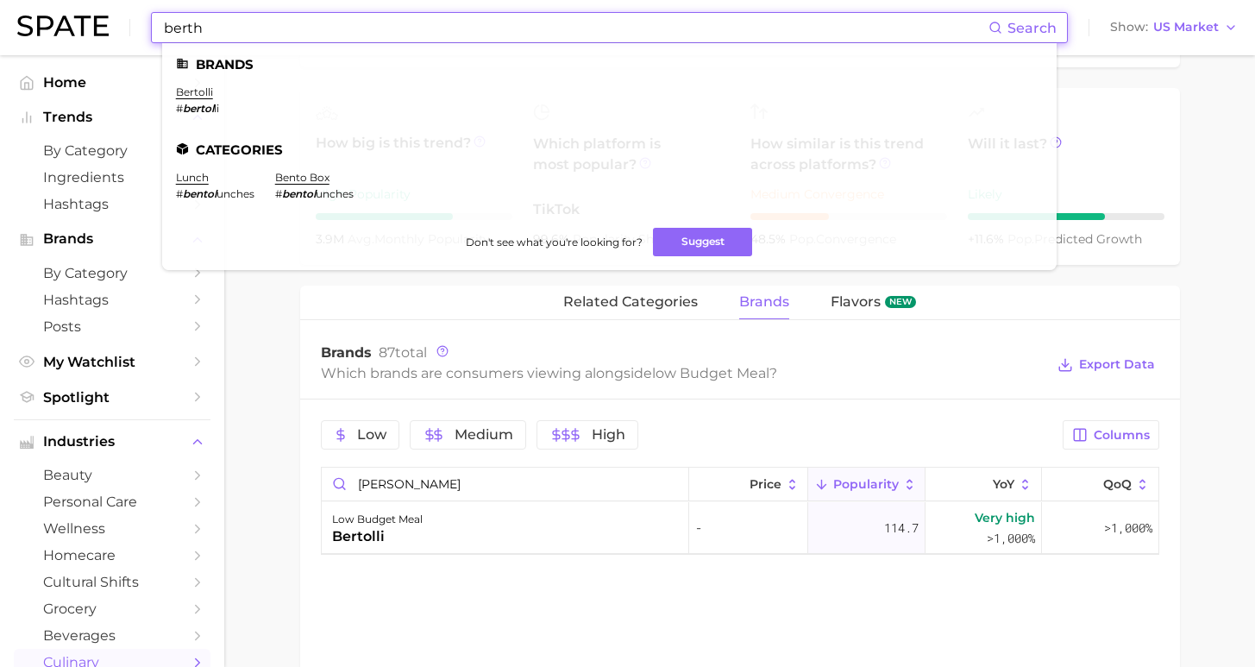
drag, startPoint x: 91, startPoint y: 28, endPoint x: 204, endPoint y: 93, distance: 131.4
click at [204, 93] on nav "Home Trends by Category Ingredients Hashtags Brands by Category Hashtags Posts …" at bounding box center [112, 360] width 224 height 611
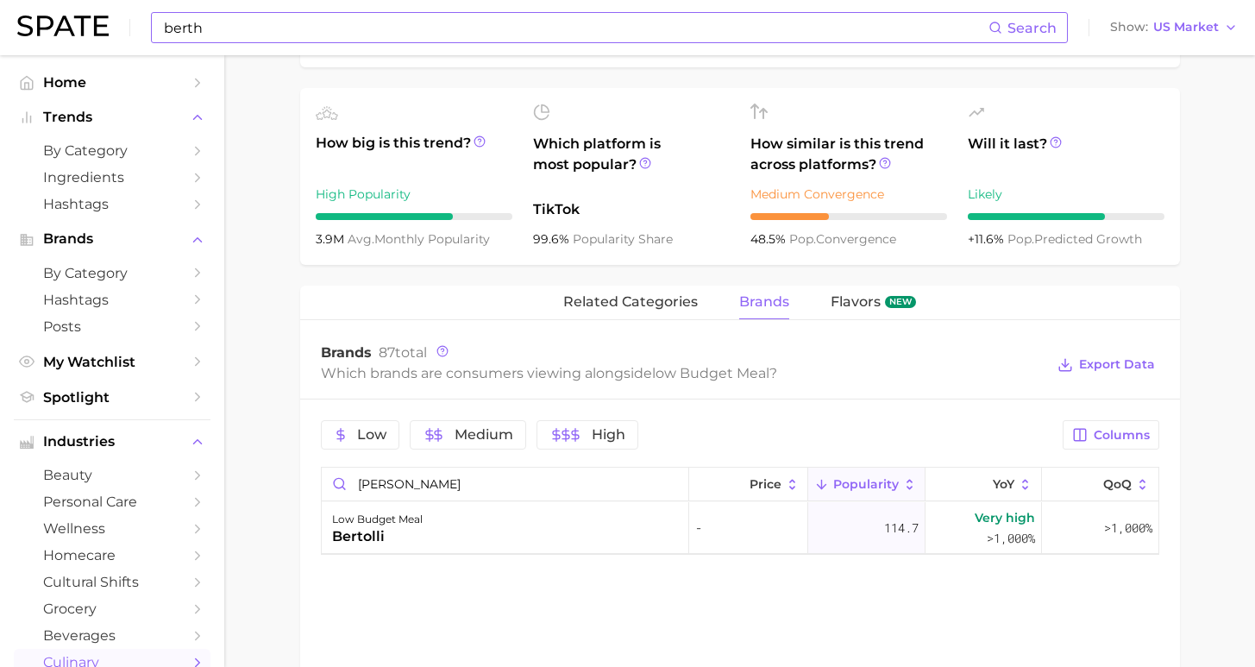
click at [218, 31] on input "berth" at bounding box center [575, 27] width 826 height 29
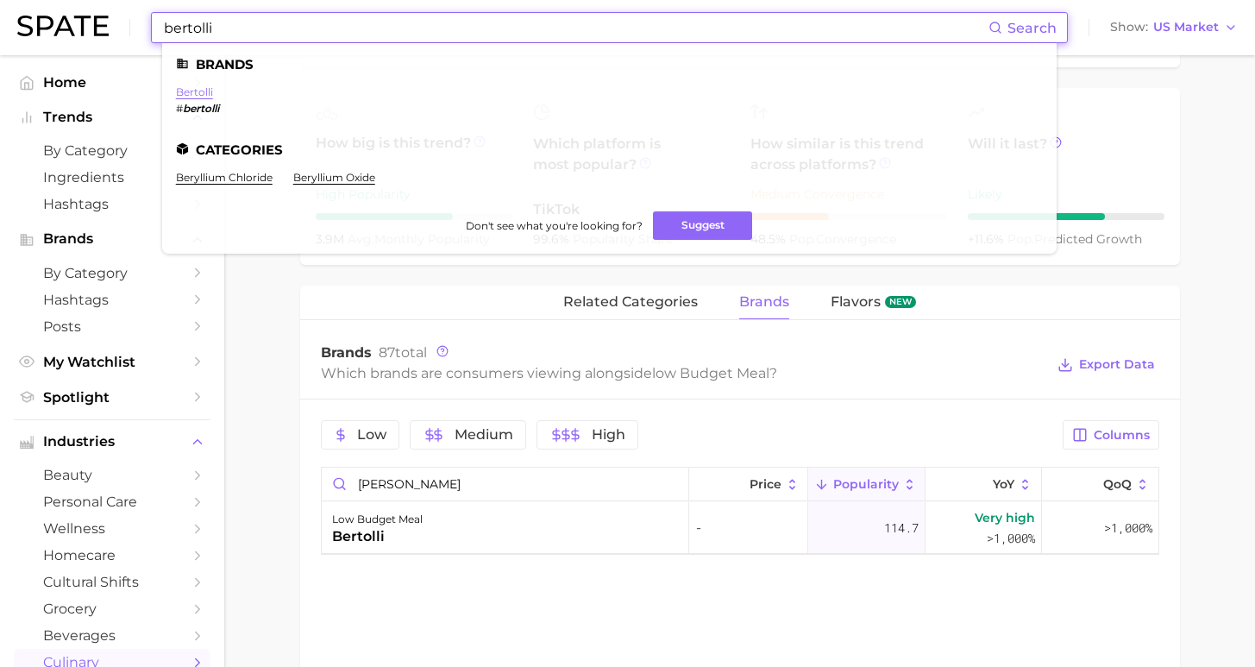
type input "bertolli"
click at [190, 89] on link "bertolli" at bounding box center [194, 91] width 37 height 13
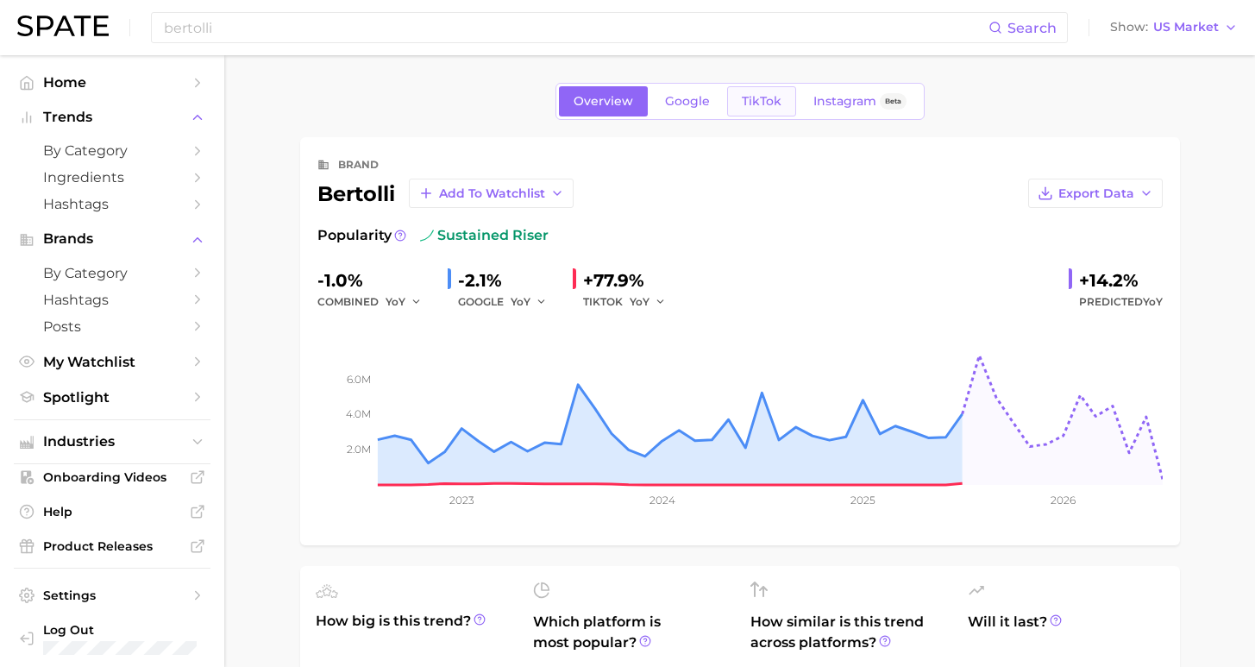
click at [755, 106] on span "TikTok" at bounding box center [762, 101] width 40 height 15
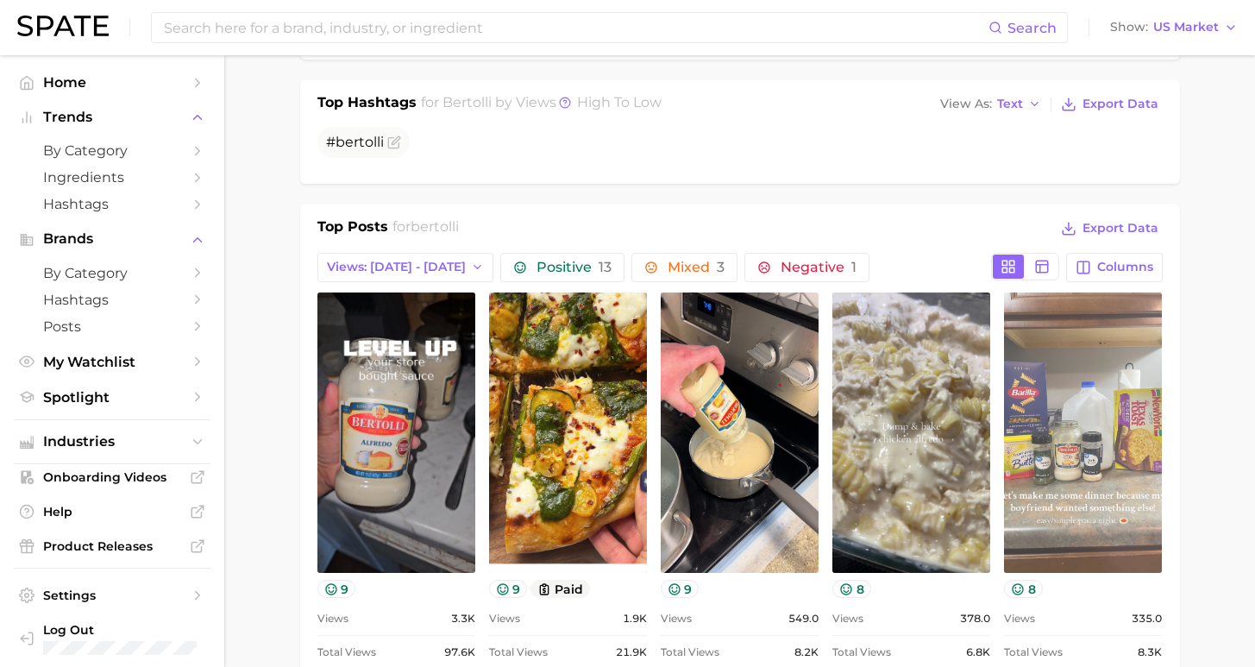
scroll to position [585, 0]
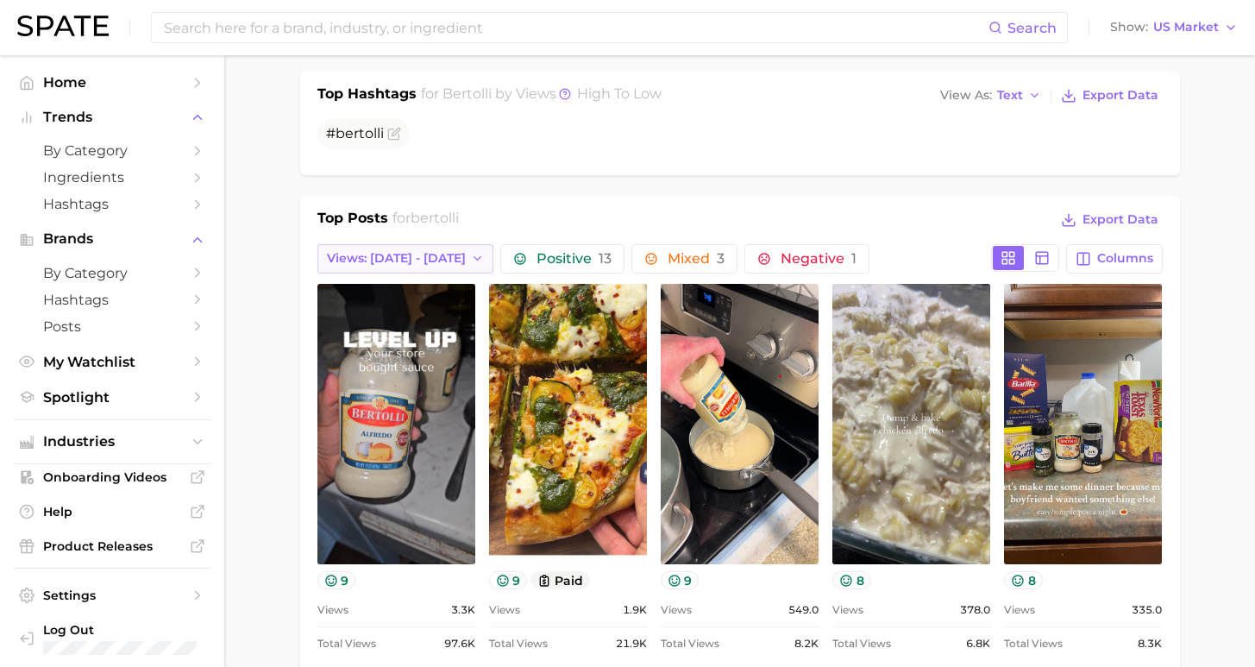
click at [432, 259] on button "Views: [DATE] - [DATE]" at bounding box center [405, 258] width 177 height 29
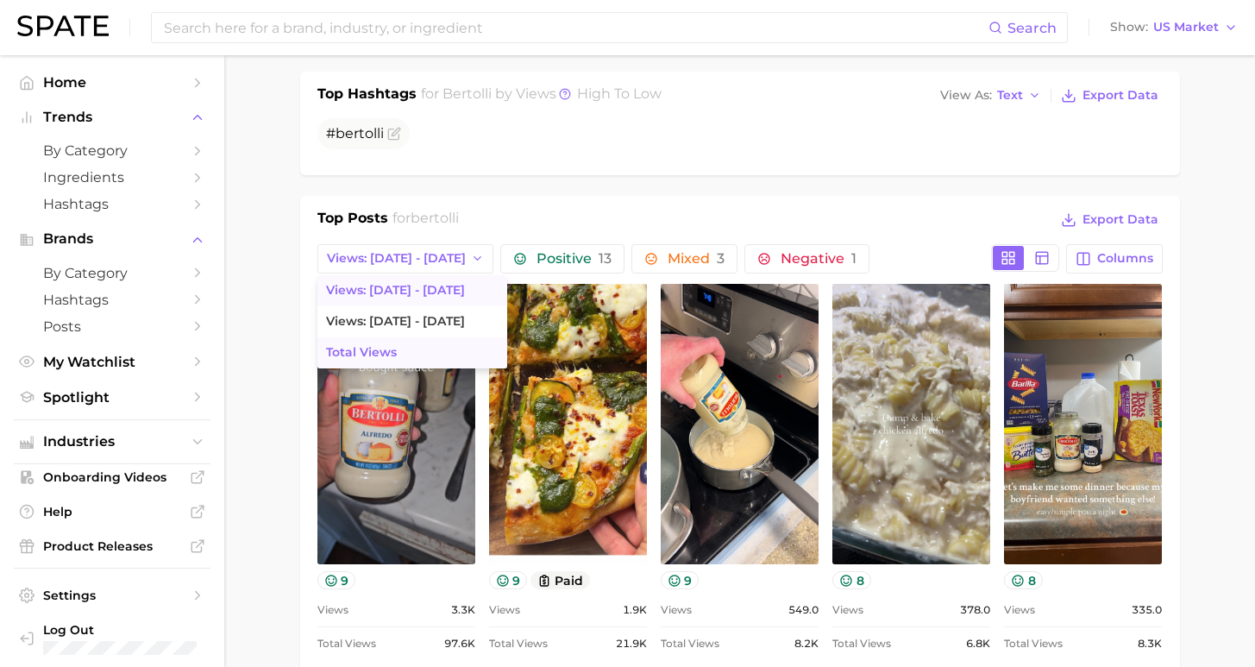
click at [448, 347] on button "Total Views" at bounding box center [412, 352] width 190 height 31
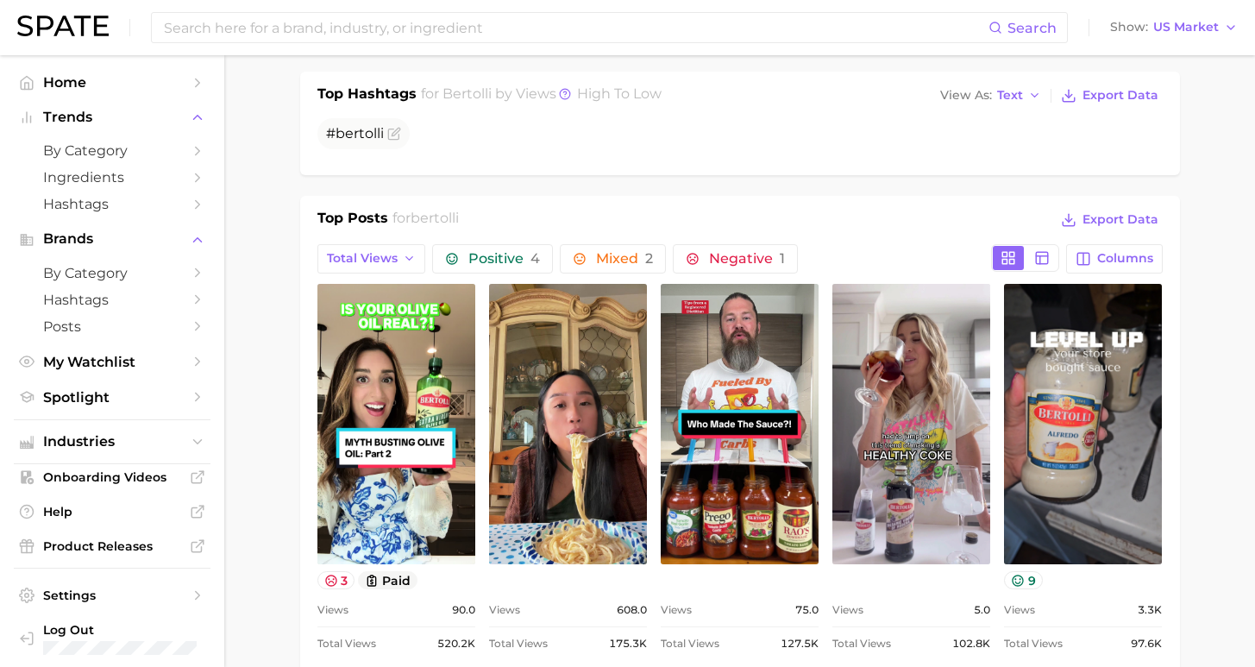
scroll to position [0, 0]
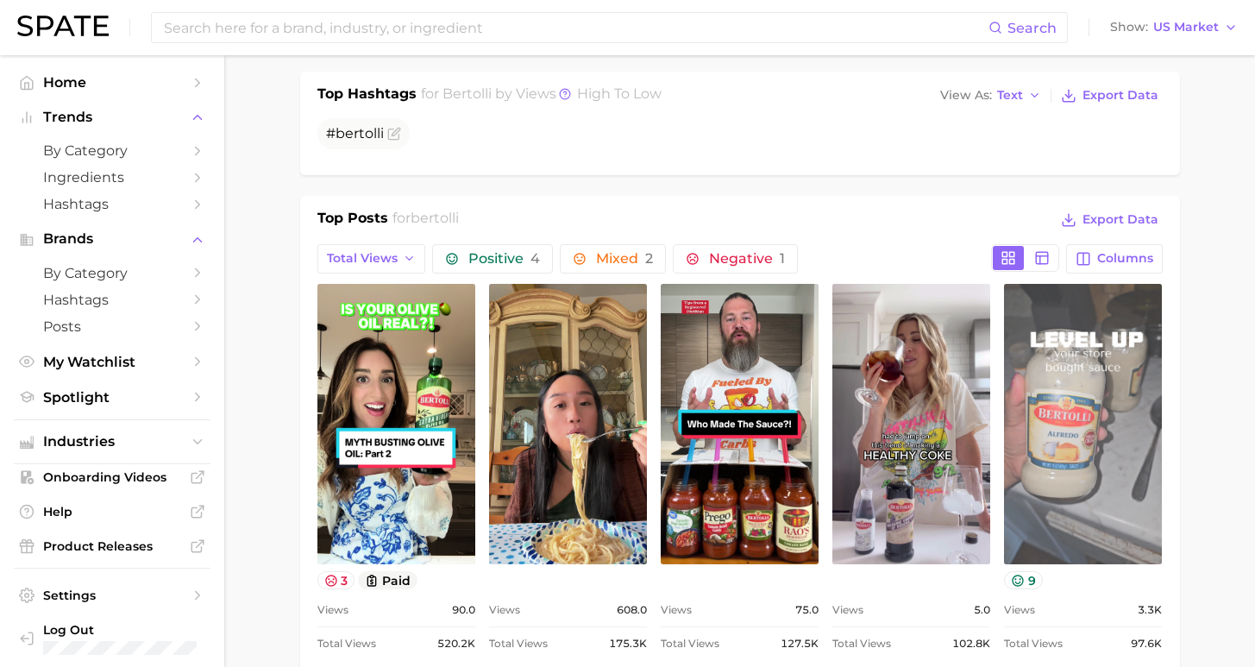
click at [1062, 377] on link "view post on TikTok" at bounding box center [1083, 424] width 158 height 280
